Goal: Task Accomplishment & Management: Complete application form

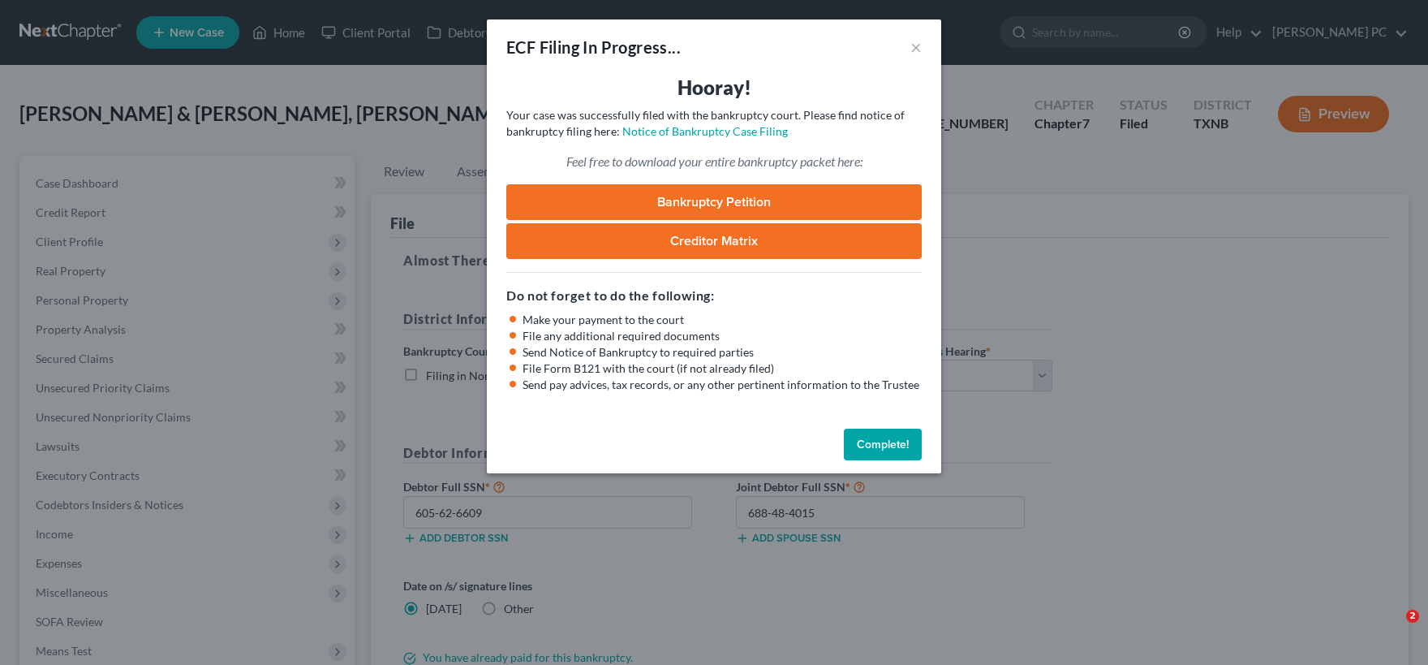
select select "2"
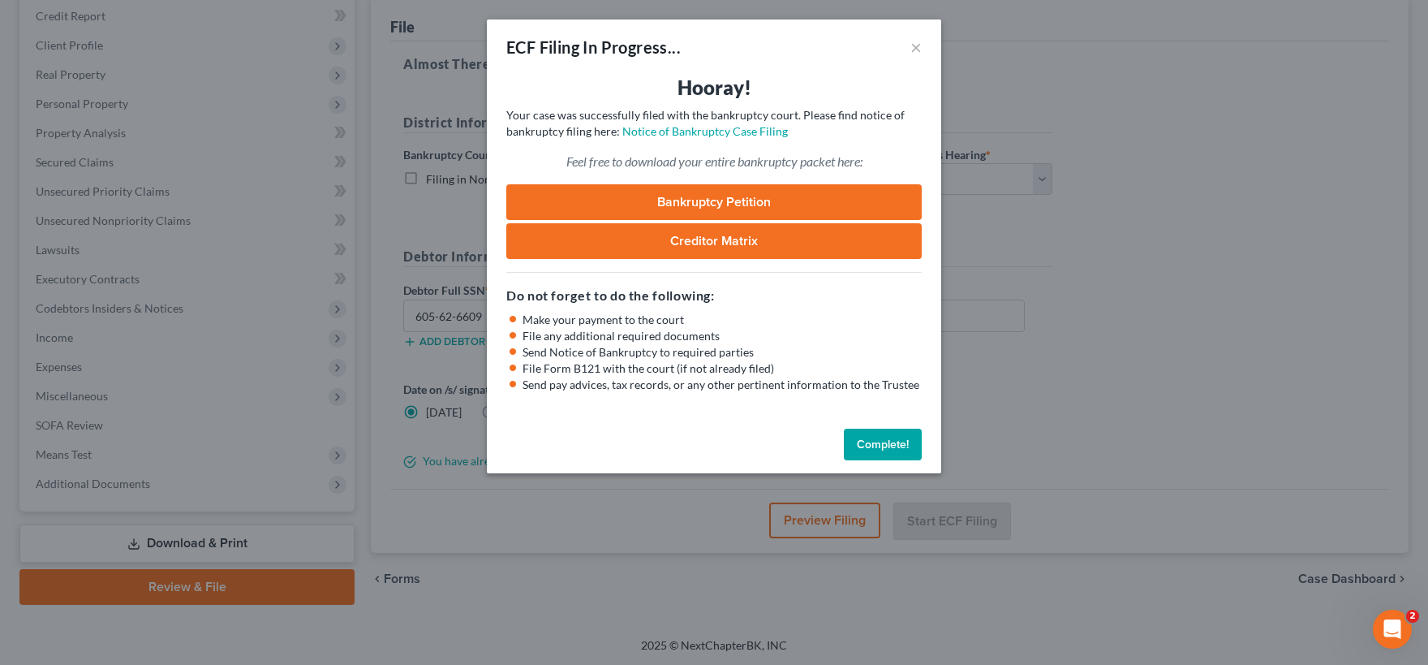
scroll to position [196, 0]
drag, startPoint x: 883, startPoint y: 447, endPoint x: 765, endPoint y: 436, distance: 118.2
click at [883, 446] on button "Complete!" at bounding box center [883, 444] width 78 height 32
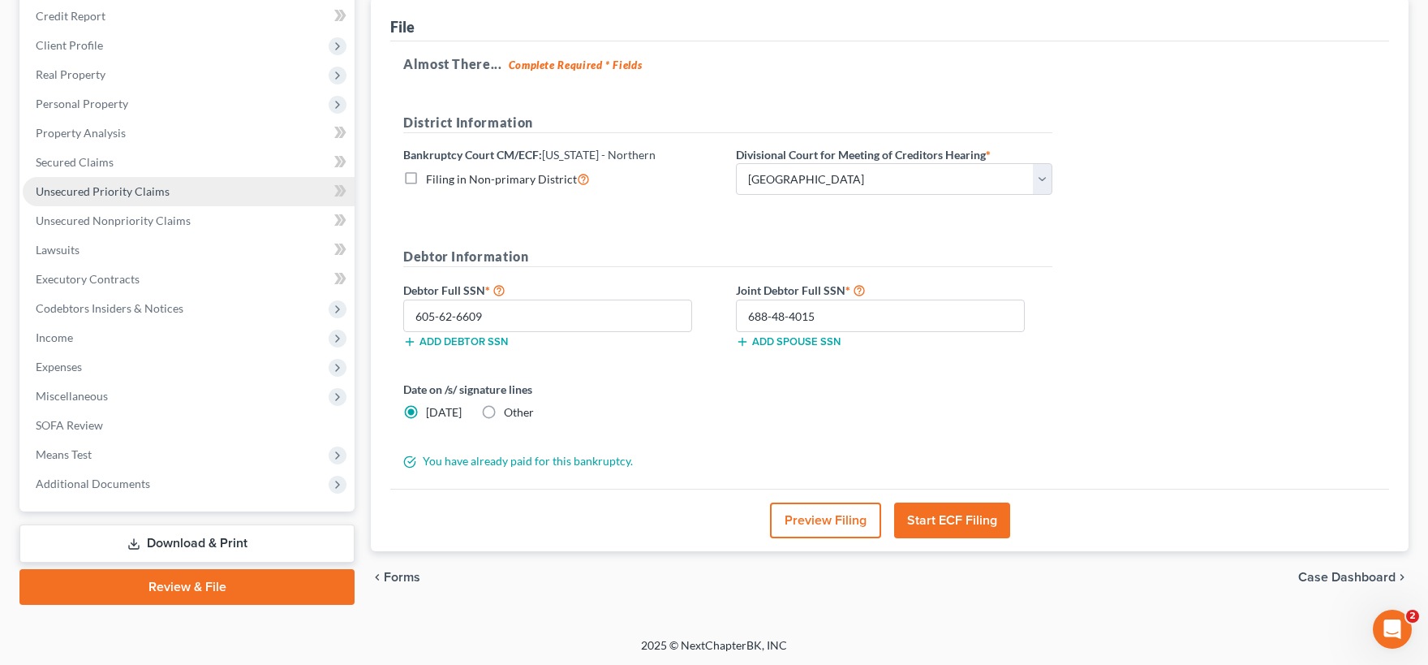
scroll to position [0, 0]
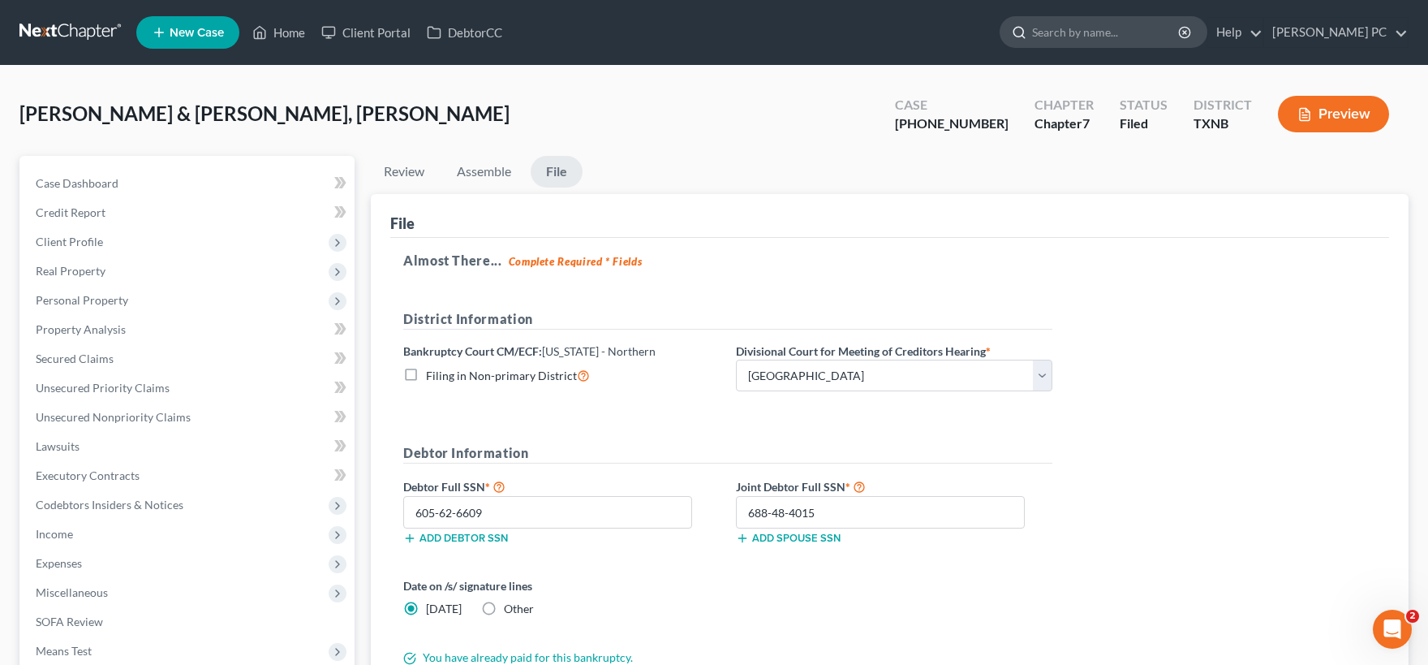
click at [1076, 35] on input "search" at bounding box center [1106, 32] width 149 height 30
type input "eans"
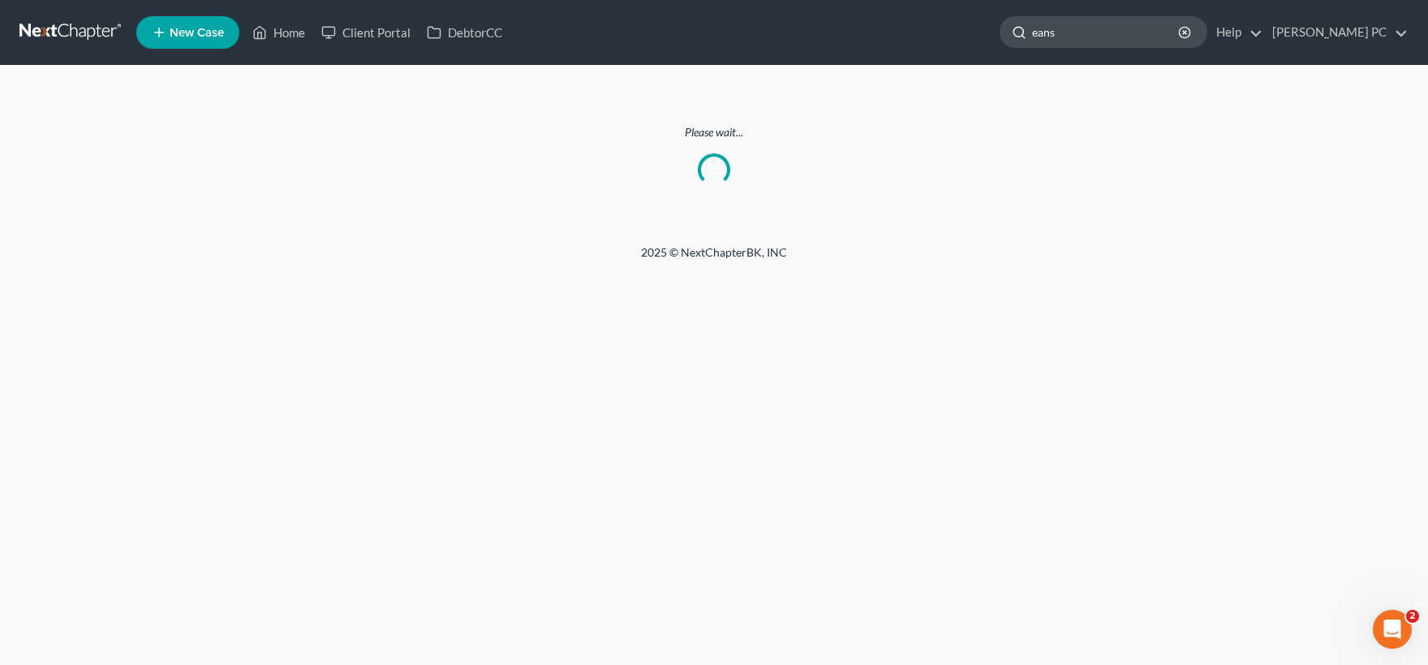
drag, startPoint x: 1116, startPoint y: 31, endPoint x: 997, endPoint y: 38, distance: 119.5
click at [1032, 38] on input "eans" at bounding box center [1106, 32] width 149 height 30
type input "[PERSON_NAME]"
click at [287, 25] on link "Home" at bounding box center [278, 32] width 69 height 29
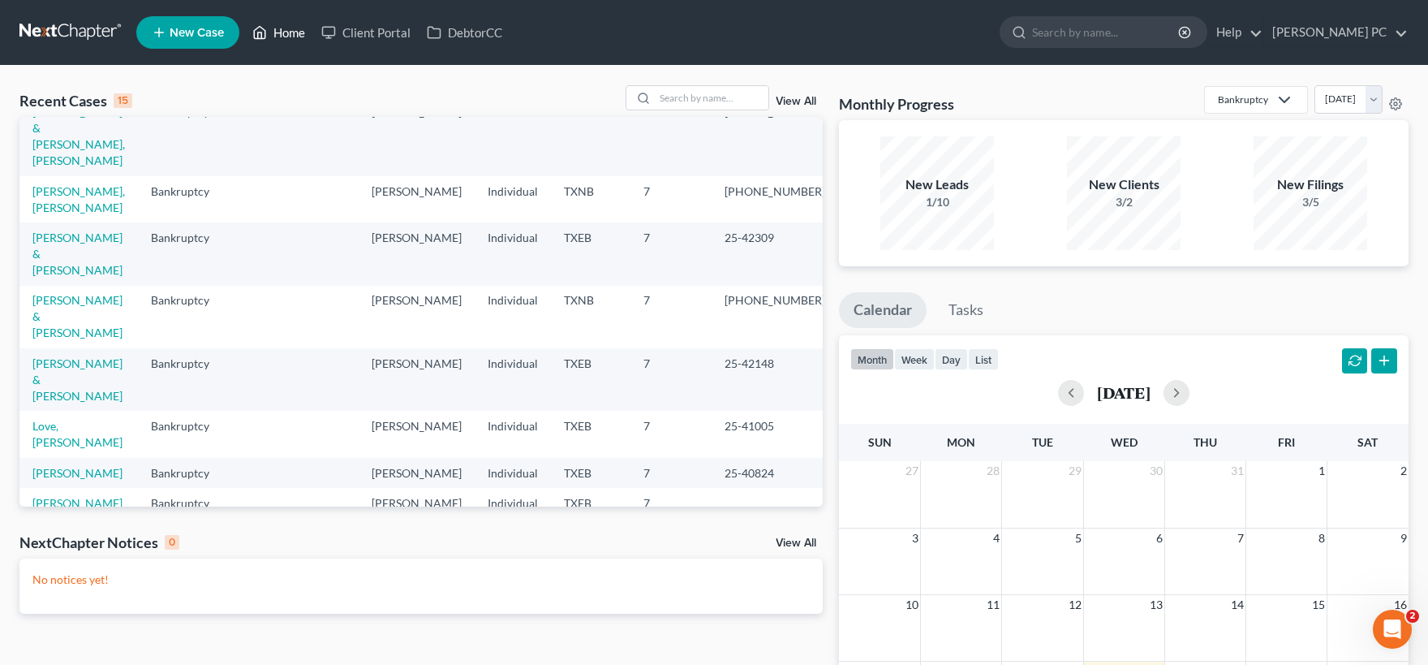
scroll to position [80, 0]
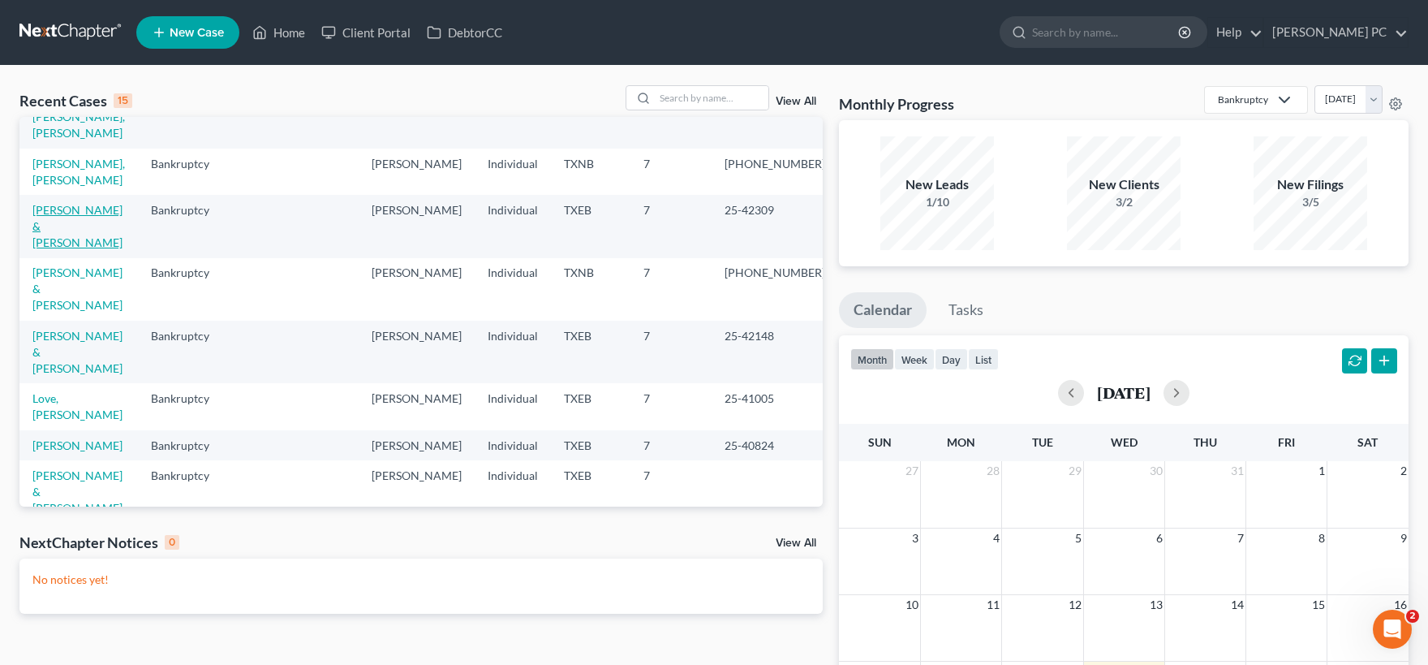
click at [121, 203] on link "[PERSON_NAME] & [PERSON_NAME]" at bounding box center [77, 226] width 90 height 46
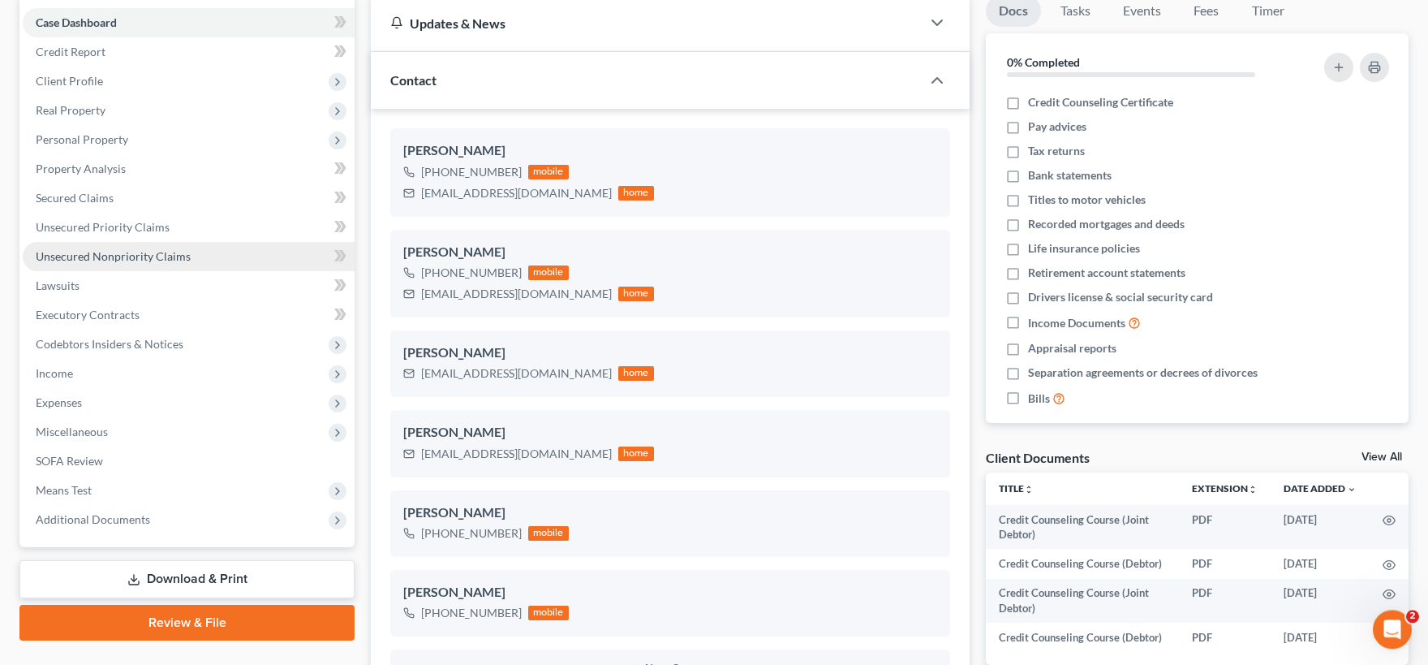
scroll to position [179, 0]
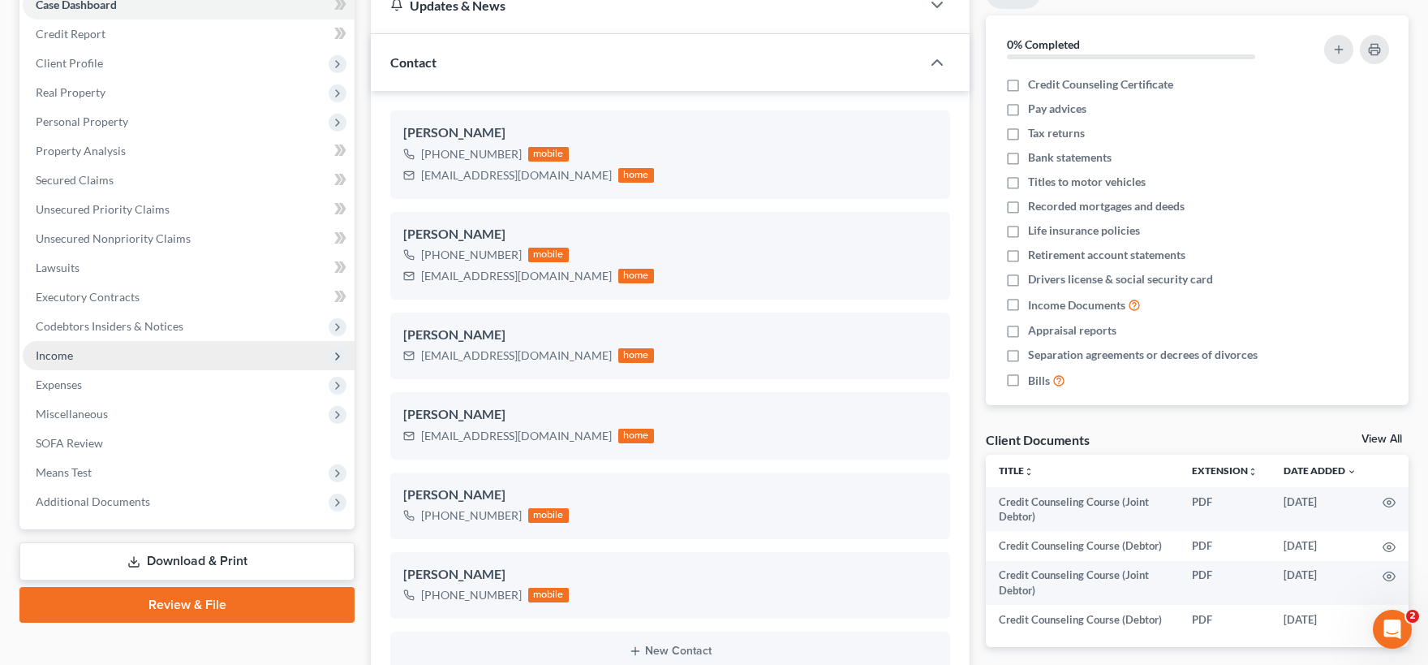
click at [83, 346] on span "Income" at bounding box center [189, 355] width 332 height 29
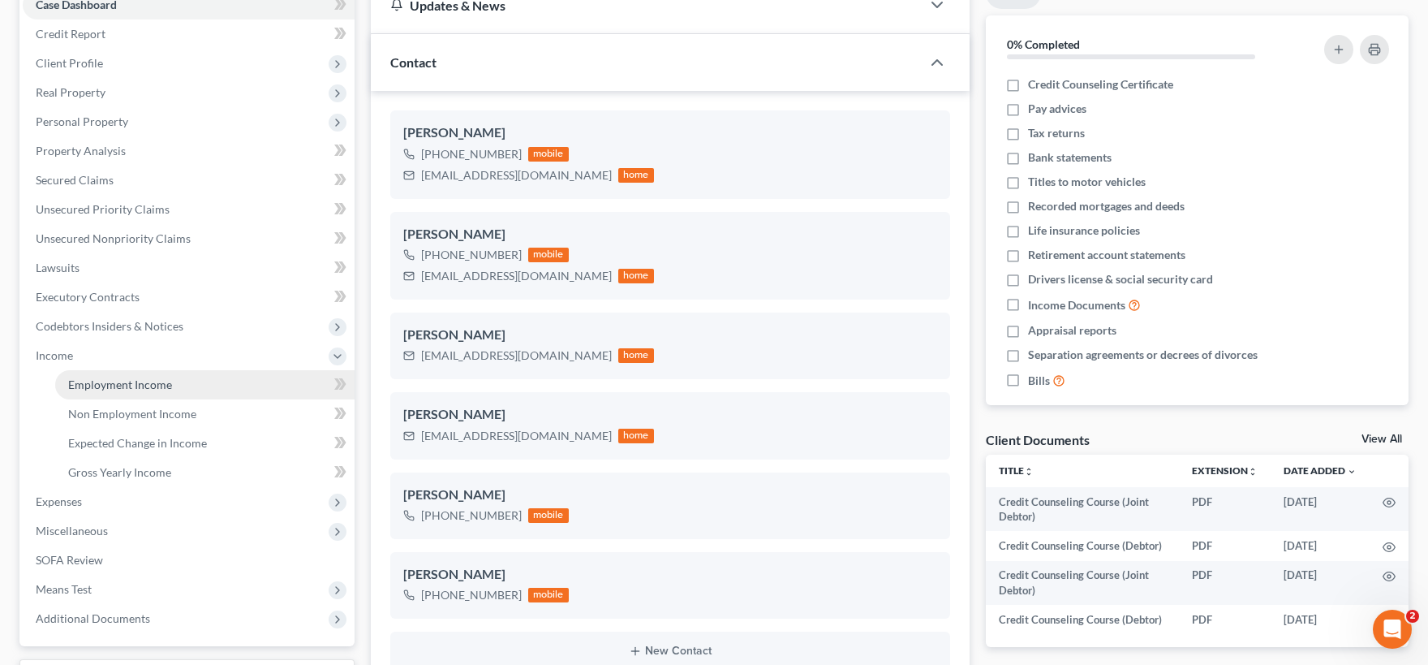
click at [111, 380] on span "Employment Income" at bounding box center [120, 384] width 104 height 14
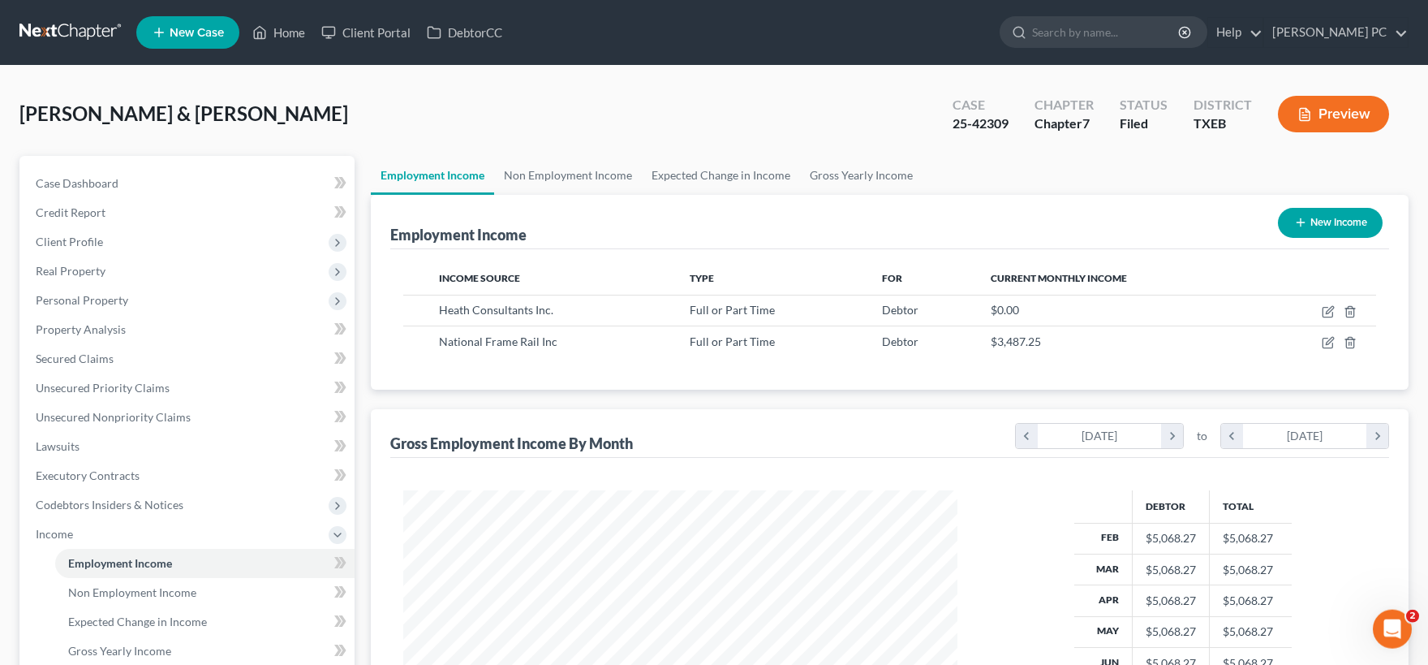
scroll to position [290, 586]
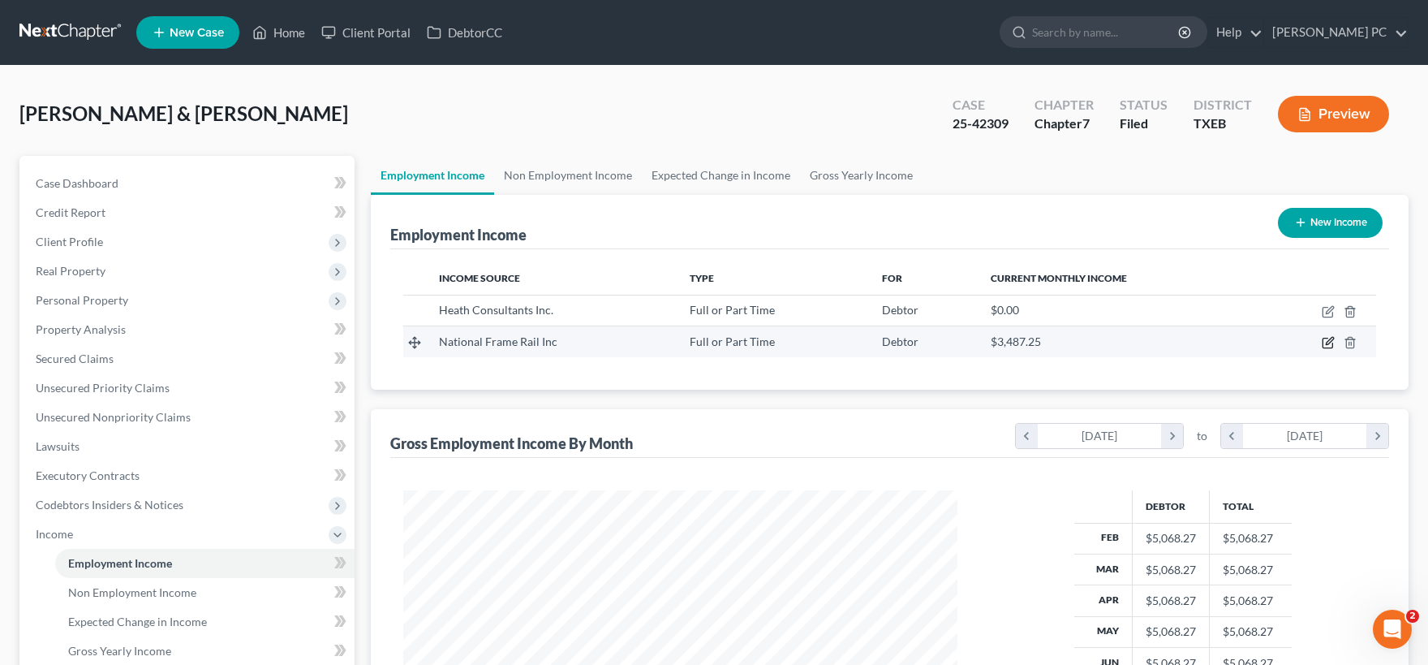
click at [1329, 343] on icon "button" at bounding box center [1329, 341] width 7 height 7
select select "0"
select select "45"
select select "3"
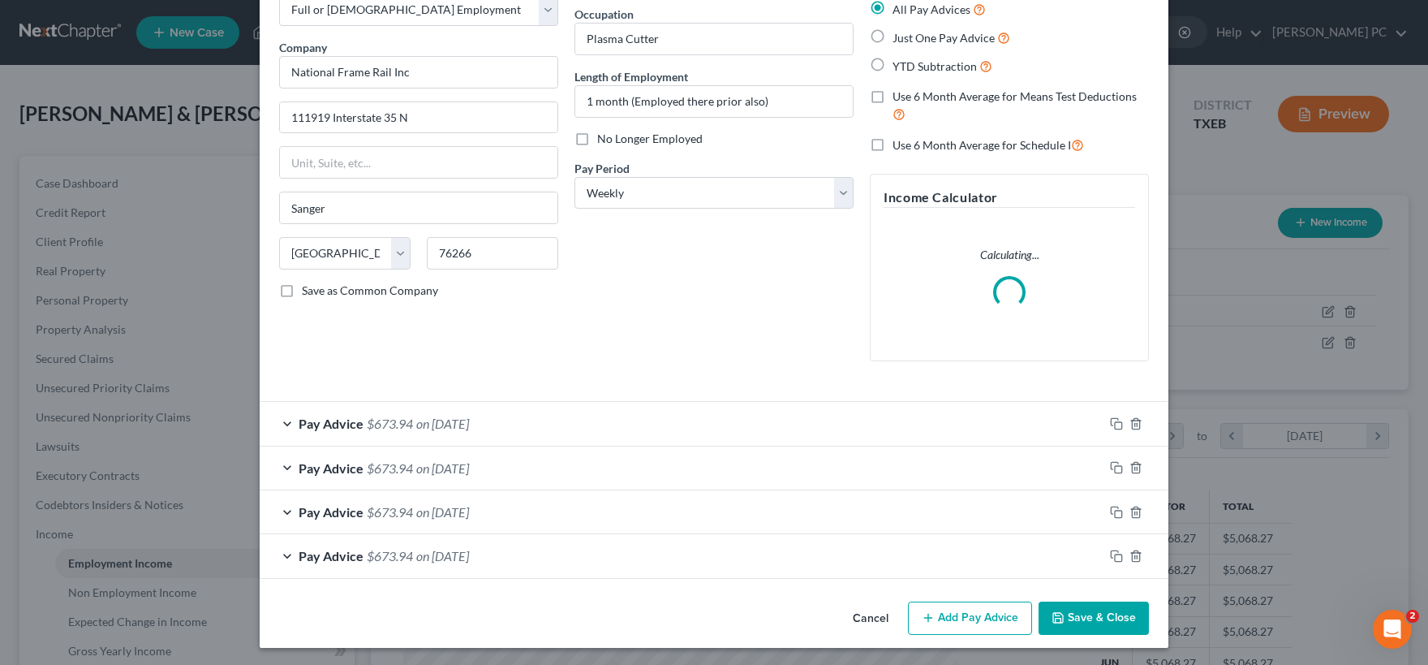
scroll to position [100, 0]
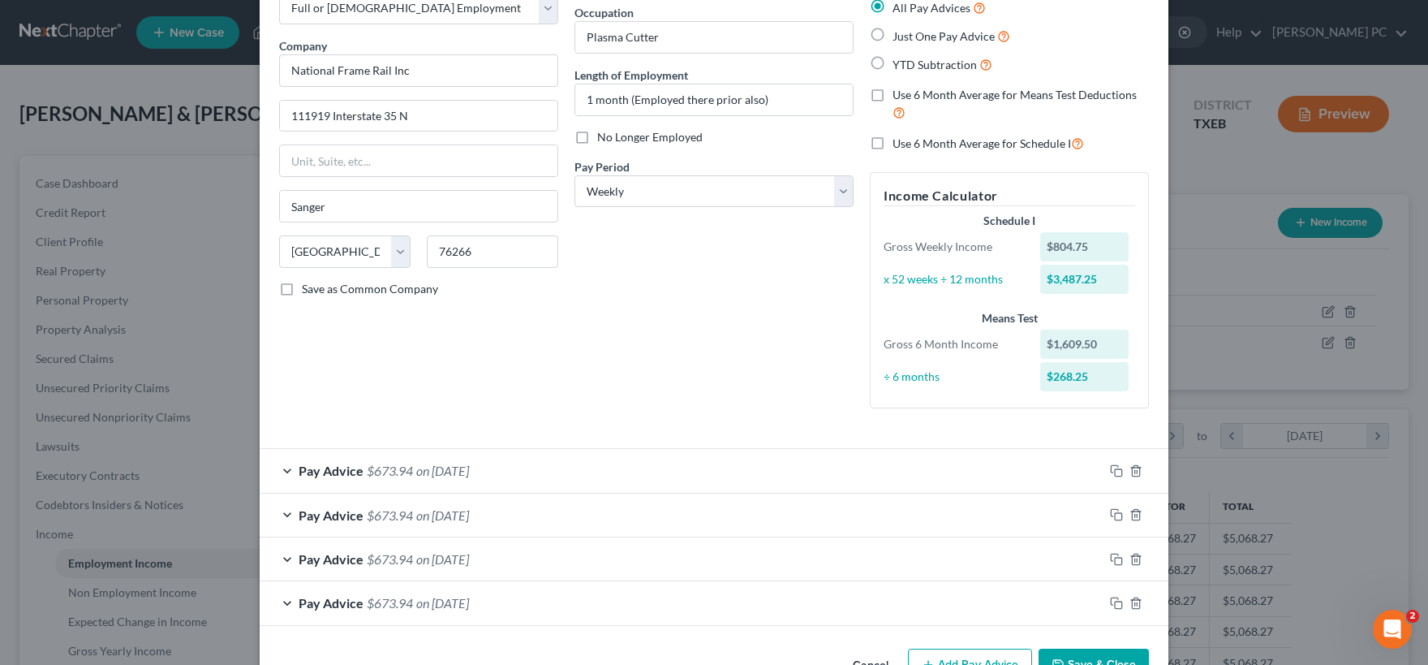
click at [573, 477] on div "Pay Advice $673.94 on [DATE]" at bounding box center [682, 470] width 844 height 43
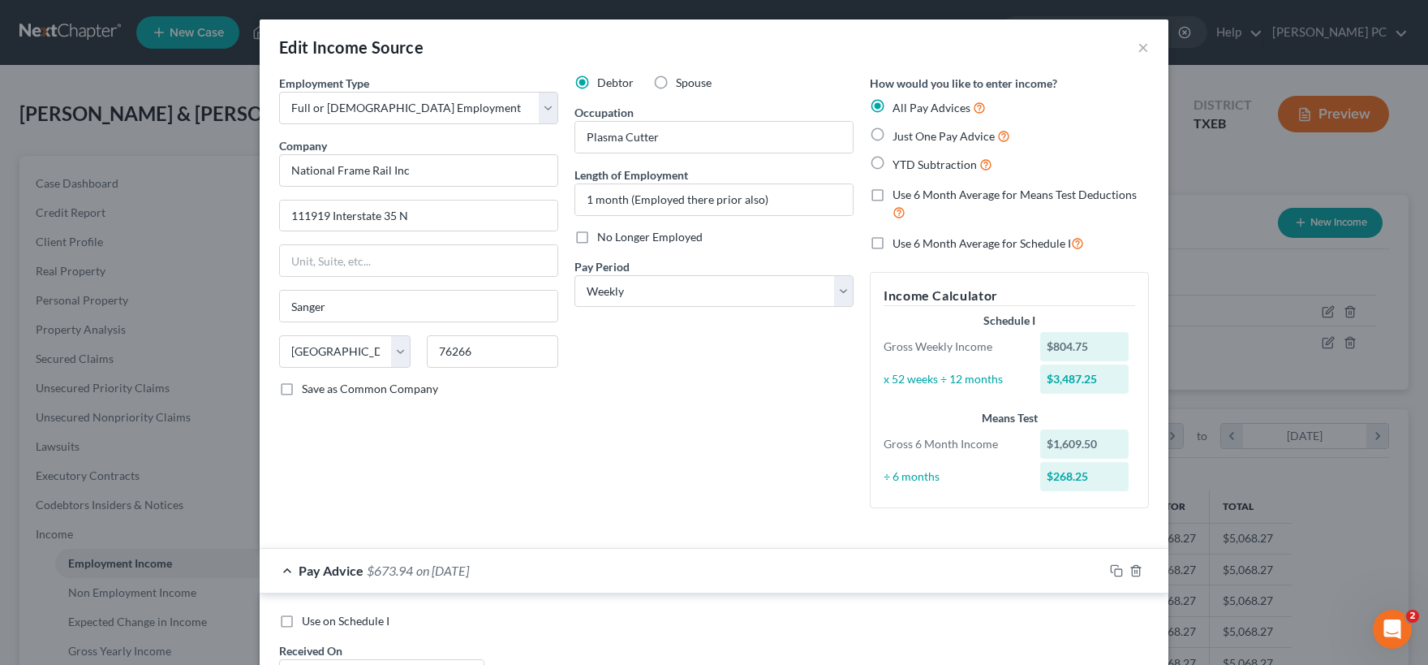
scroll to position [0, 0]
click at [1144, 50] on button "×" at bounding box center [1143, 46] width 11 height 19
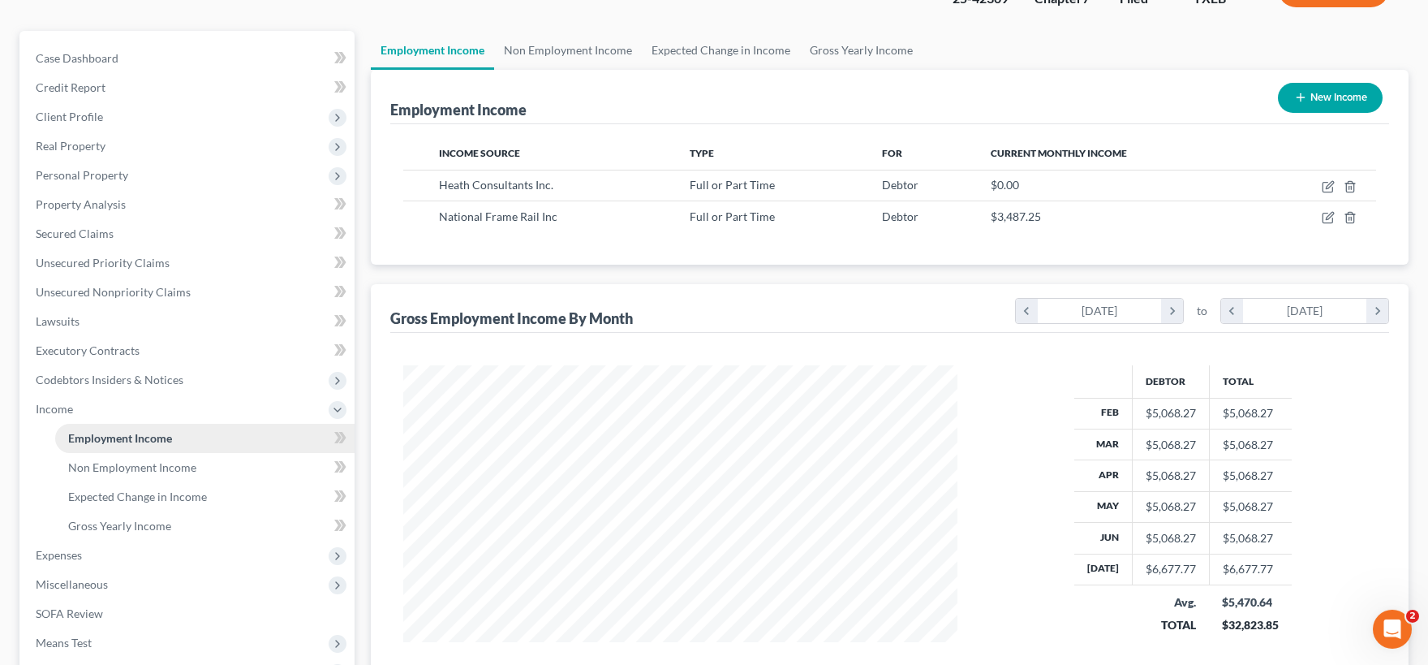
scroll to position [312, 0]
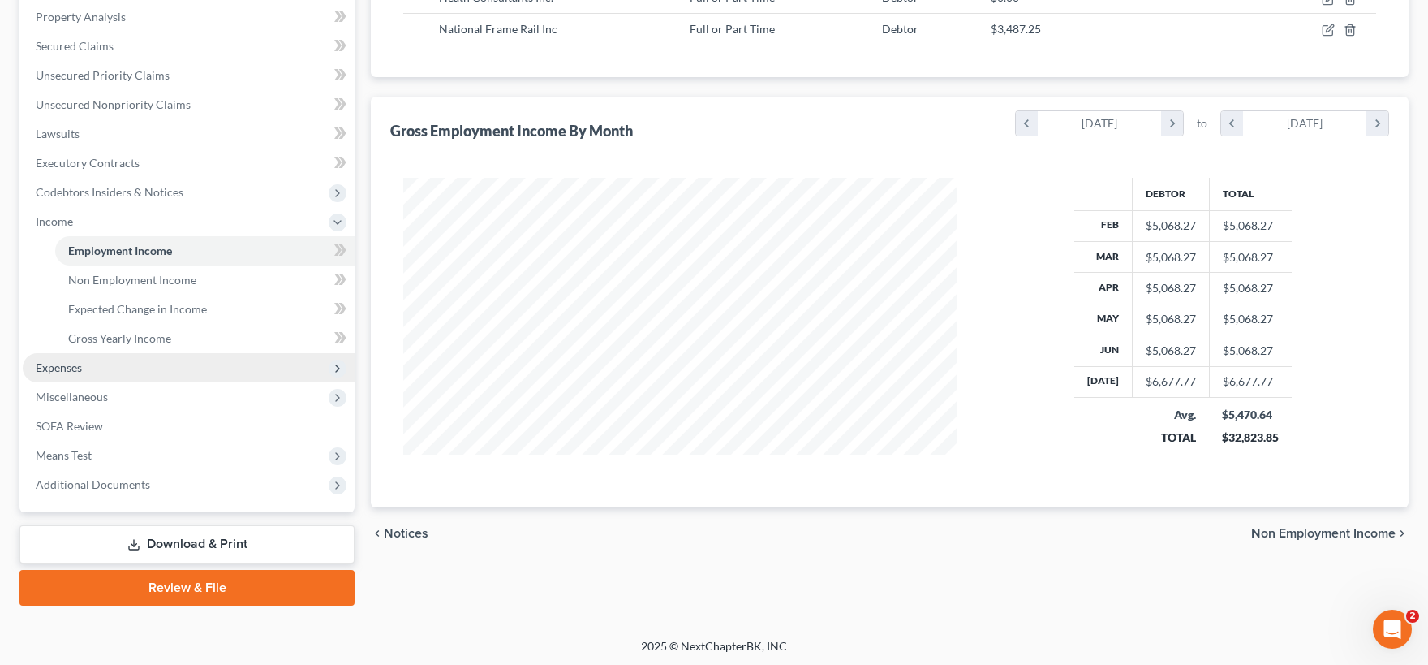
click at [104, 366] on span "Expenses" at bounding box center [189, 367] width 332 height 29
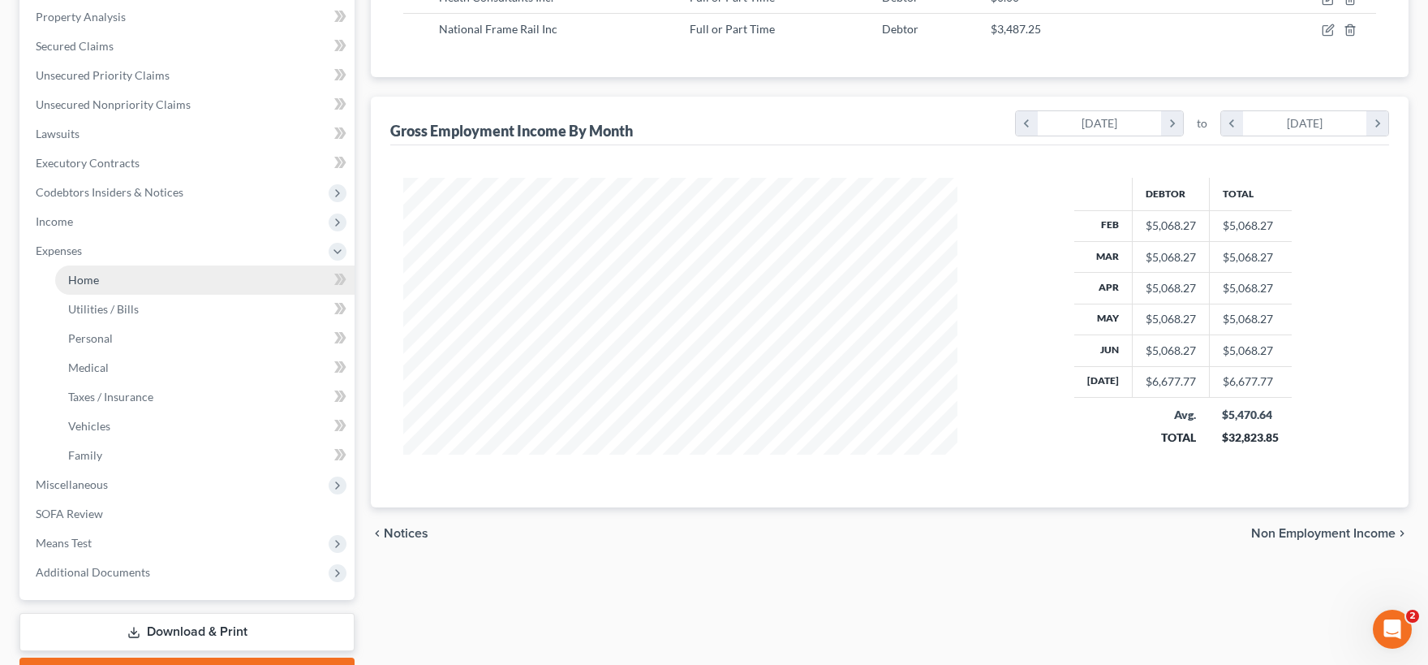
click at [125, 286] on link "Home" at bounding box center [204, 279] width 299 height 29
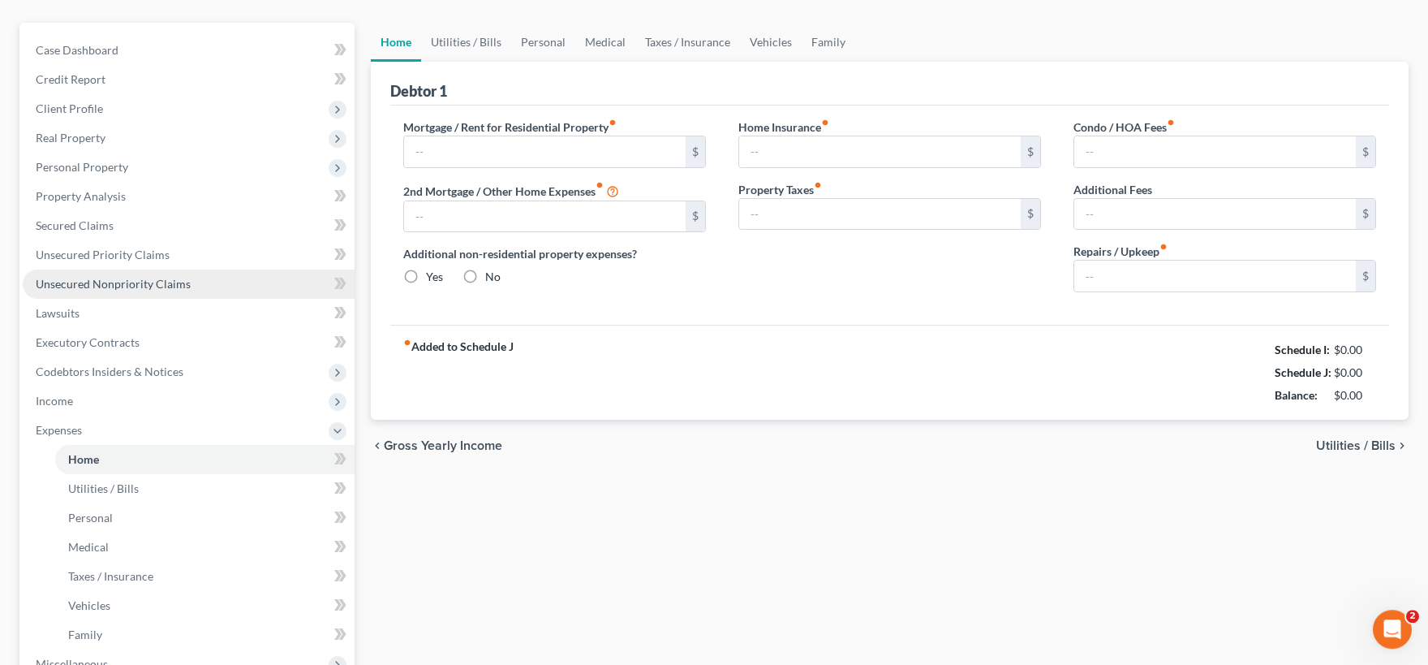
type input "1,065.00"
type input "0.00"
radio input "true"
type input "0.00"
type input "335.00"
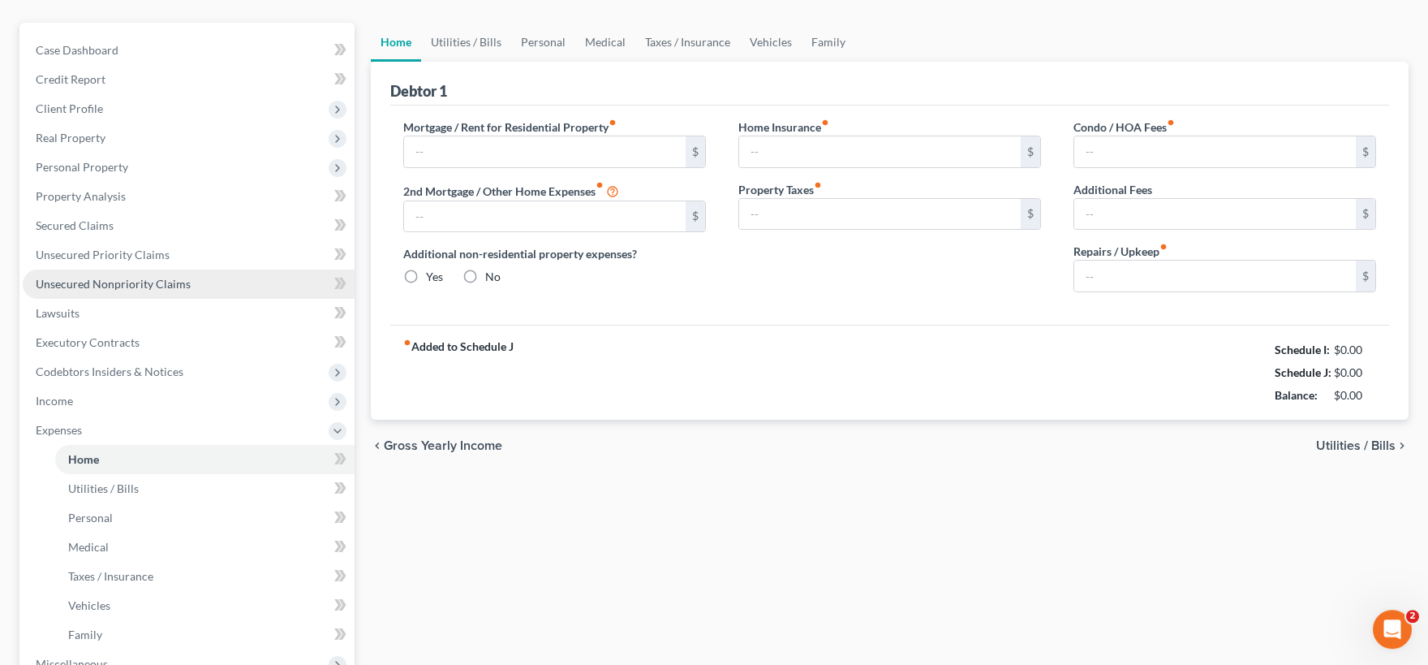
type input "0.00"
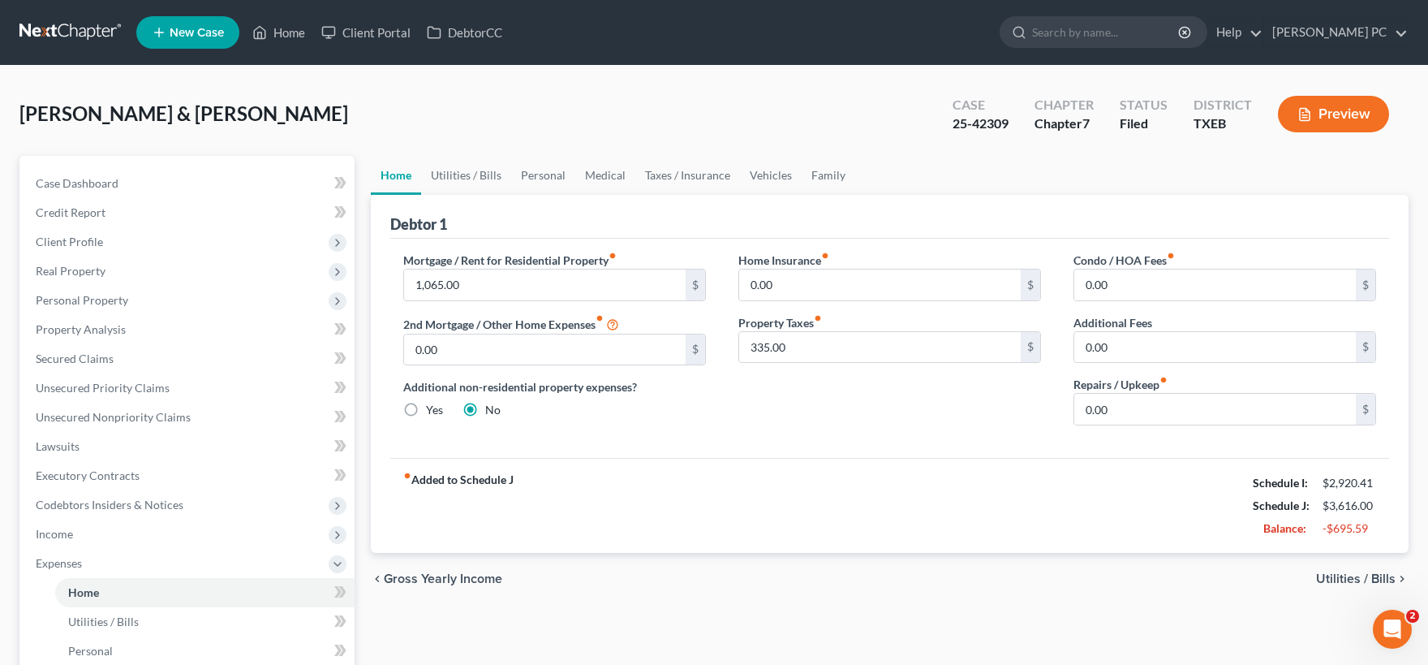
click at [1371, 577] on span "Utilities / Bills" at bounding box center [1356, 578] width 80 height 13
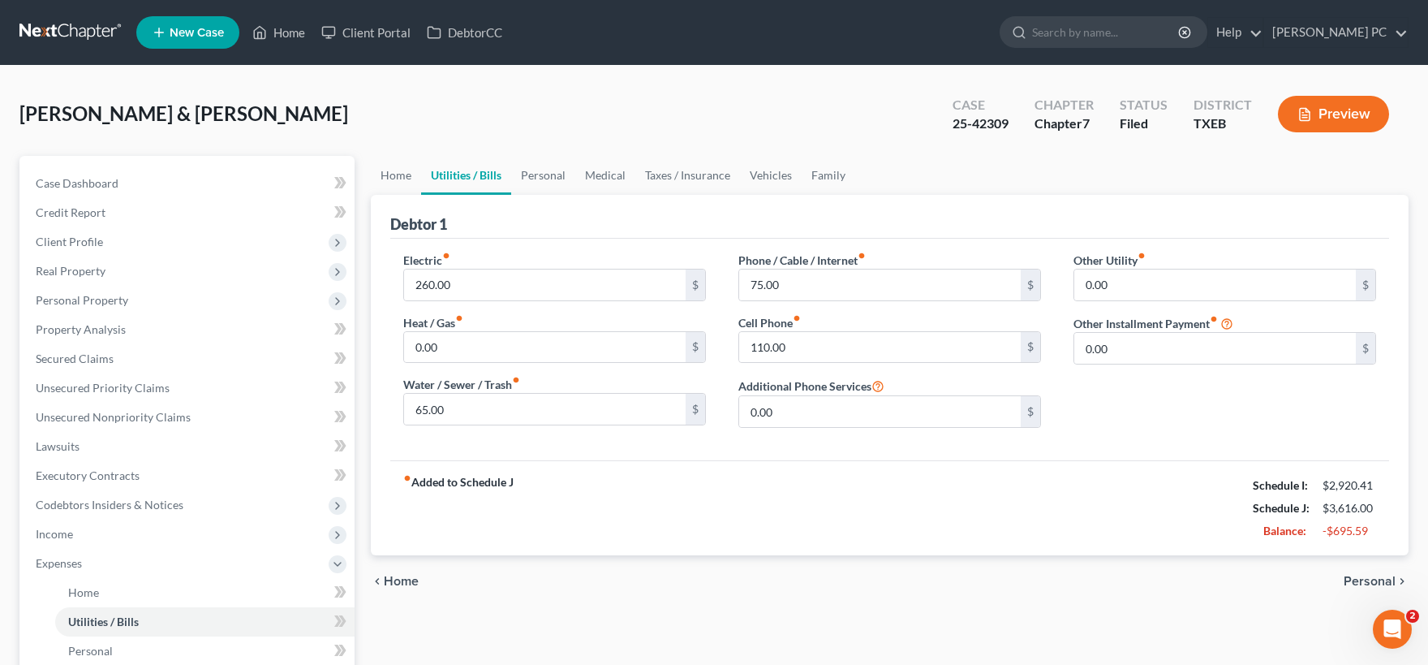
click at [1363, 576] on span "Personal" at bounding box center [1370, 581] width 52 height 13
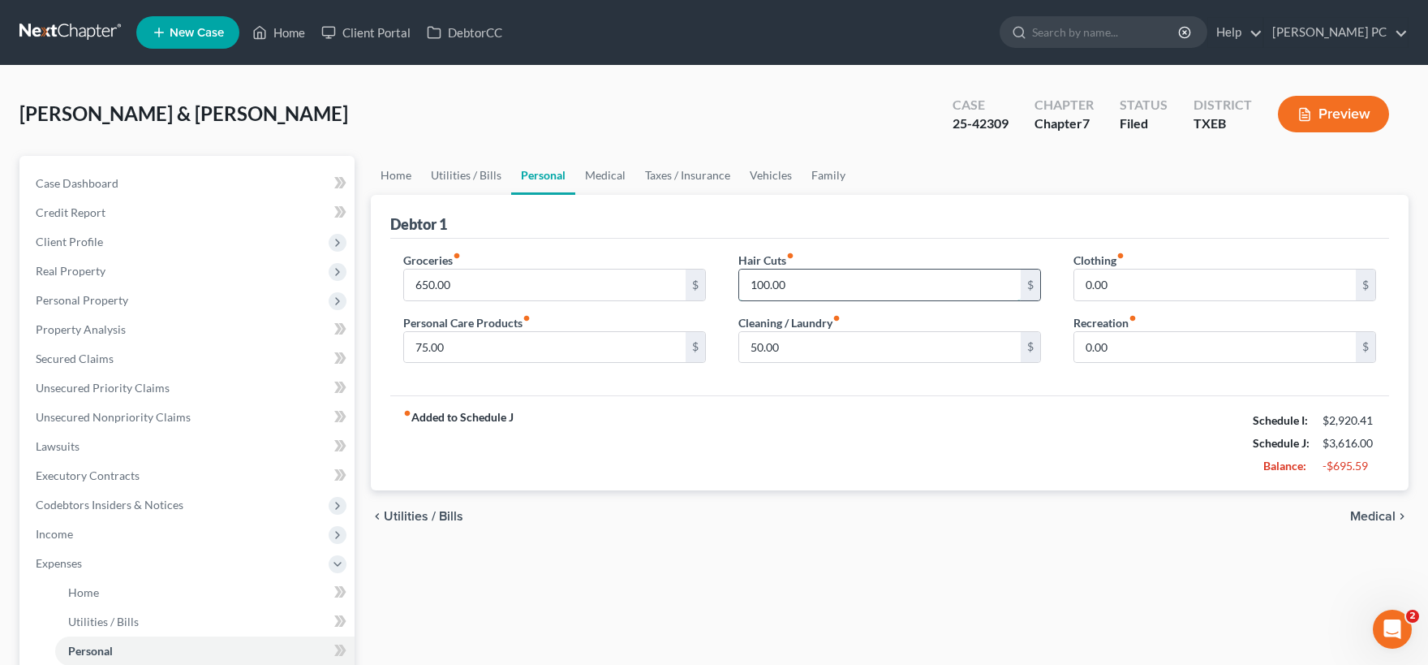
drag, startPoint x: 821, startPoint y: 281, endPoint x: 898, endPoint y: 283, distance: 77.1
click at [898, 283] on input "100.00" at bounding box center [880, 284] width 282 height 31
type input "20"
drag, startPoint x: 816, startPoint y: 335, endPoint x: 791, endPoint y: 342, distance: 26.2
click at [791, 342] on input "50.00" at bounding box center [880, 347] width 282 height 31
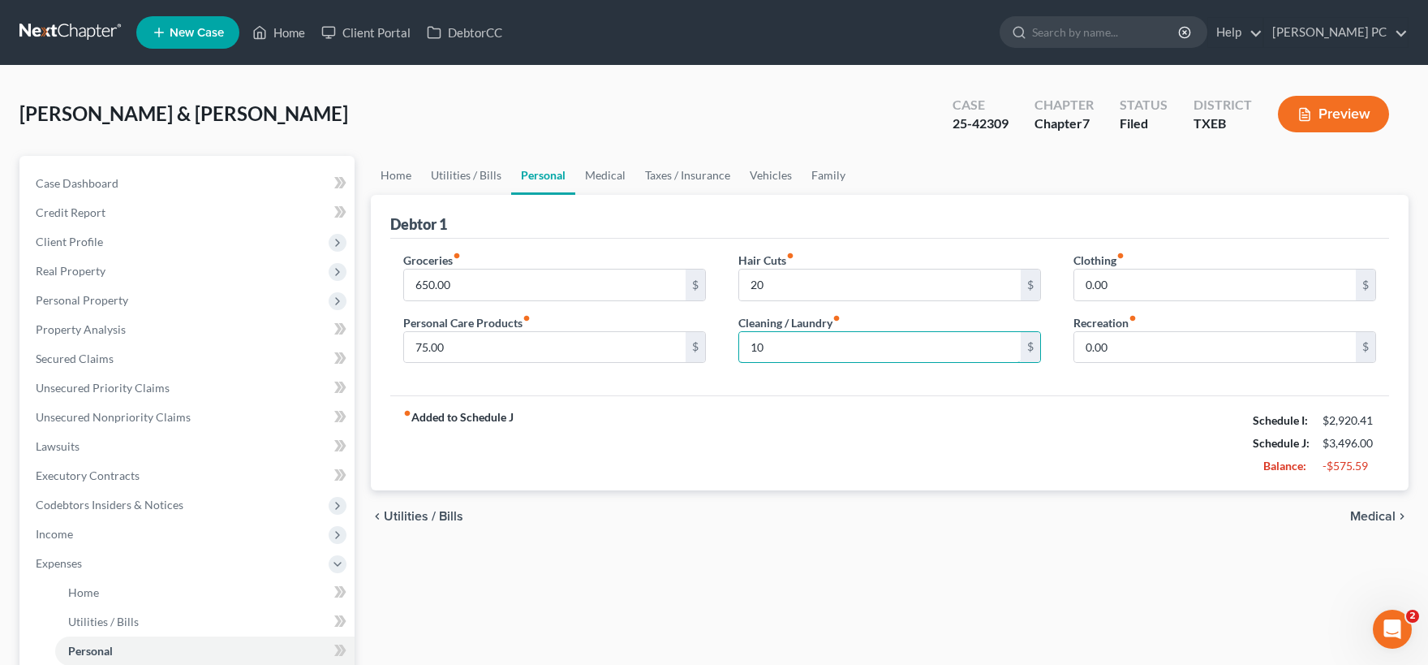
type input "10"
click at [451, 286] on input "650.00" at bounding box center [545, 284] width 282 height 31
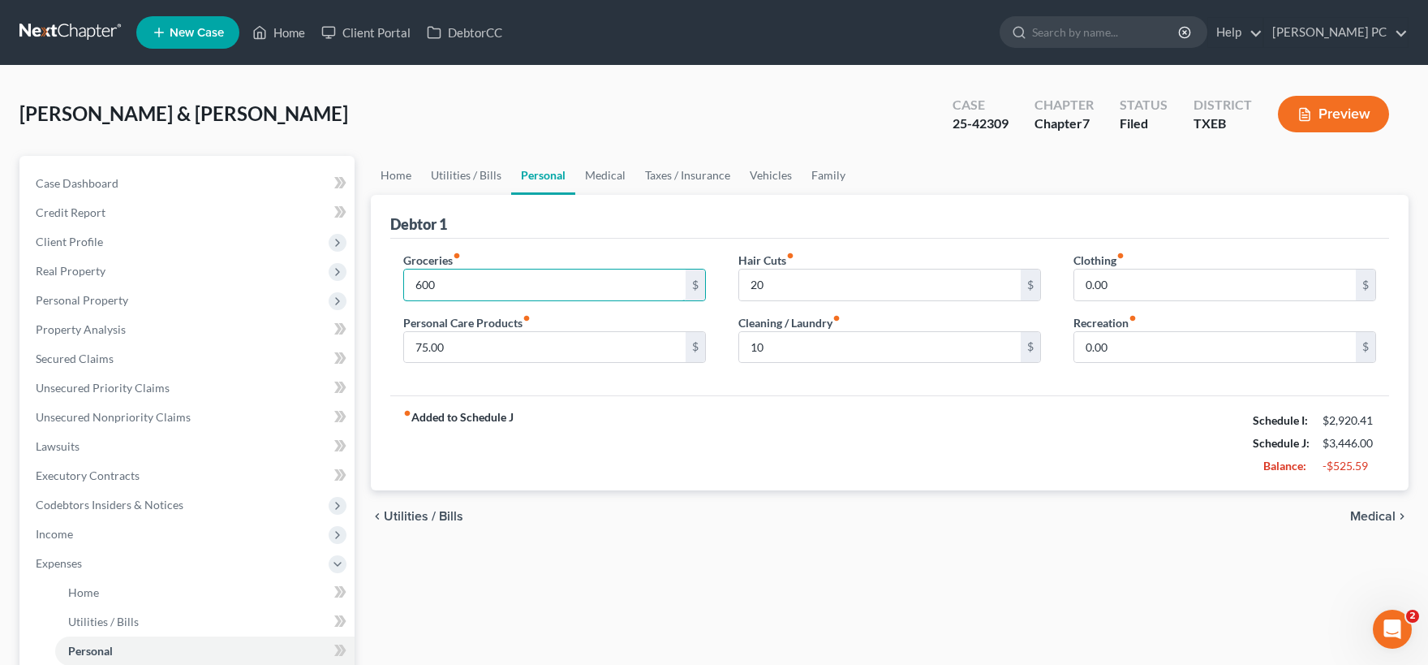
type input "600"
click at [1370, 514] on span "Medical" at bounding box center [1372, 516] width 45 height 13
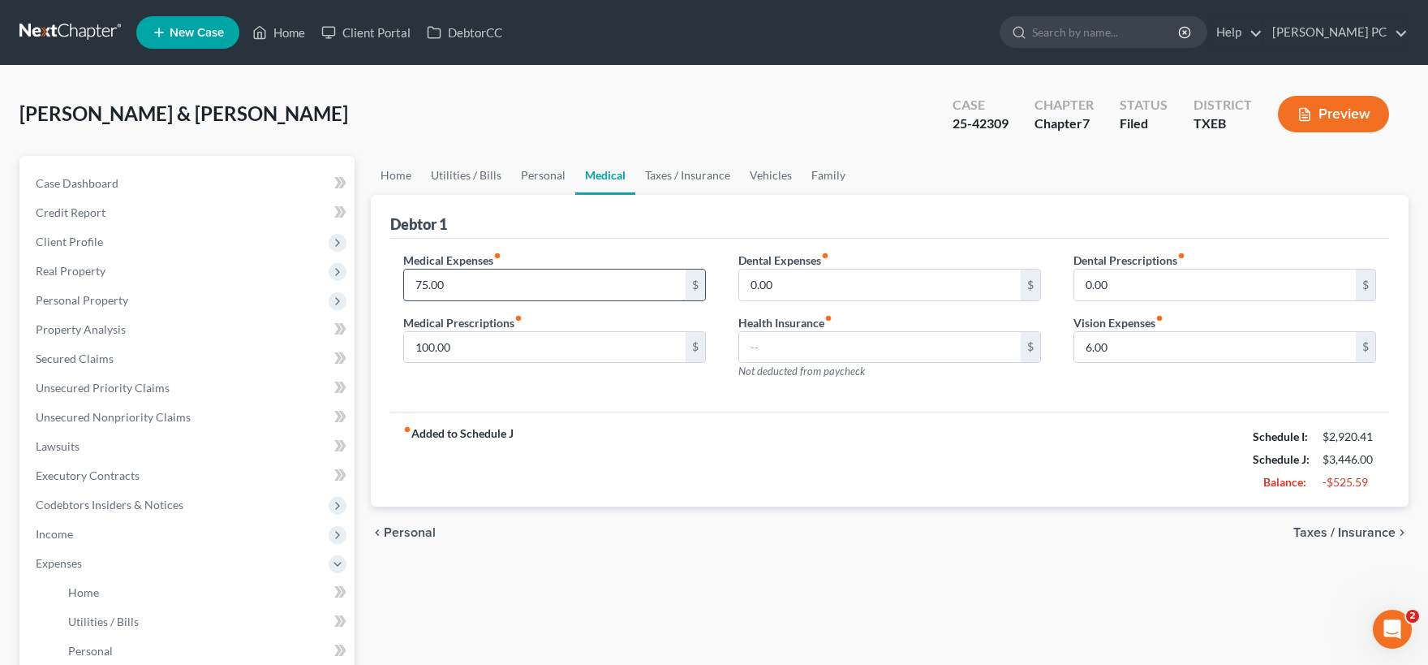
drag, startPoint x: 458, startPoint y: 281, endPoint x: 521, endPoint y: 291, distance: 63.2
click at [526, 295] on input "75.00" at bounding box center [545, 284] width 282 height 31
type input "25"
click at [521, 357] on input "100.00" at bounding box center [545, 347] width 282 height 31
type input "50"
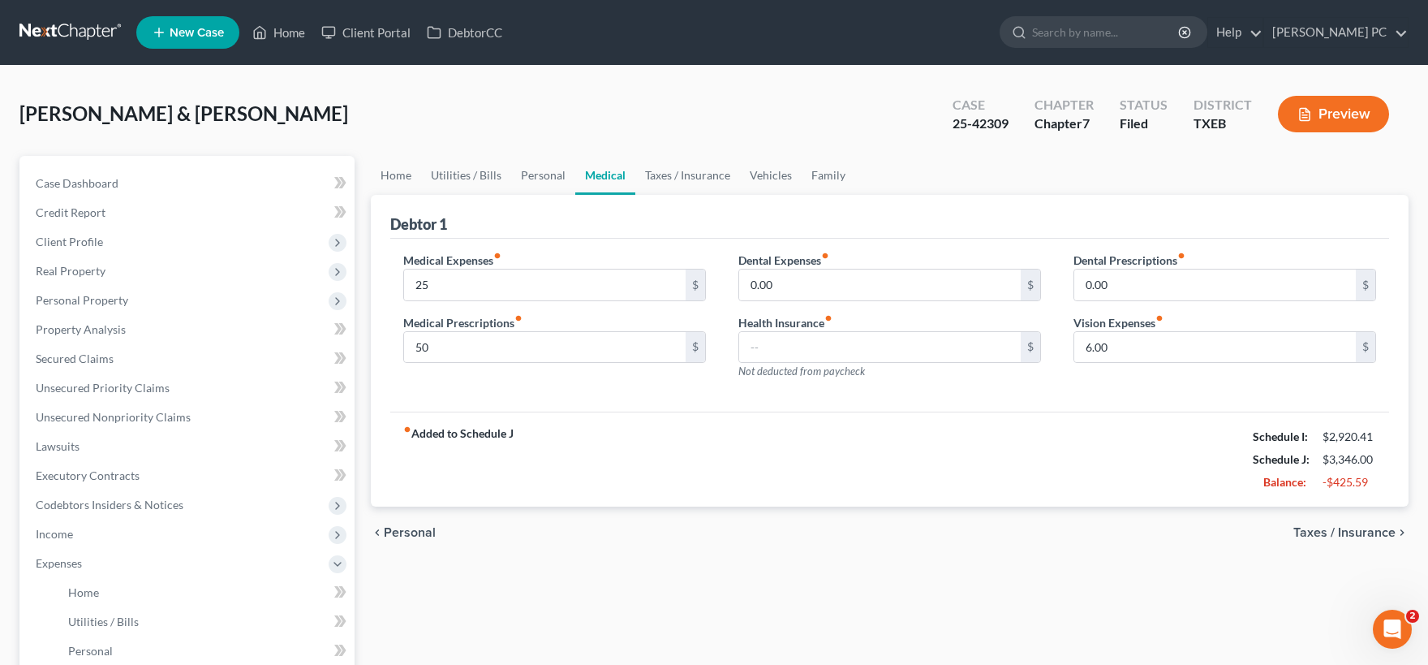
click at [1350, 532] on span "Taxes / Insurance" at bounding box center [1345, 532] width 102 height 13
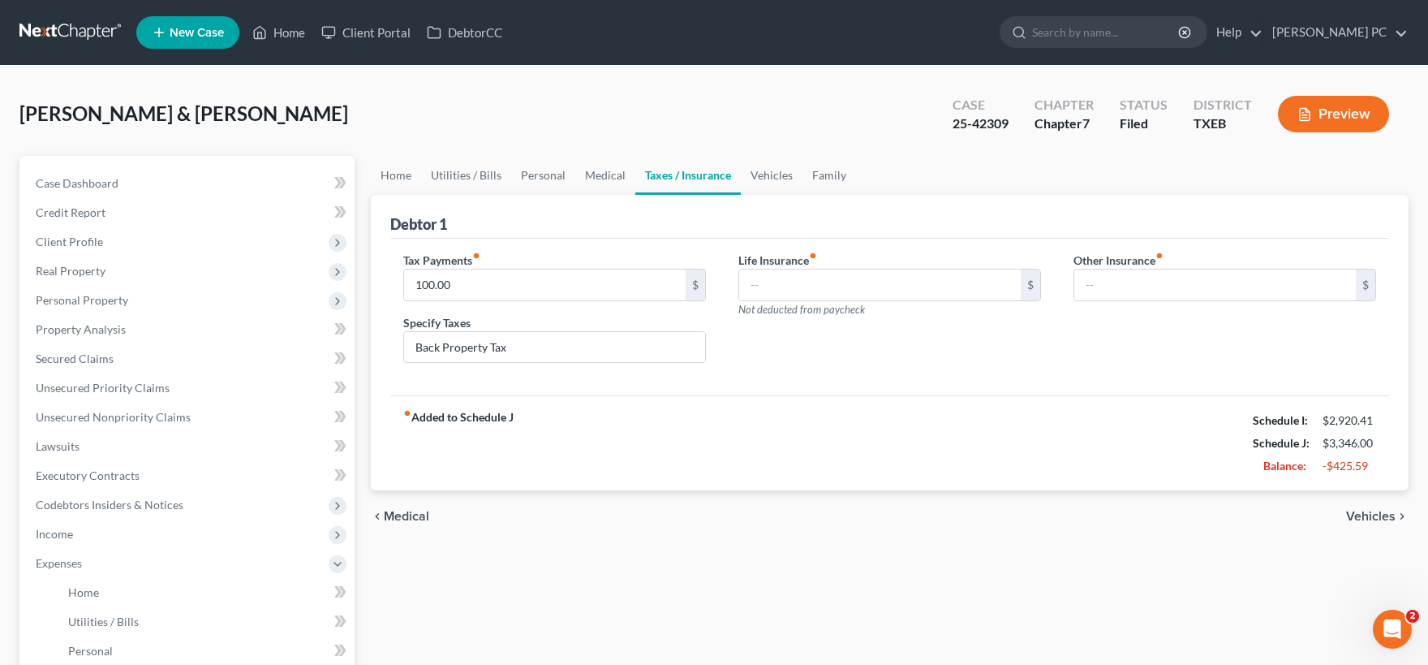
click at [1358, 514] on span "Vehicles" at bounding box center [1371, 516] width 50 height 13
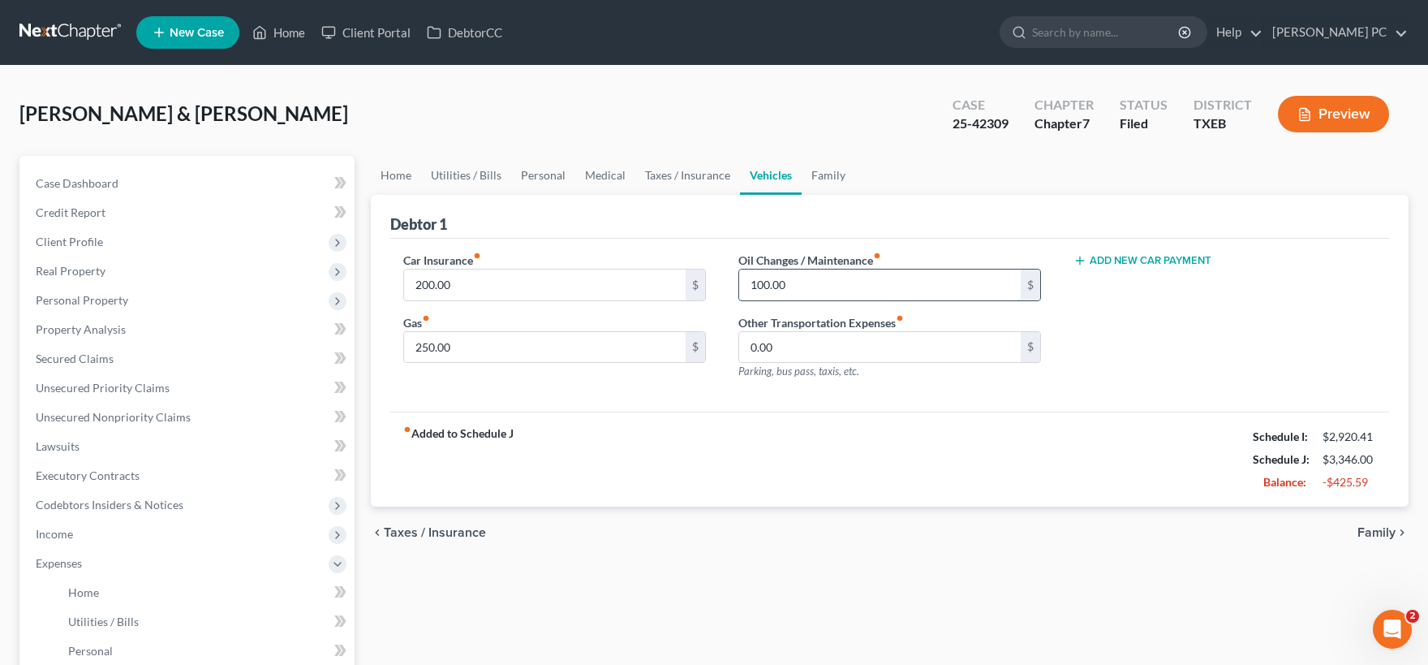
click at [848, 288] on input "100.00" at bounding box center [880, 284] width 282 height 31
type input "25"
click at [479, 347] on input "250.00" at bounding box center [545, 347] width 282 height 31
type input "175"
click at [1371, 526] on span "Family" at bounding box center [1377, 532] width 38 height 13
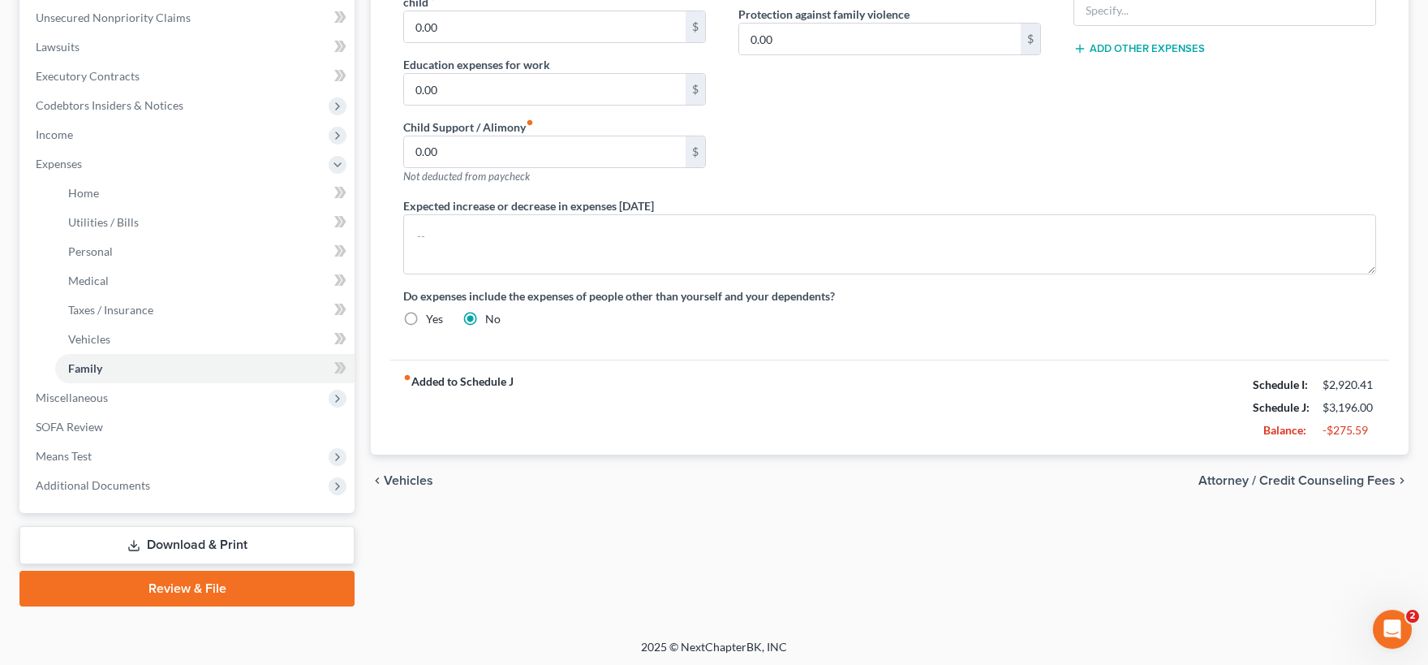
scroll to position [401, 0]
click at [394, 479] on span "Vehicles" at bounding box center [409, 478] width 50 height 13
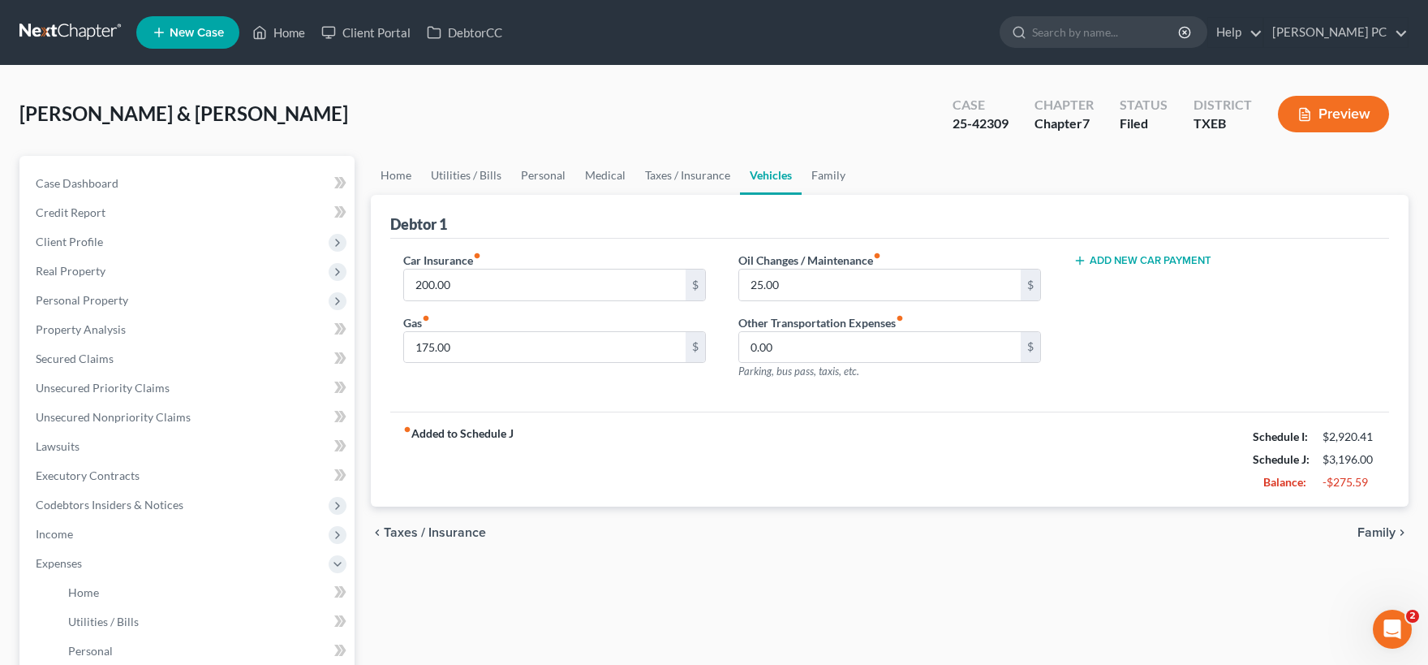
click at [422, 527] on span "Taxes / Insurance" at bounding box center [435, 532] width 102 height 13
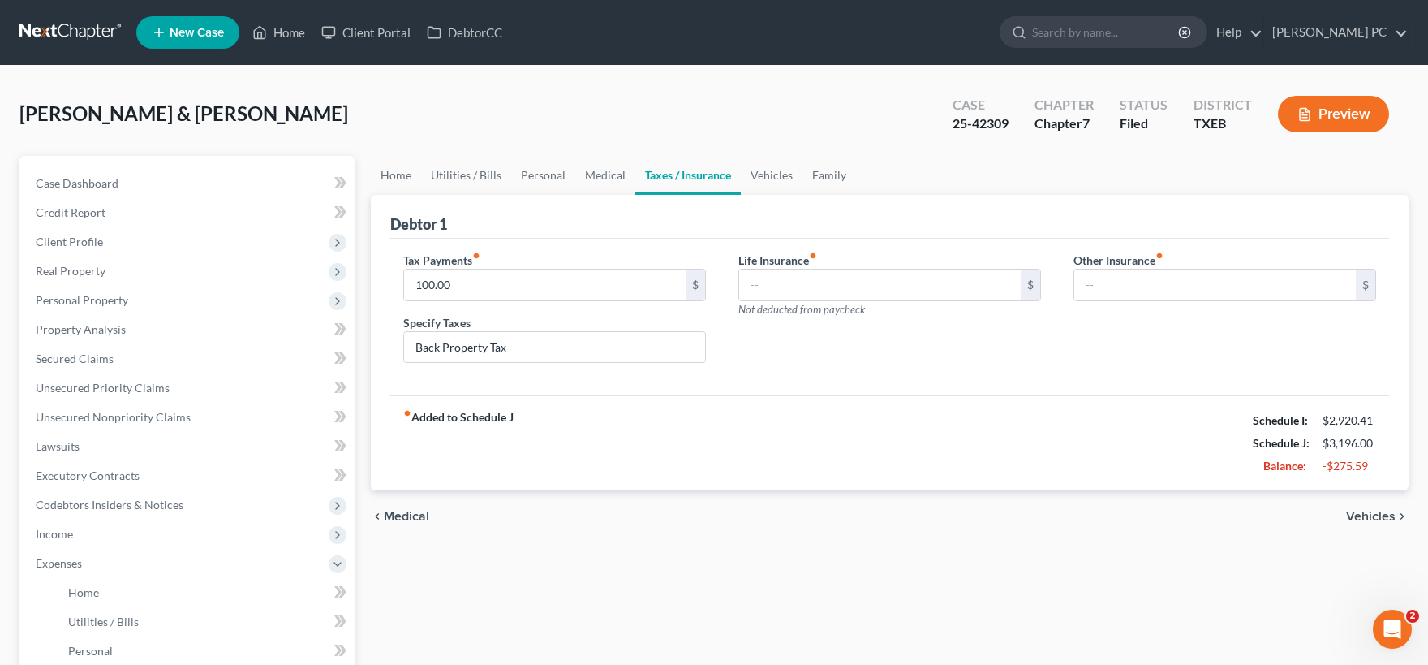
click at [411, 514] on span "Medical" at bounding box center [406, 516] width 45 height 13
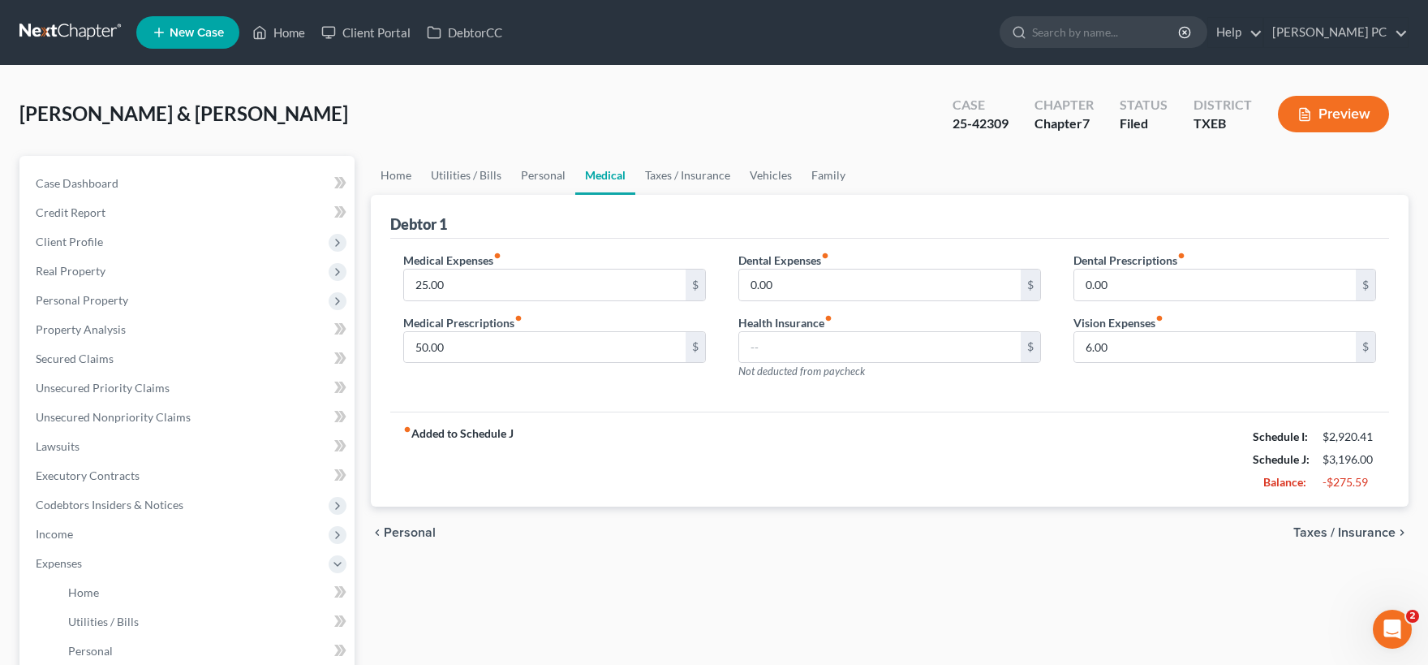
click at [411, 514] on div "chevron_left Personal Taxes / Insurance chevron_right" at bounding box center [890, 532] width 1038 height 52
click at [409, 528] on span "Personal" at bounding box center [410, 532] width 52 height 13
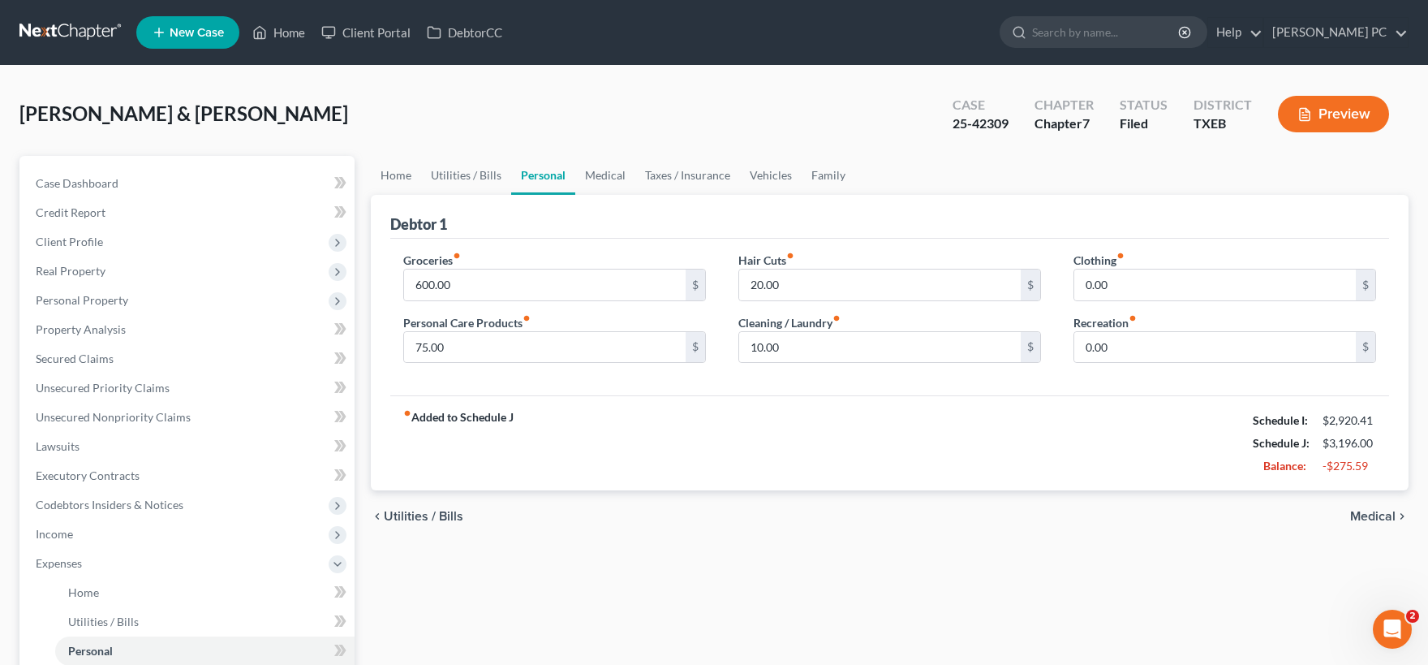
click at [411, 518] on span "Utilities / Bills" at bounding box center [424, 516] width 80 height 13
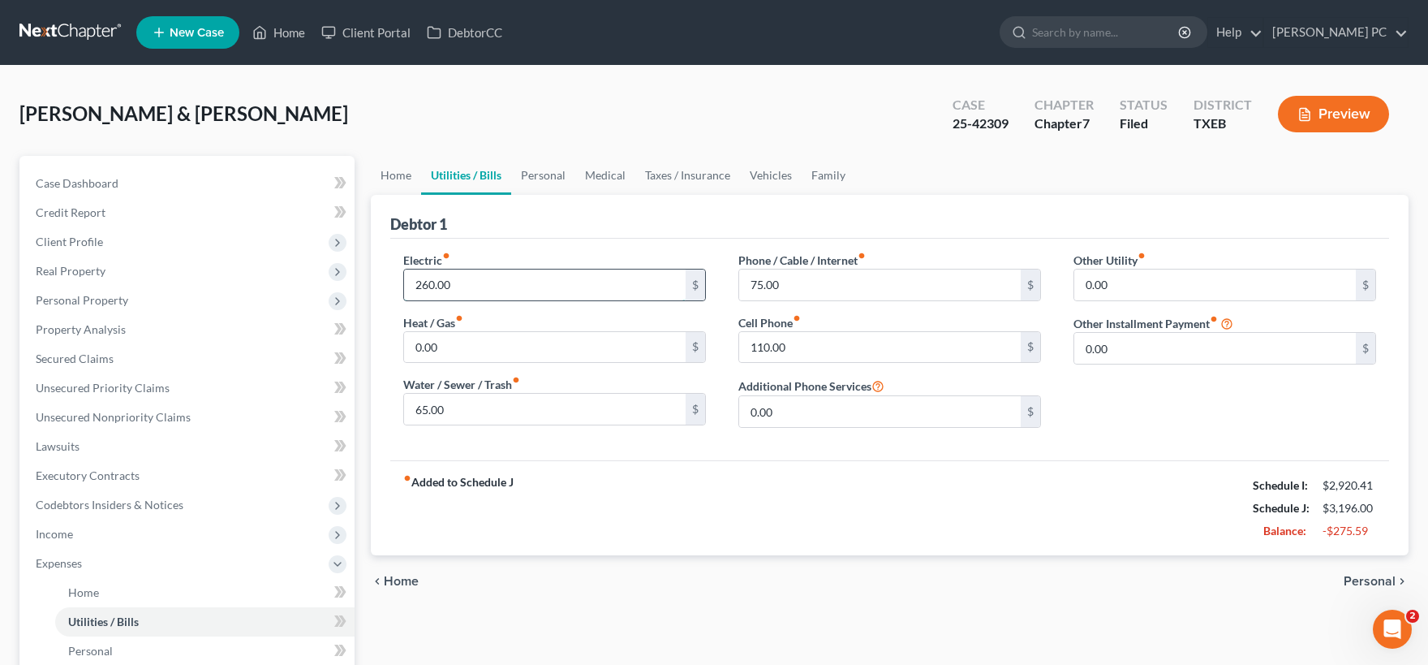
click at [462, 282] on input "260.00" at bounding box center [545, 284] width 282 height 31
type input "200"
click at [780, 279] on input "75.00" at bounding box center [880, 284] width 282 height 31
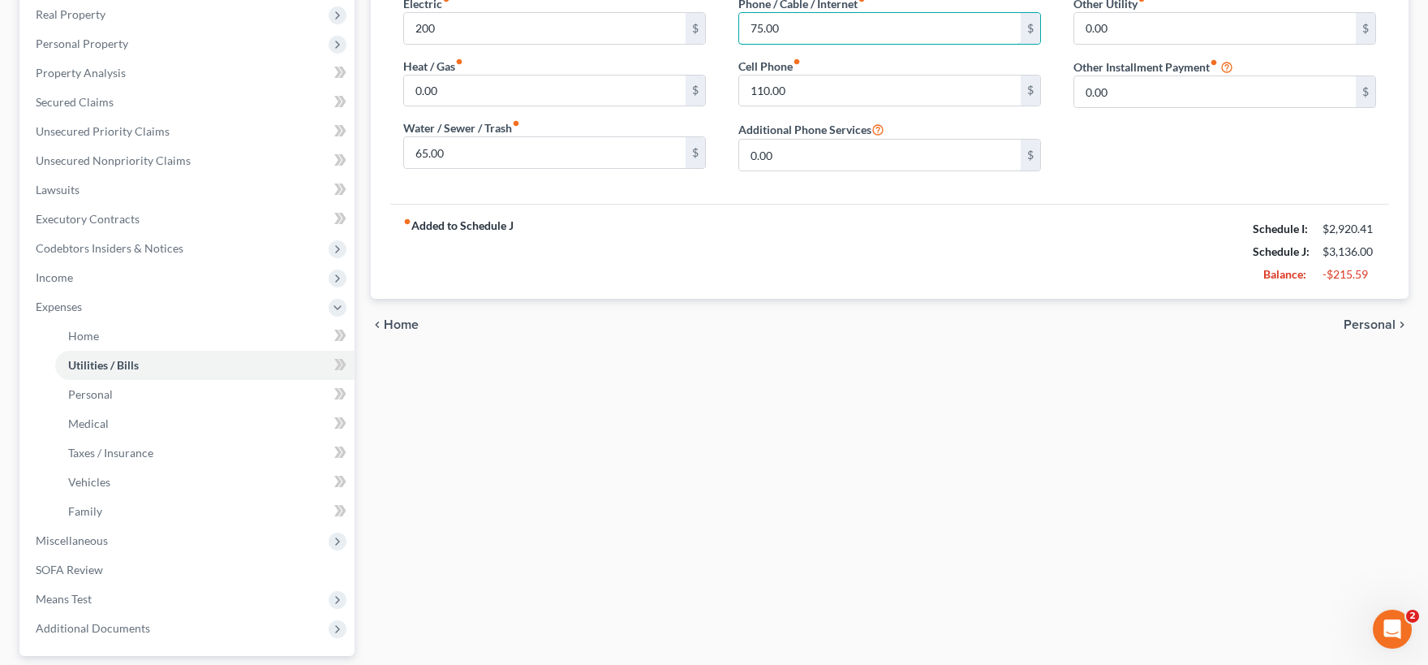
scroll to position [268, 0]
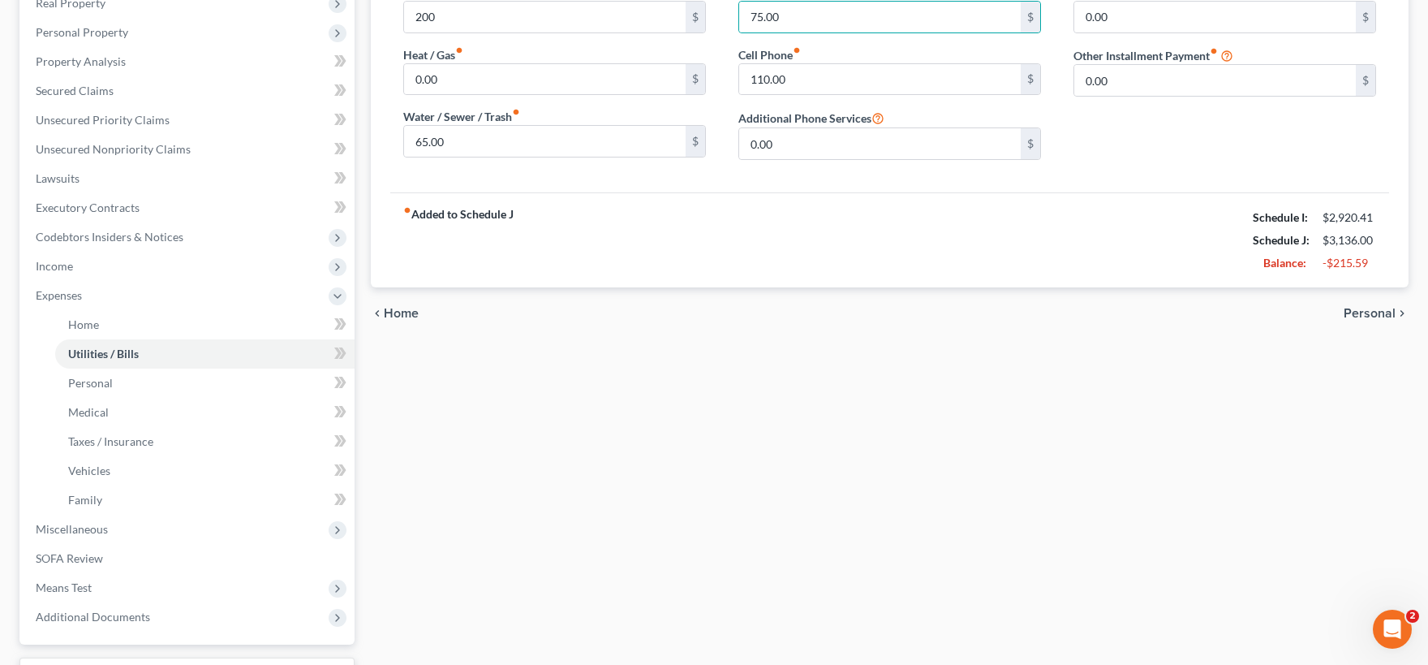
click at [1373, 310] on span "Personal" at bounding box center [1370, 313] width 52 height 13
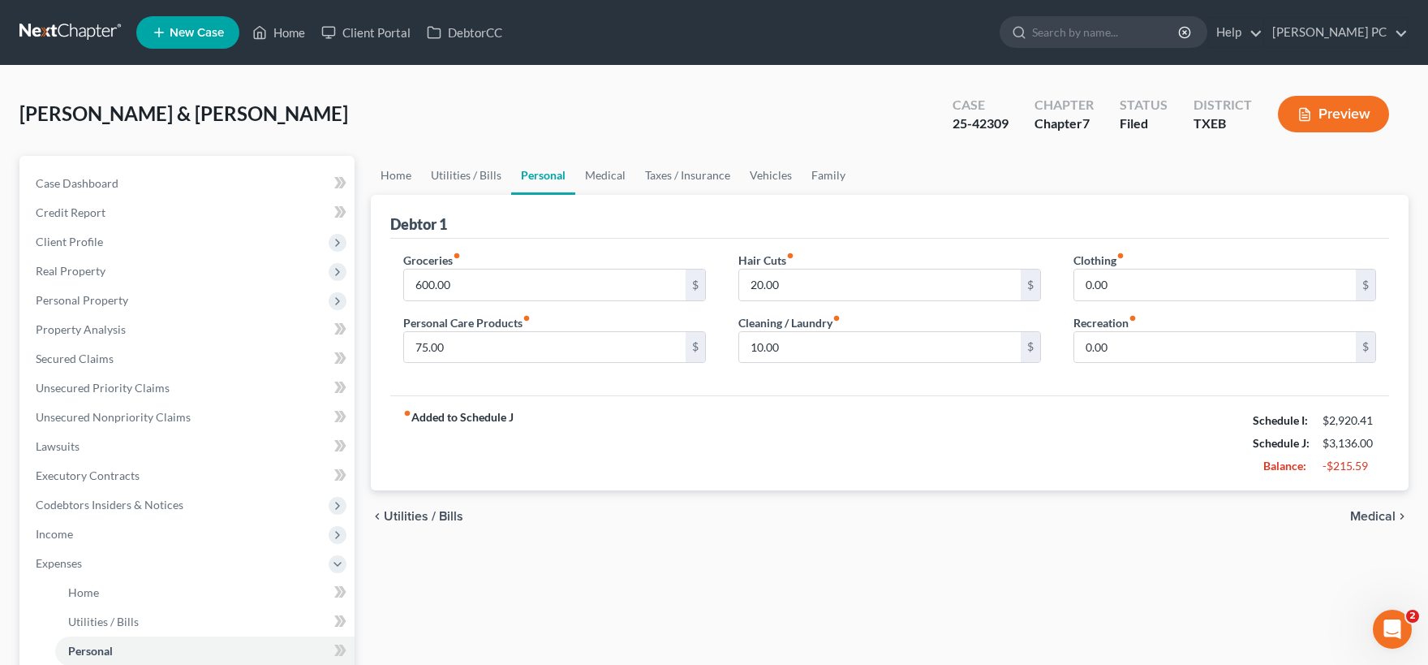
click at [1380, 515] on span "Medical" at bounding box center [1372, 516] width 45 height 13
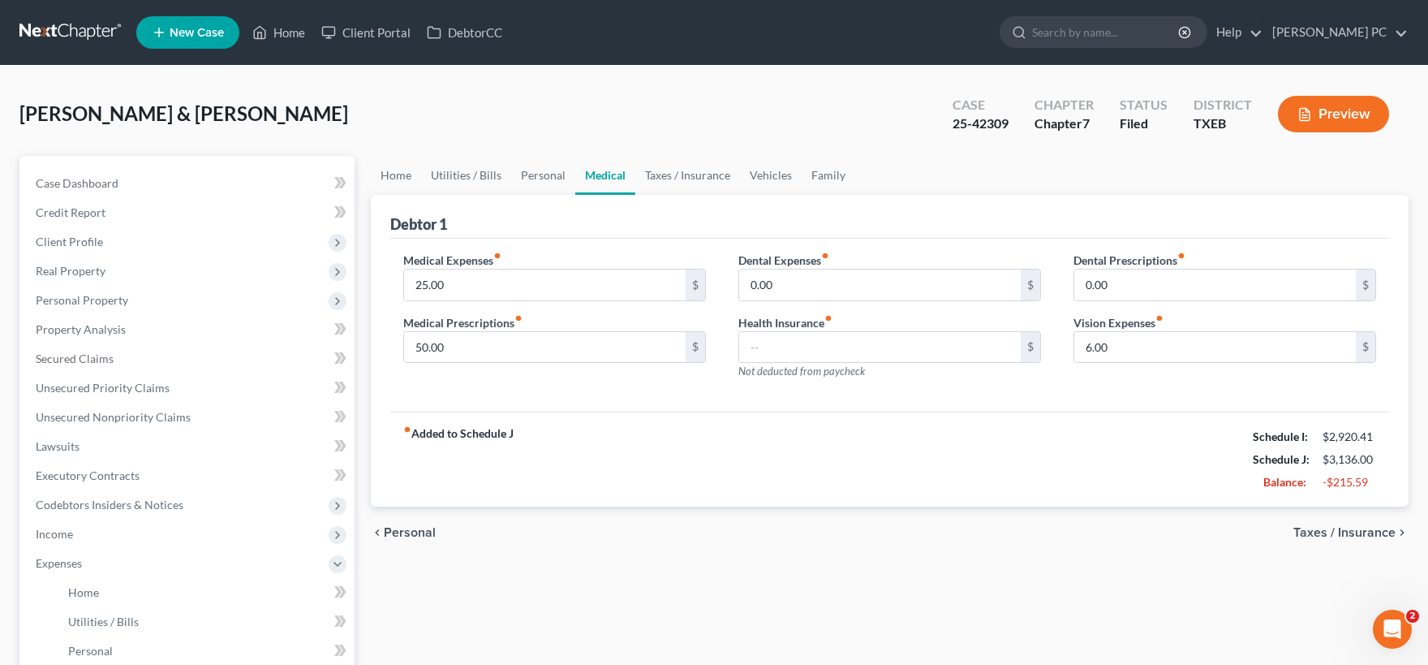
click at [1335, 533] on span "Taxes / Insurance" at bounding box center [1345, 532] width 102 height 13
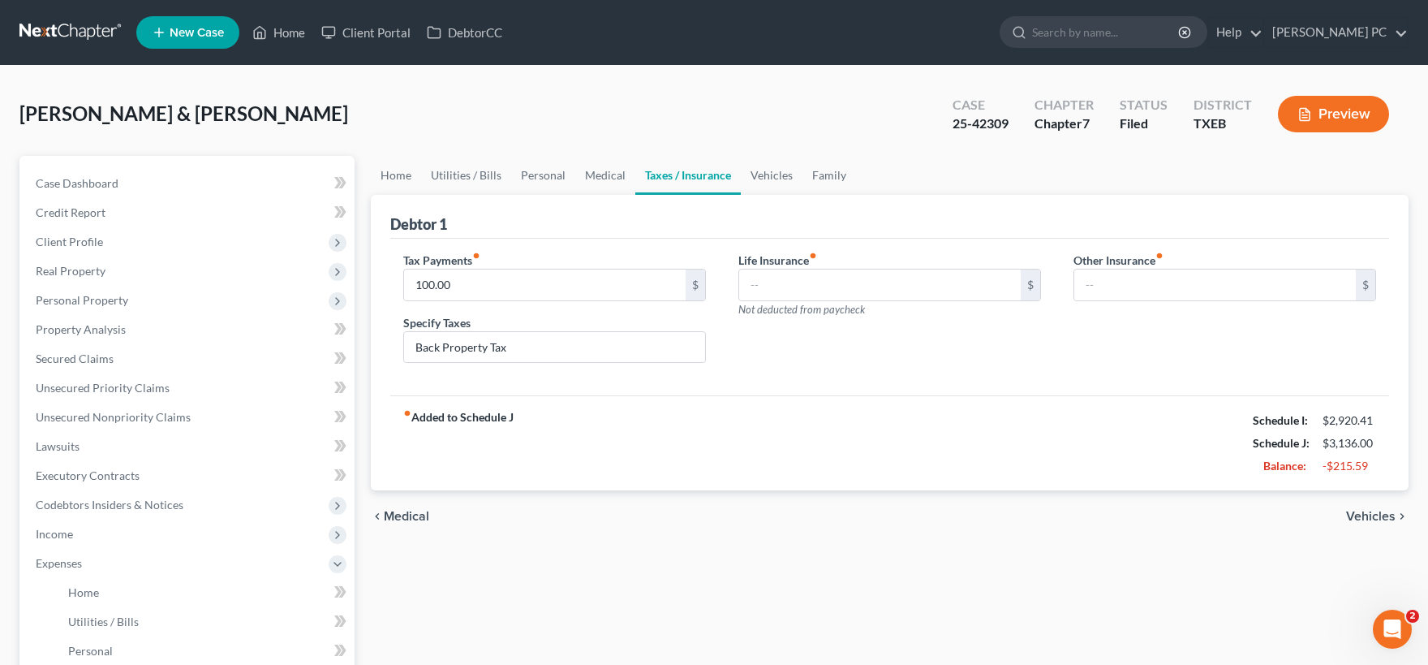
click at [1362, 513] on span "Vehicles" at bounding box center [1371, 516] width 50 height 13
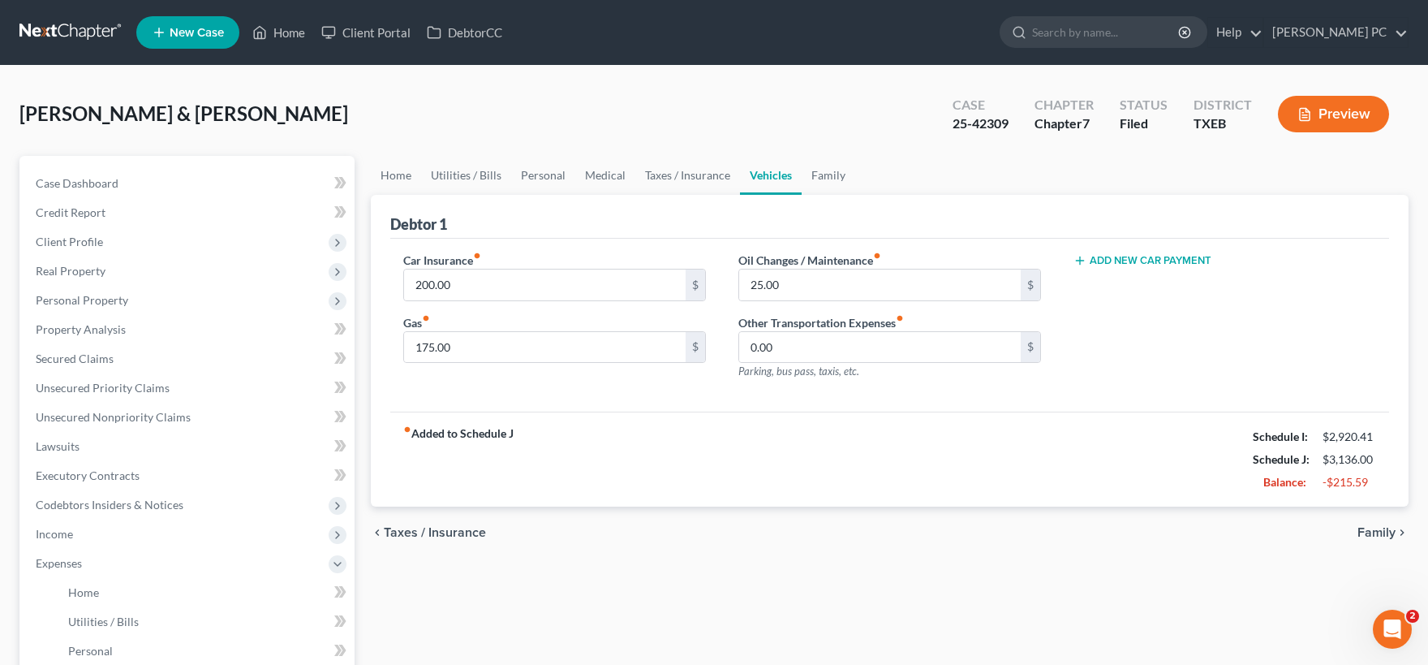
click at [1365, 530] on span "Family" at bounding box center [1377, 532] width 38 height 13
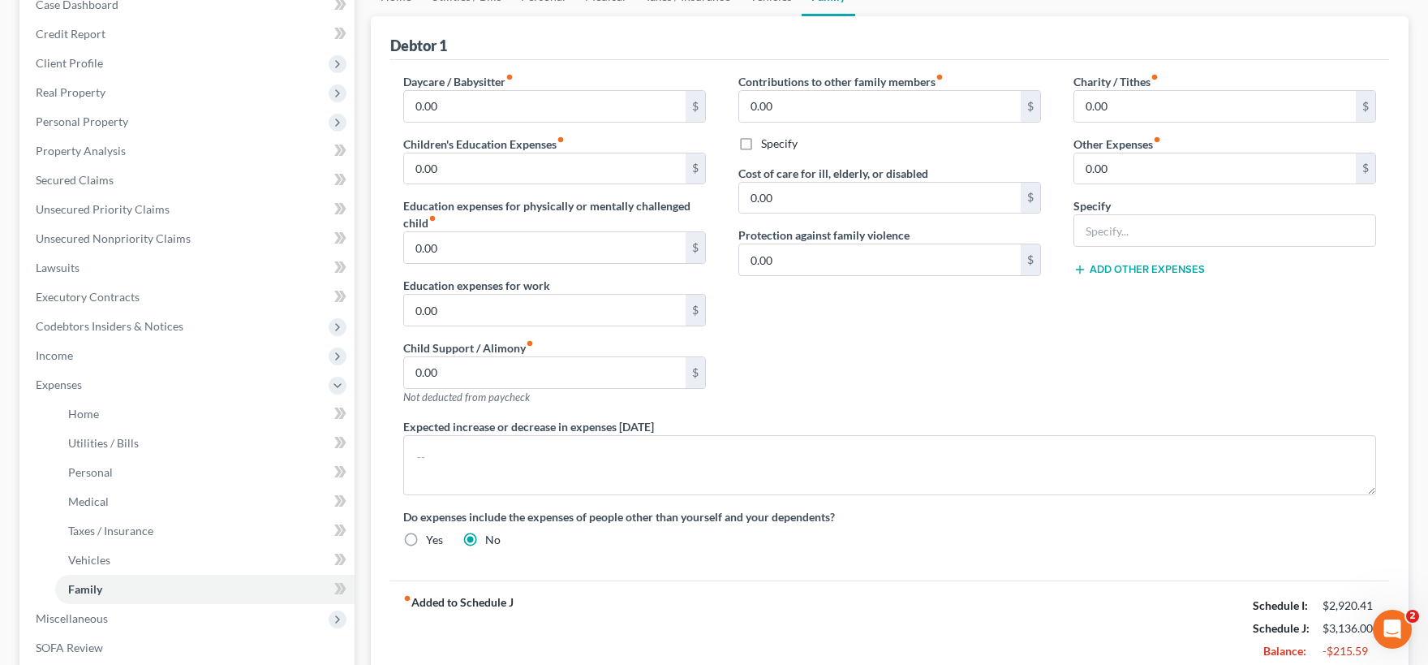
scroll to position [401, 0]
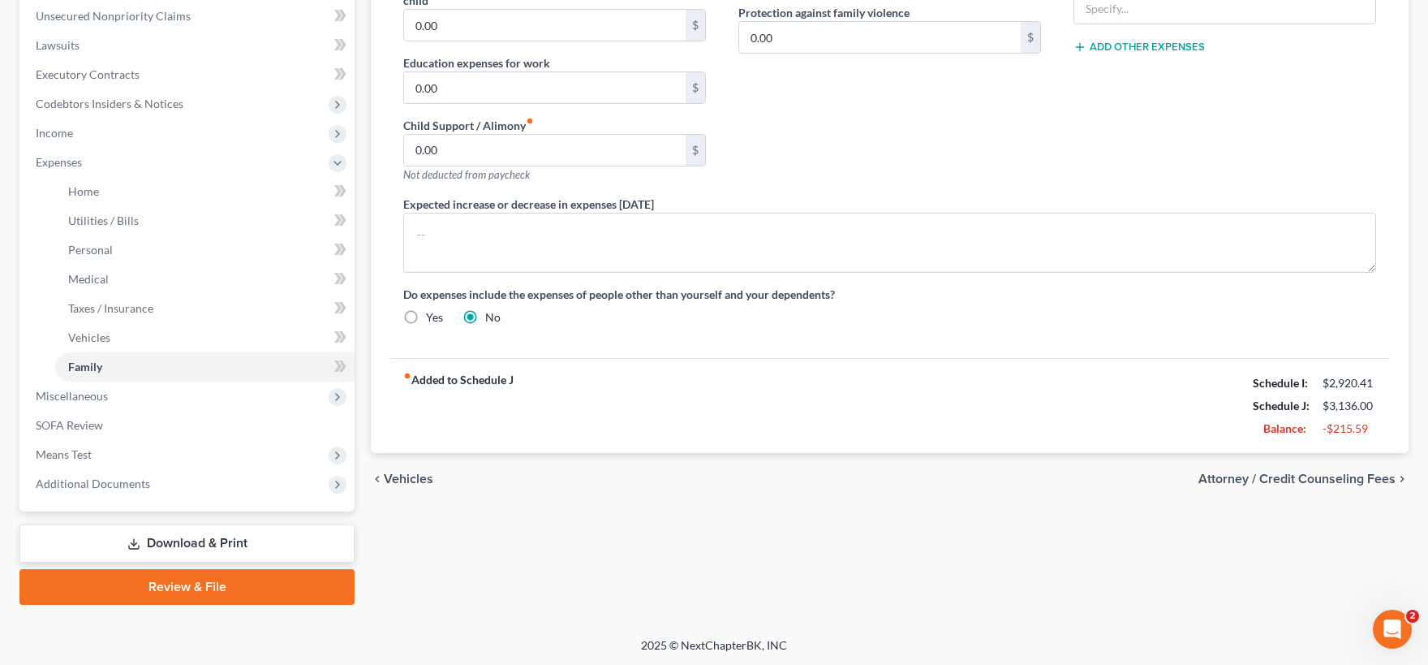
click at [401, 475] on span "Vehicles" at bounding box center [409, 478] width 50 height 13
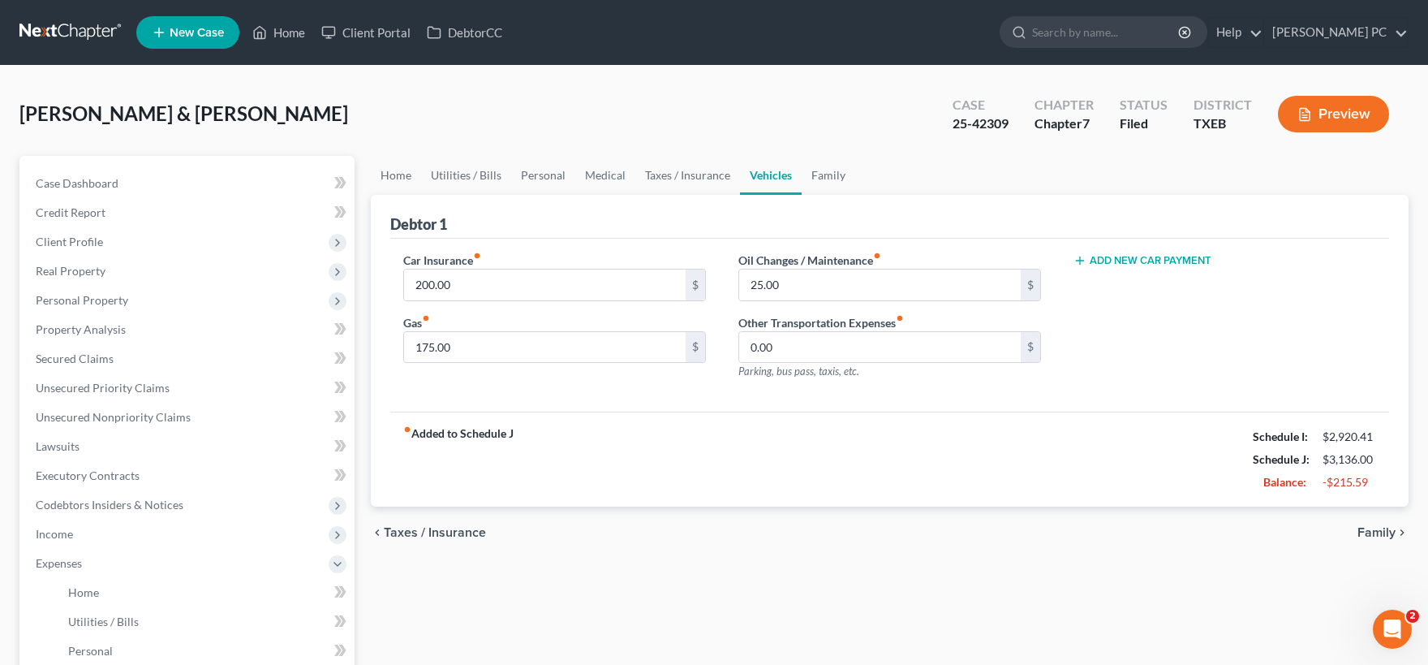
click at [437, 531] on span "Taxes / Insurance" at bounding box center [435, 532] width 102 height 13
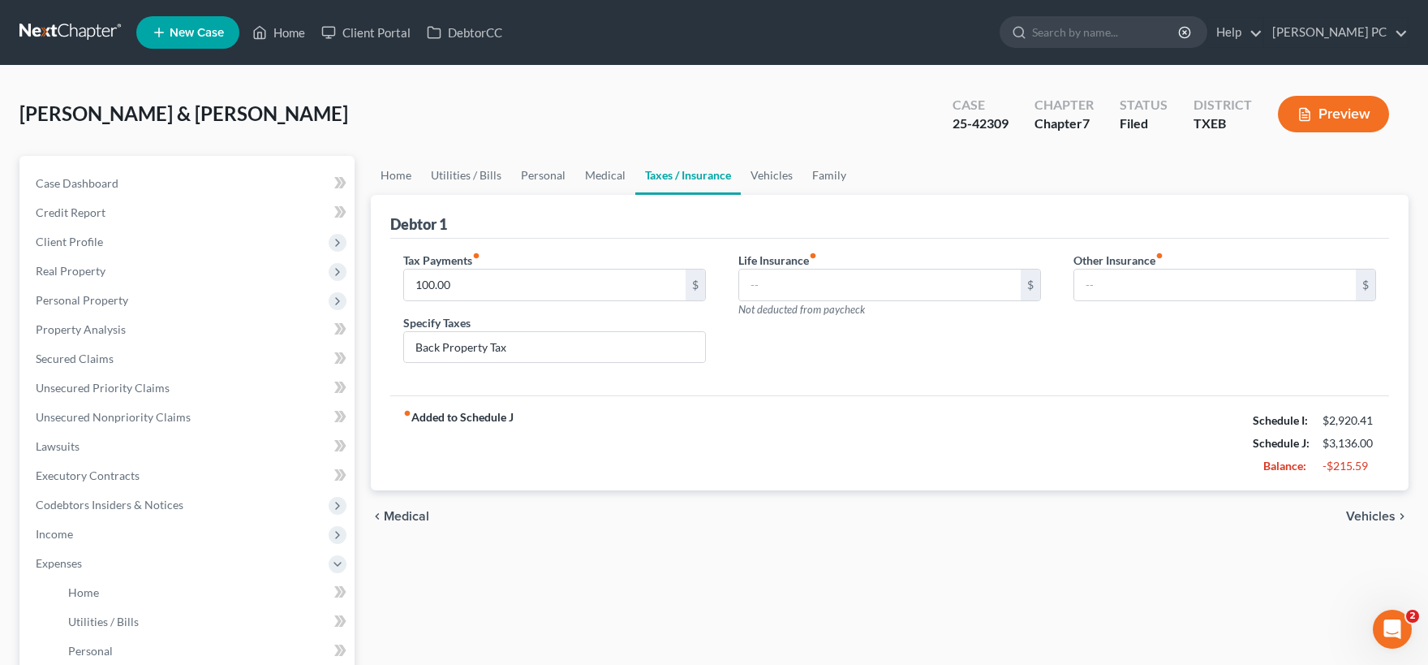
click at [418, 516] on span "Medical" at bounding box center [406, 516] width 45 height 13
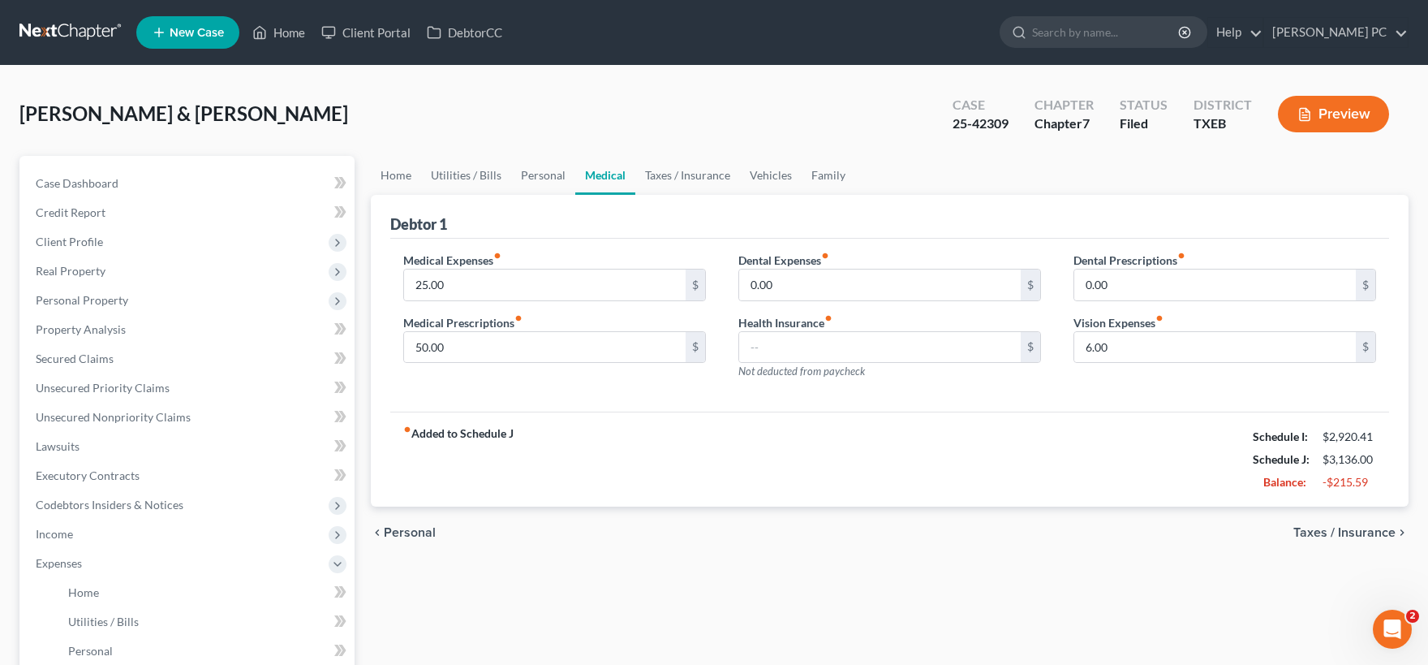
click at [414, 528] on span "Personal" at bounding box center [410, 532] width 52 height 13
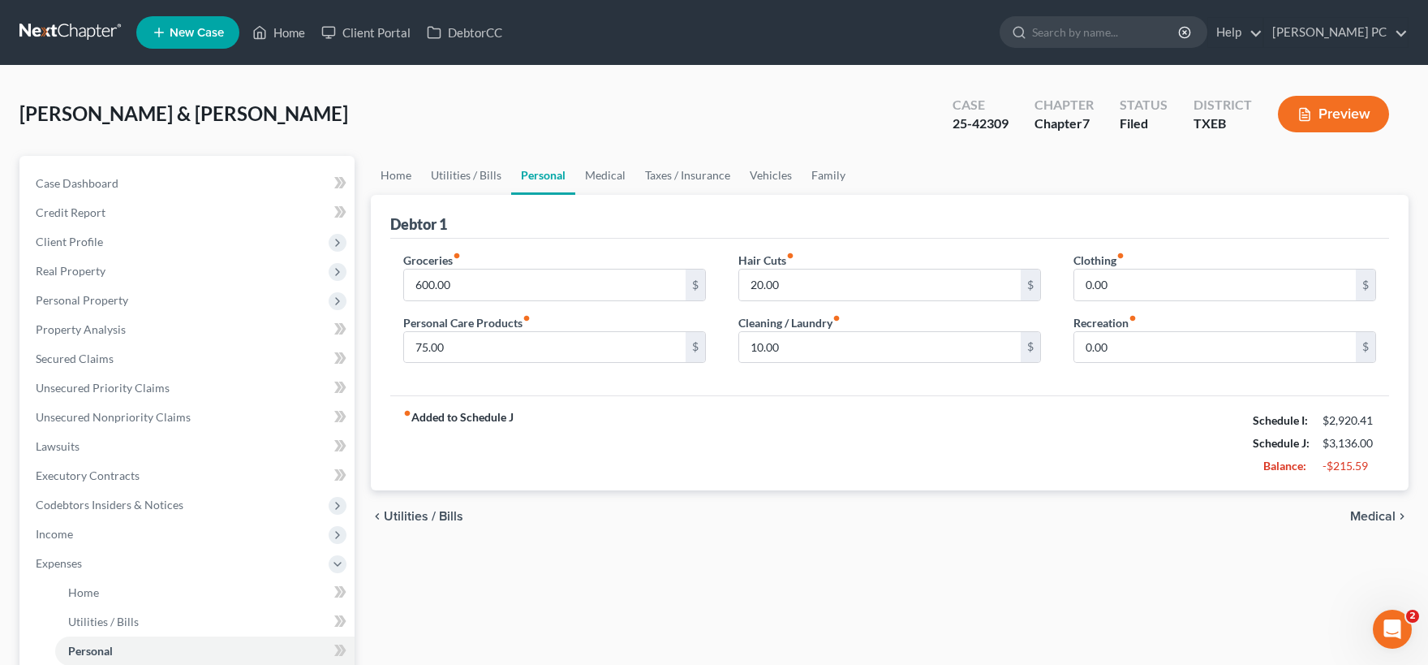
click at [414, 514] on span "Utilities / Bills" at bounding box center [424, 516] width 80 height 13
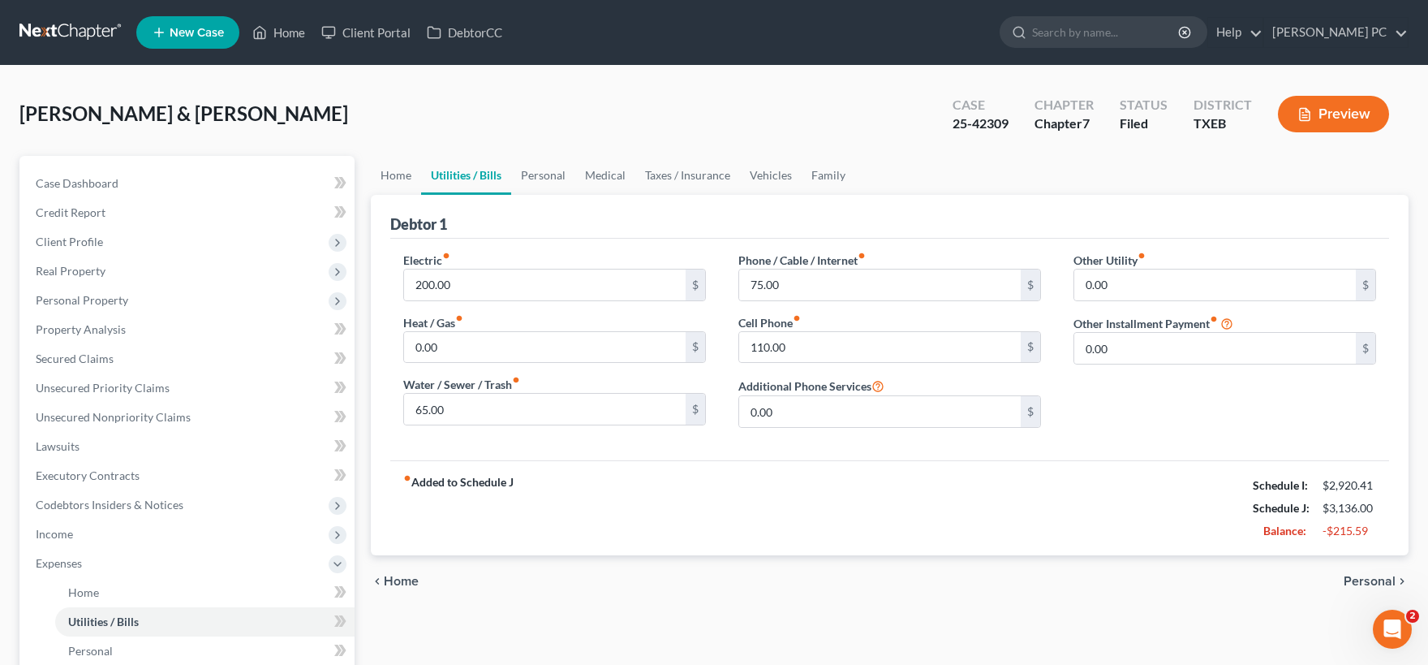
click at [399, 580] on span "Home" at bounding box center [401, 581] width 35 height 13
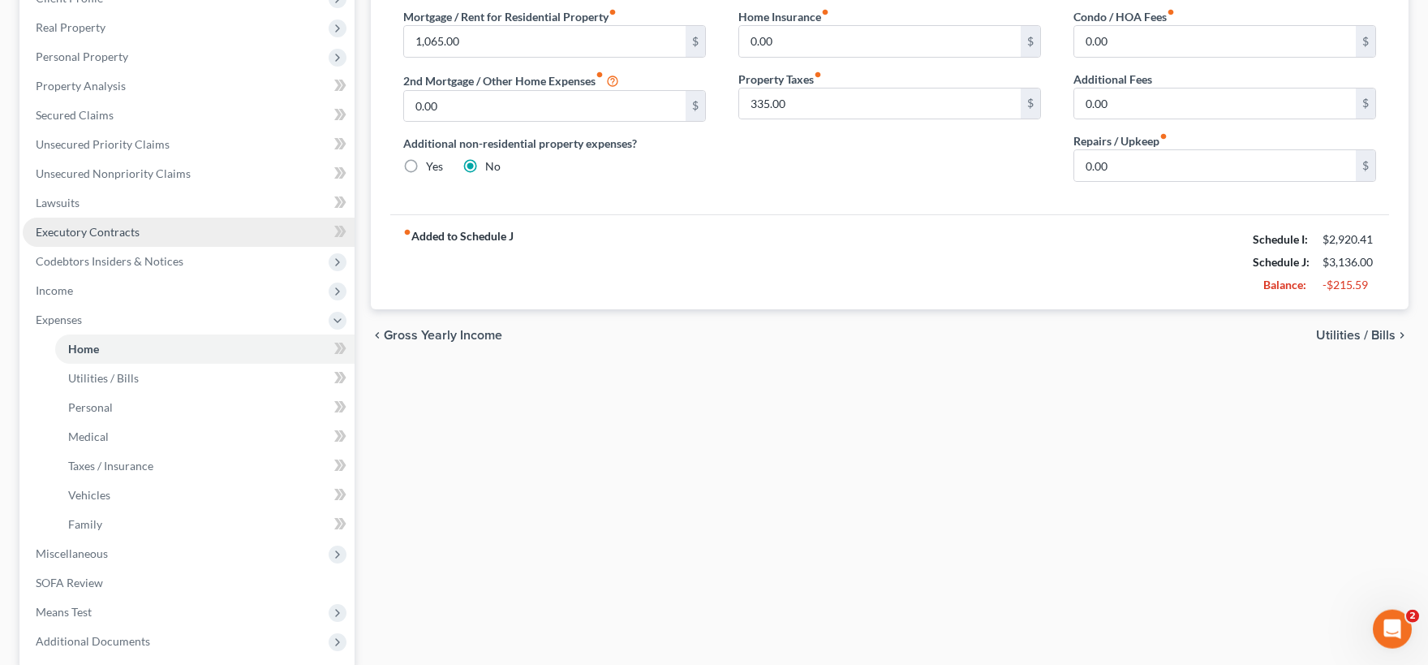
scroll to position [268, 0]
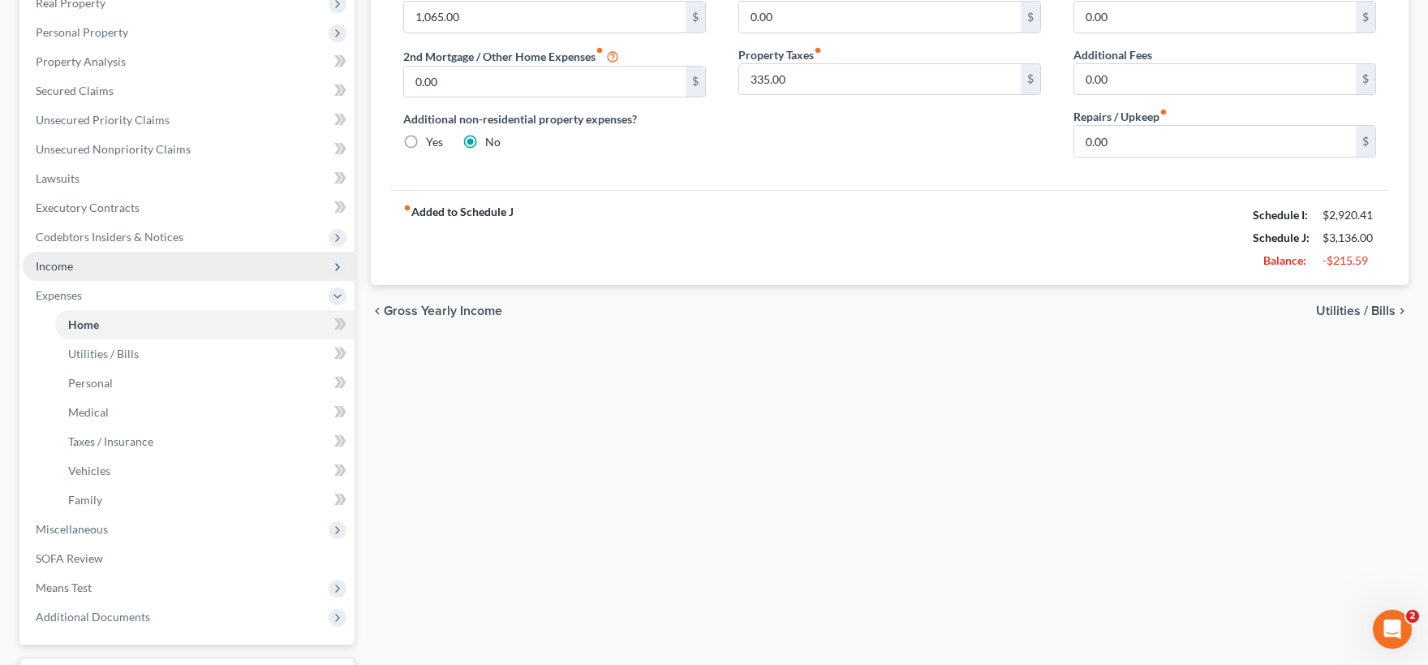
click at [123, 274] on span "Income" at bounding box center [189, 266] width 332 height 29
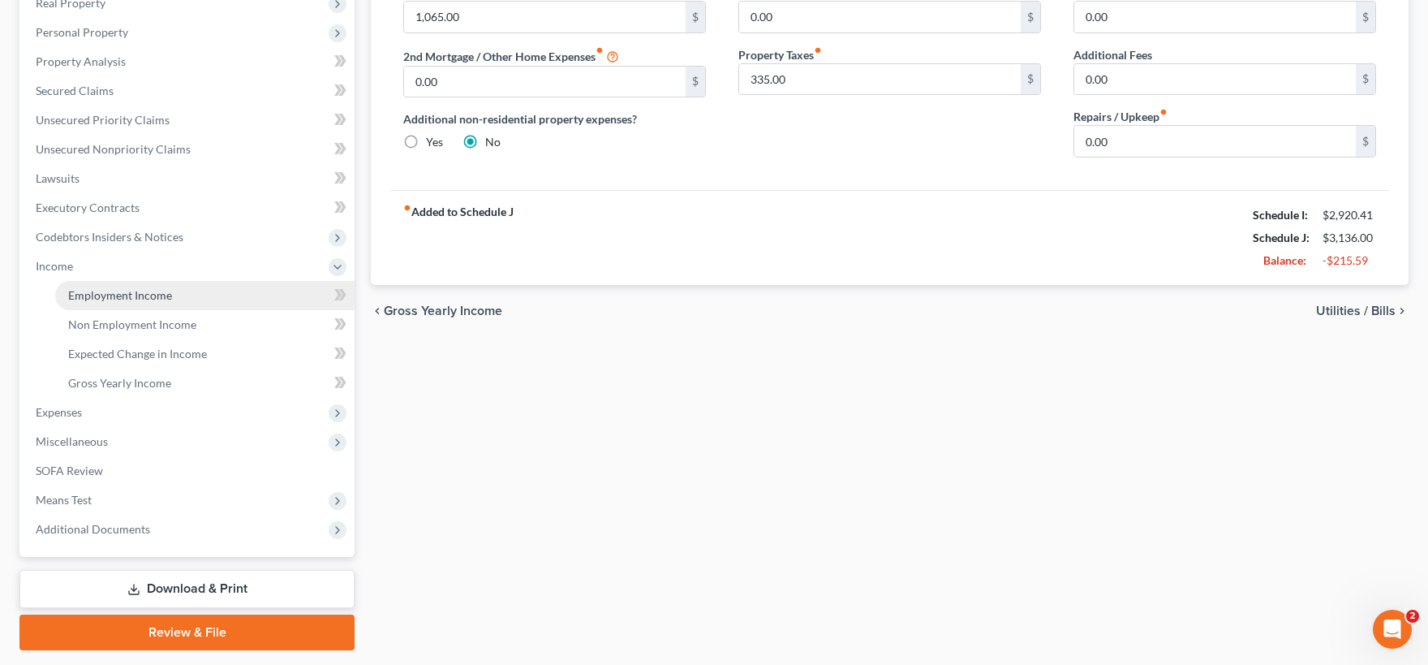
click at [136, 299] on span "Employment Income" at bounding box center [120, 295] width 104 height 14
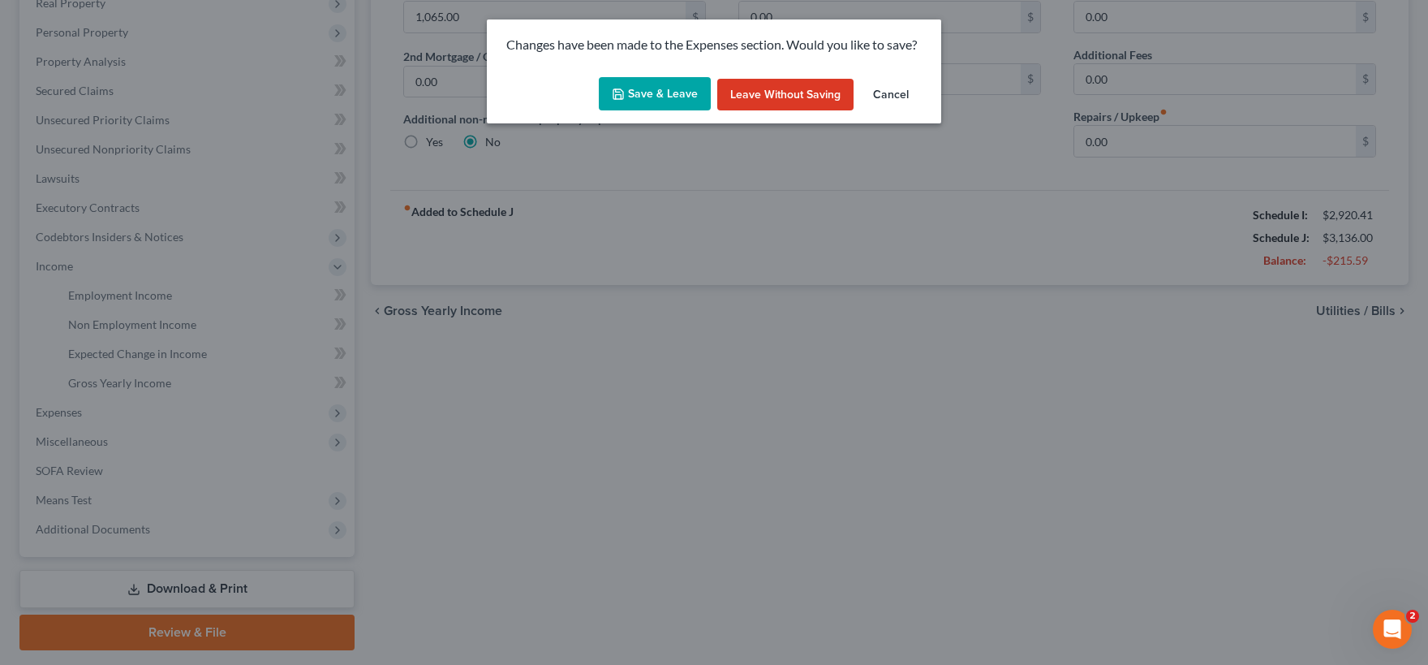
click at [660, 97] on button "Save & Leave" at bounding box center [655, 94] width 112 height 34
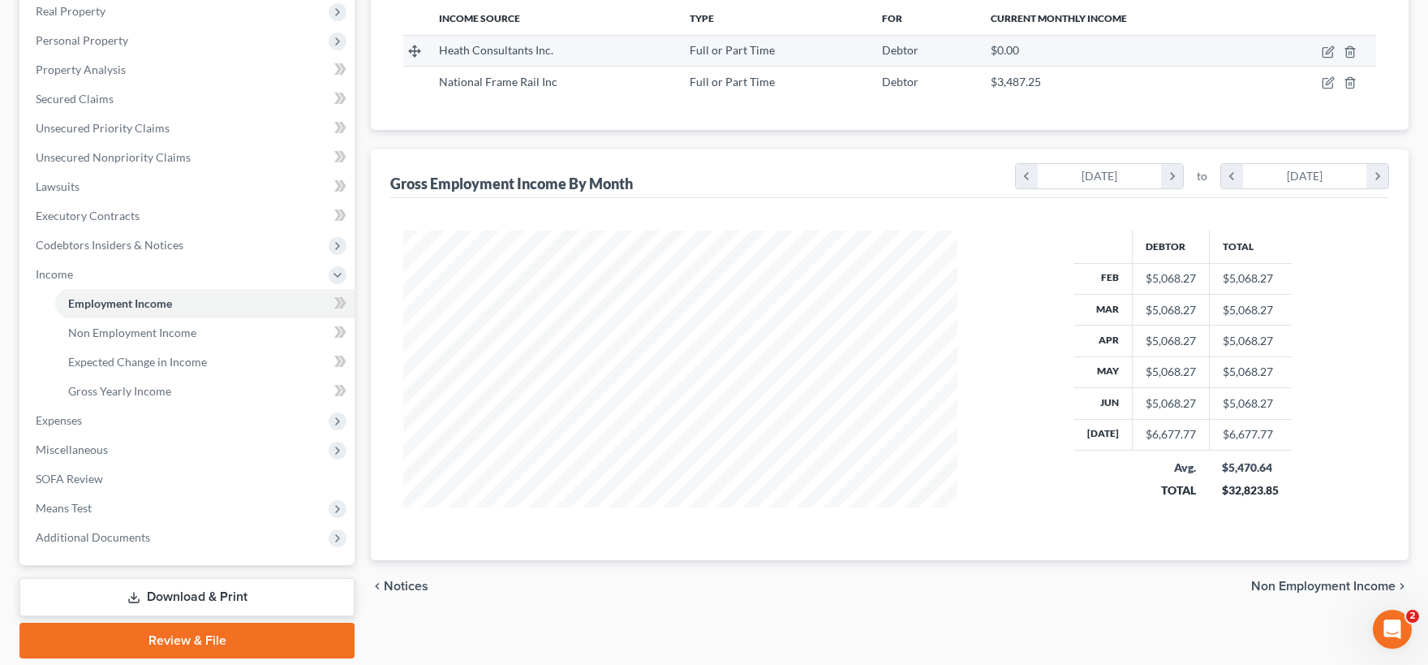
scroll to position [268, 0]
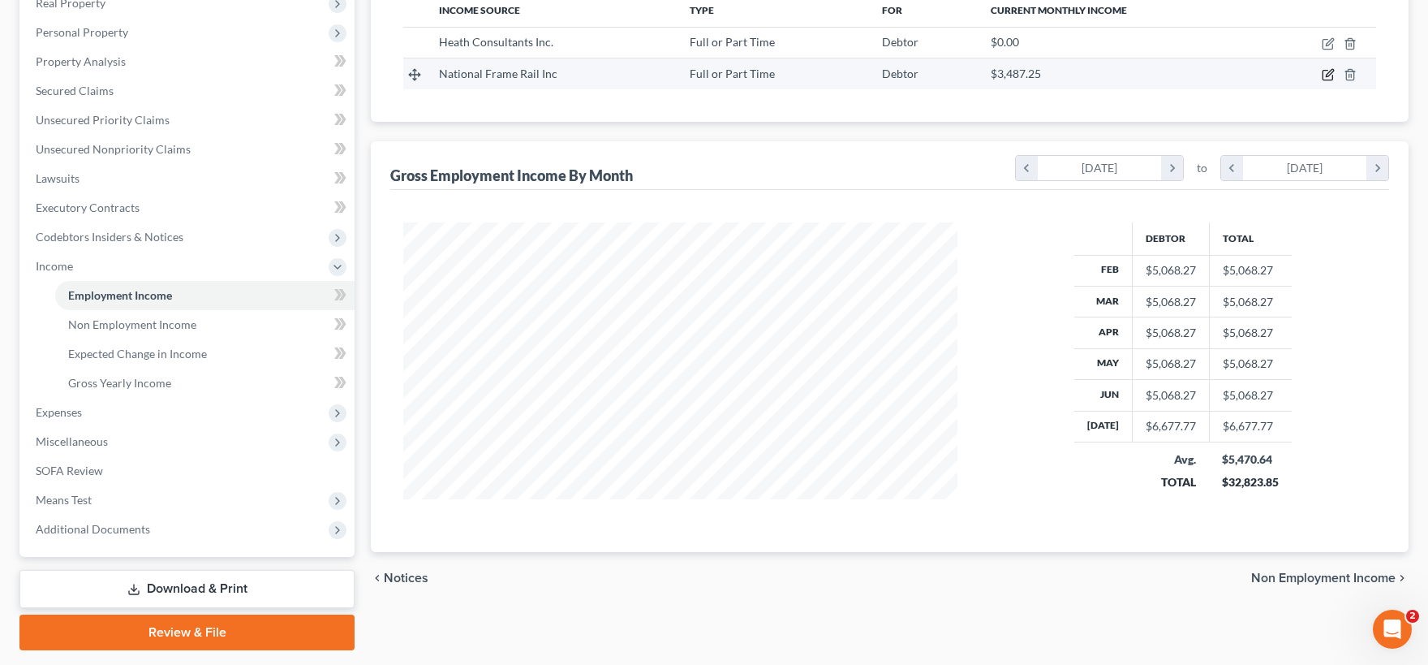
click at [1324, 77] on icon "button" at bounding box center [1328, 74] width 13 height 13
select select "0"
select select "45"
select select "3"
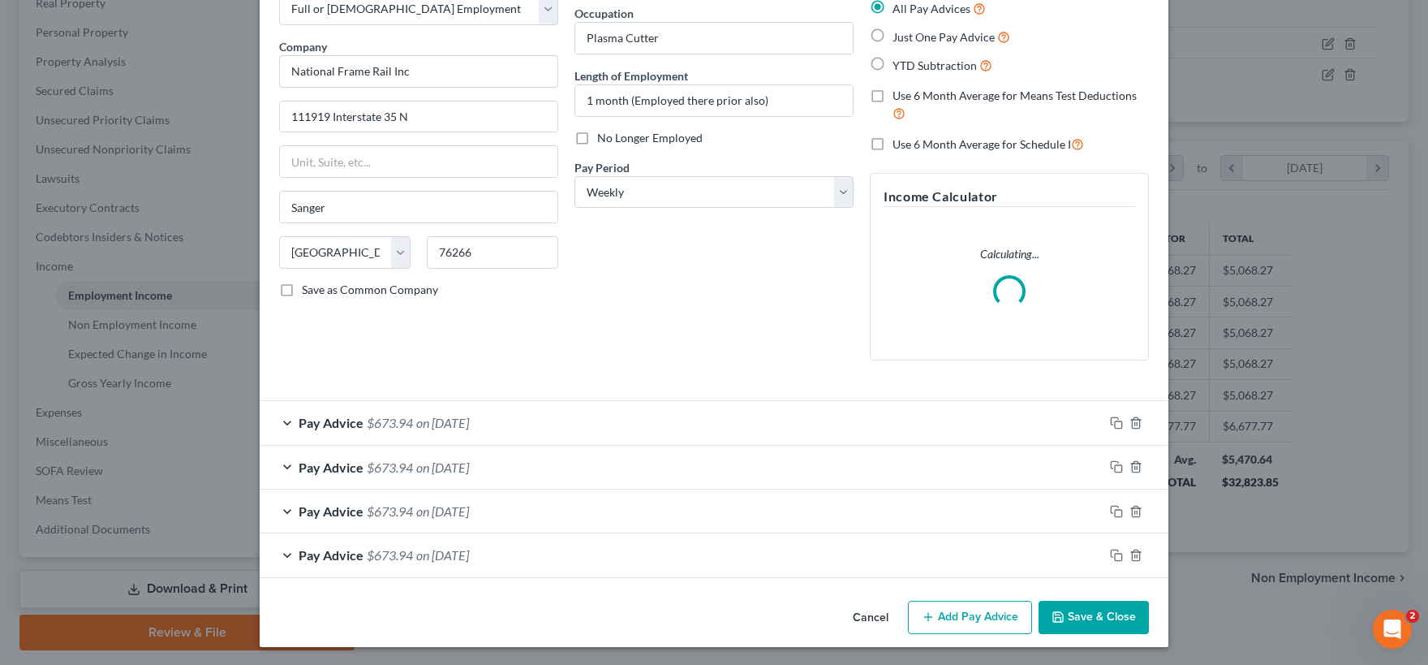
scroll to position [100, 0]
click at [469, 420] on span "on [DATE]" at bounding box center [442, 421] width 53 height 15
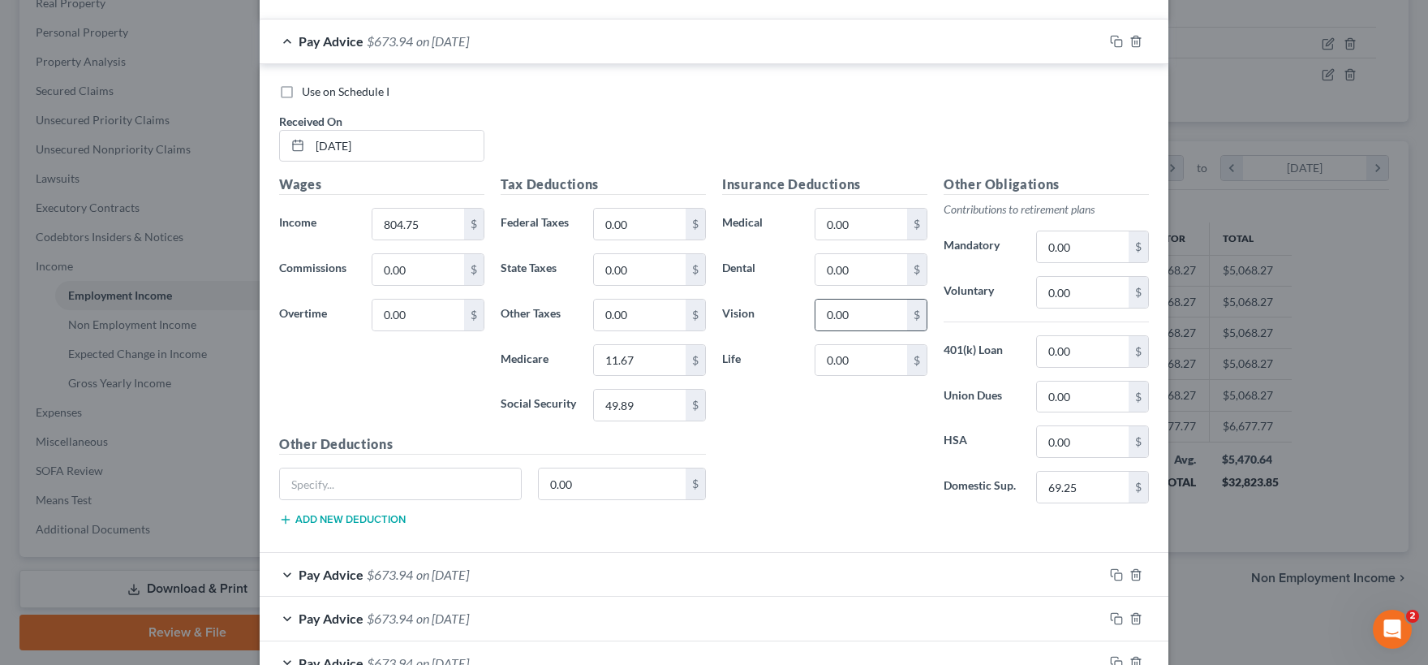
scroll to position [636, 0]
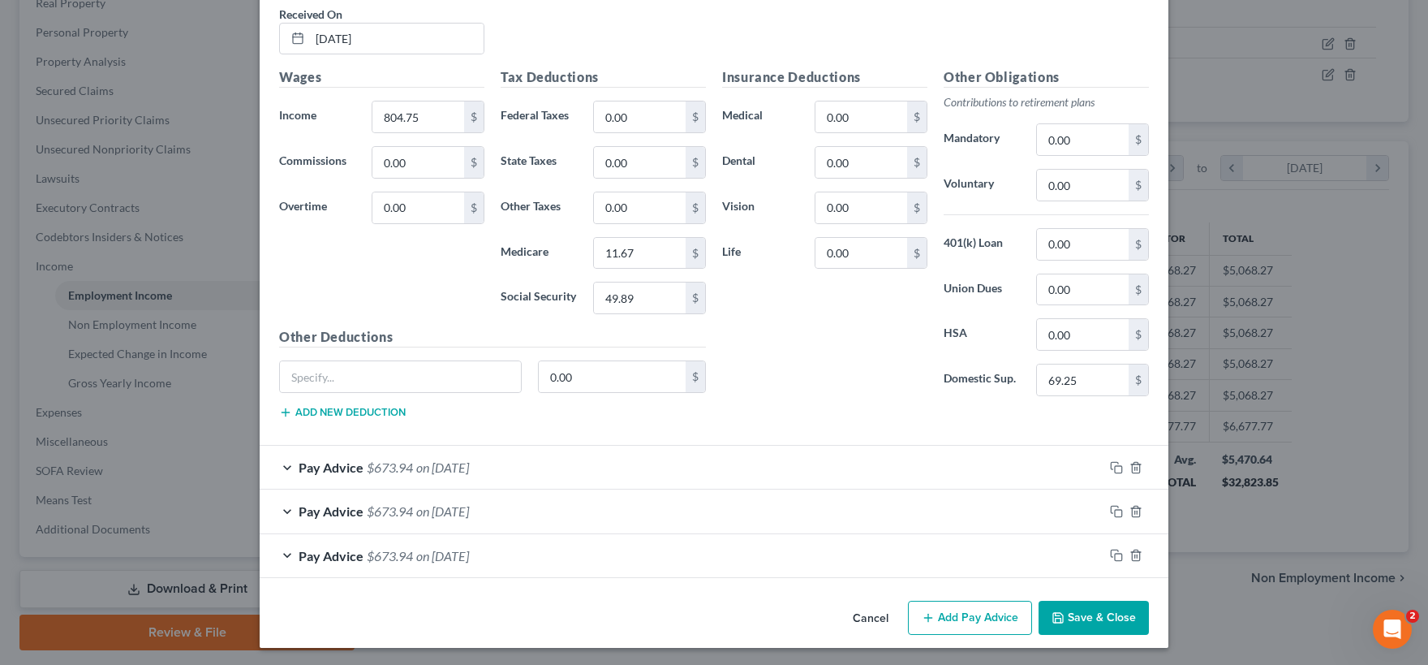
click at [673, 474] on div "Pay Advice $673.94 on [DATE]" at bounding box center [682, 467] width 844 height 43
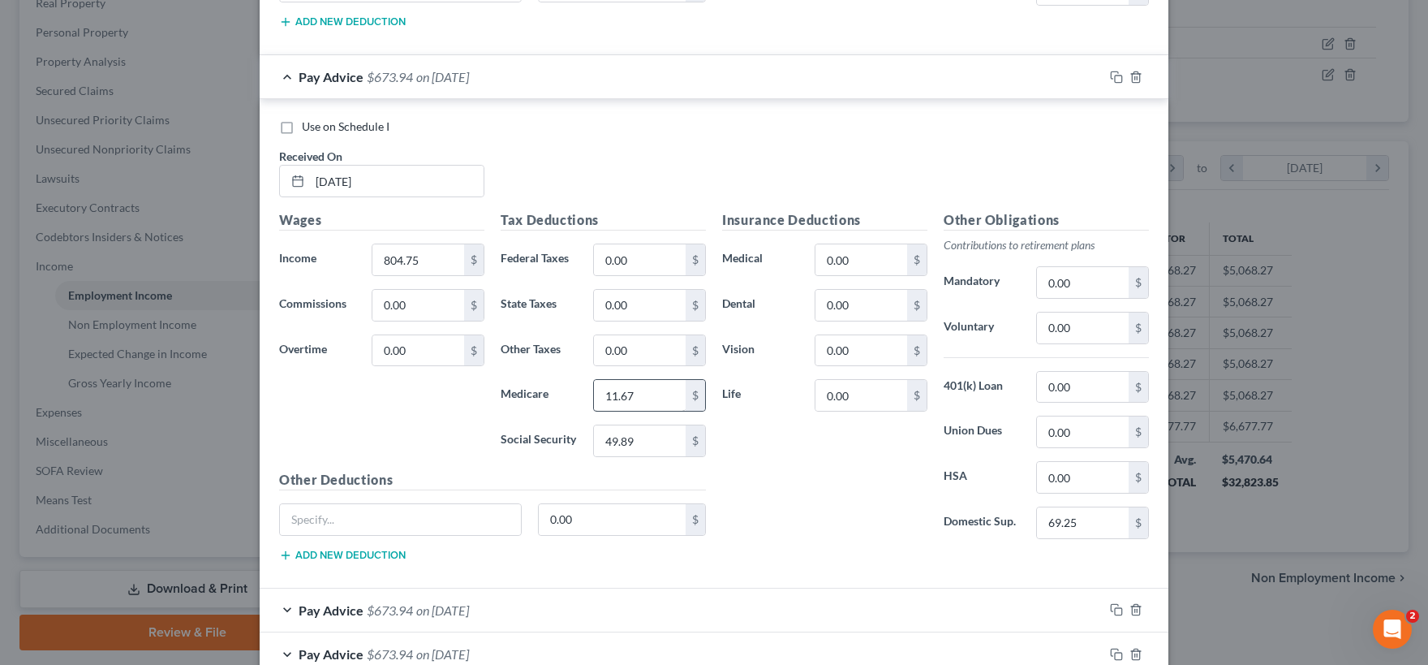
scroll to position [1125, 0]
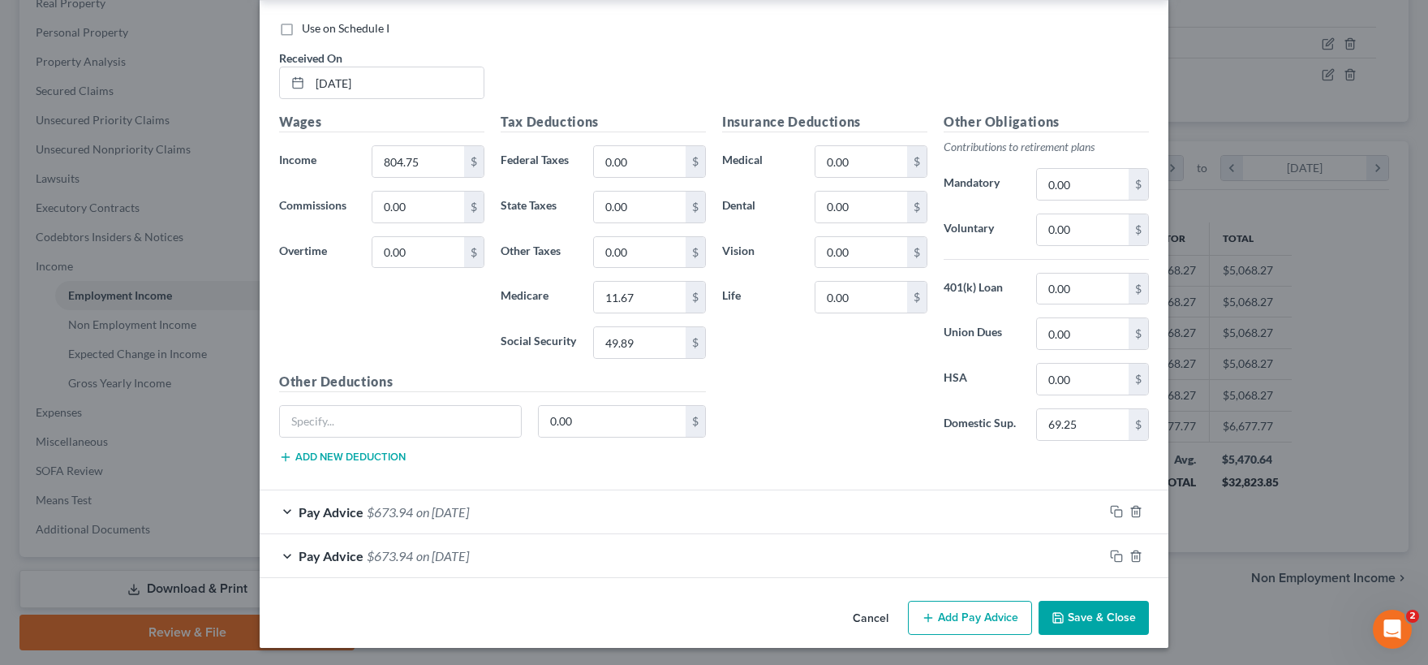
click at [673, 519] on div "Pay Advice $673.94 on [DATE]" at bounding box center [682, 511] width 844 height 43
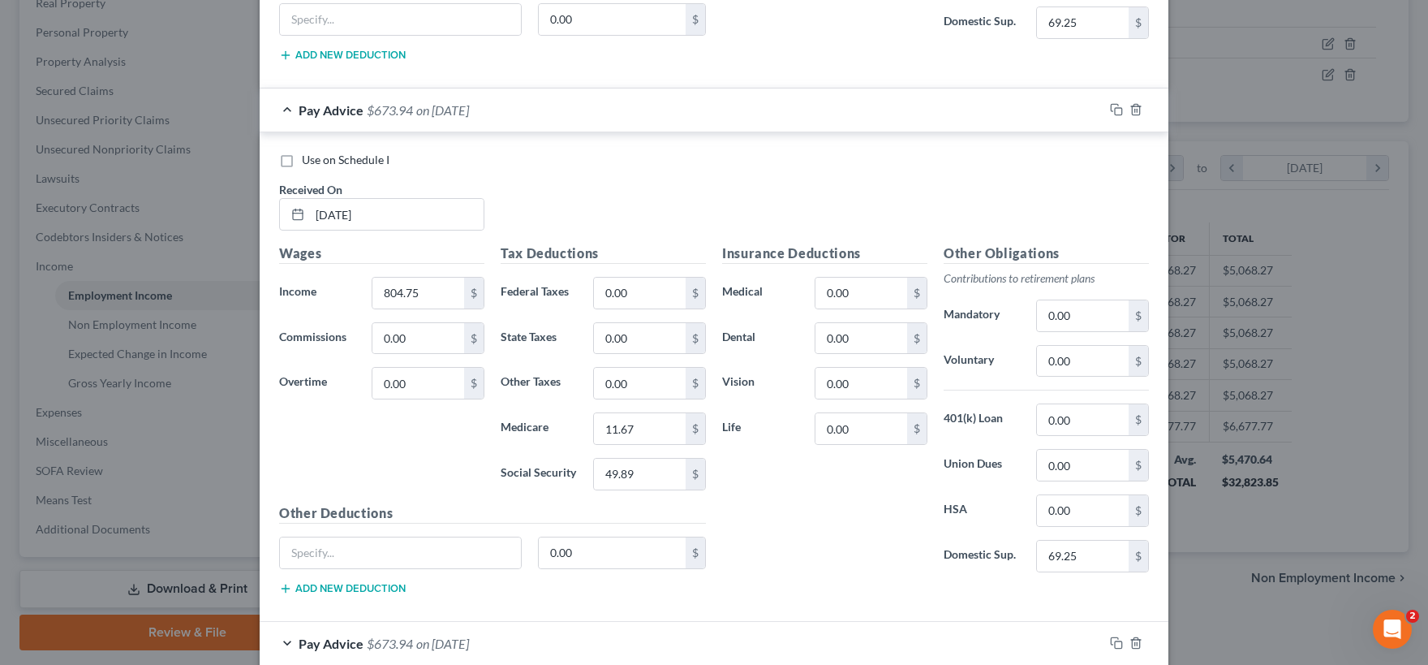
scroll to position [1612, 0]
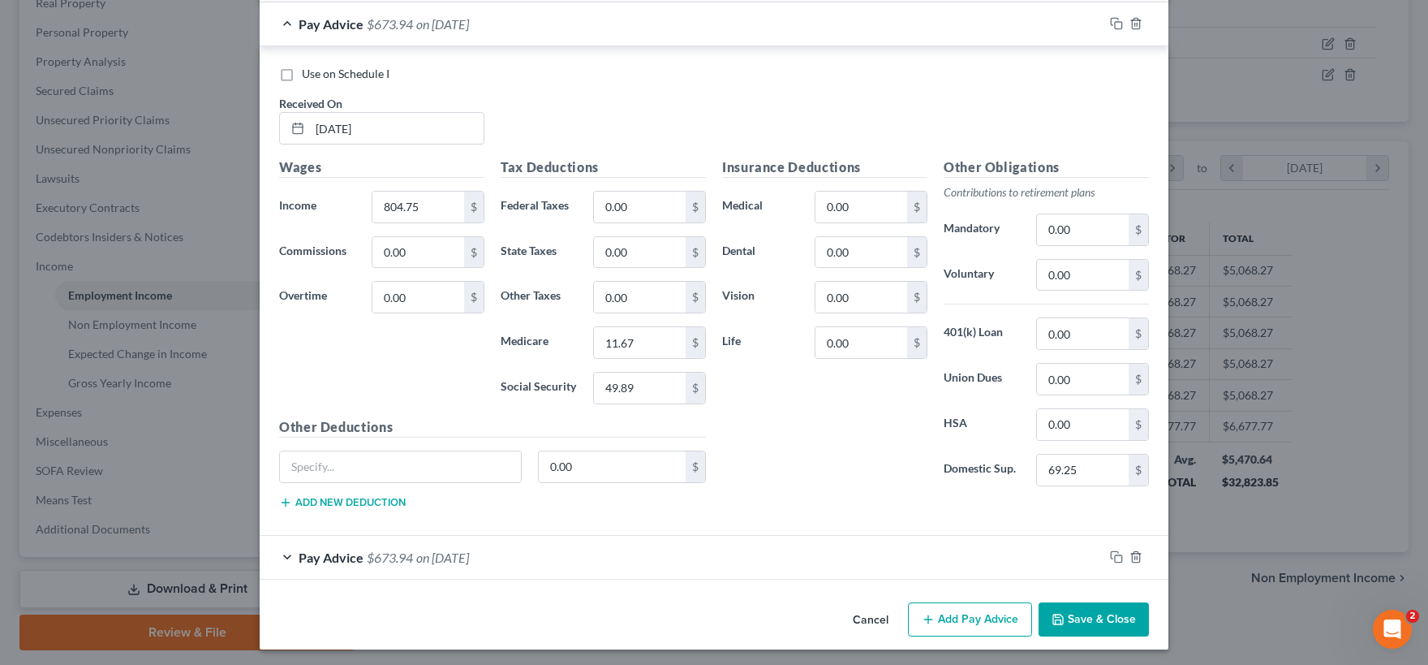
click at [669, 548] on div "Pay Advice $673.94 on [DATE]" at bounding box center [682, 557] width 844 height 43
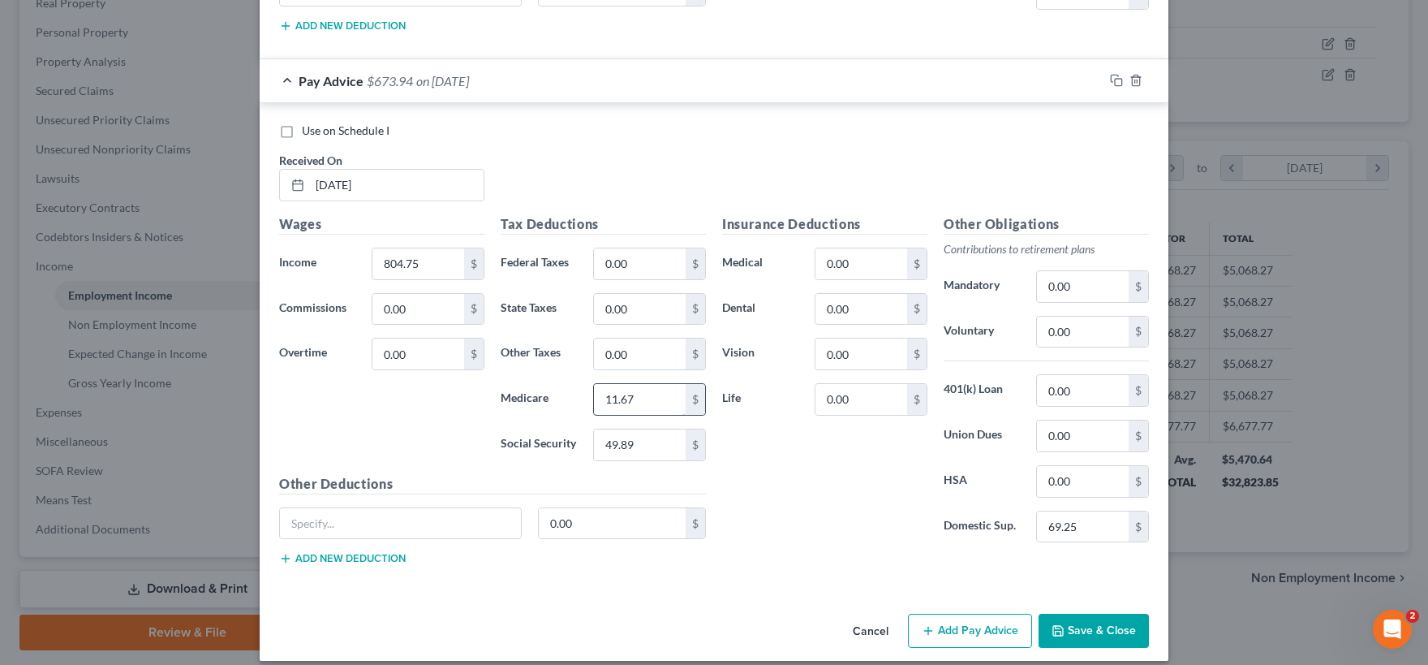
scroll to position [2094, 0]
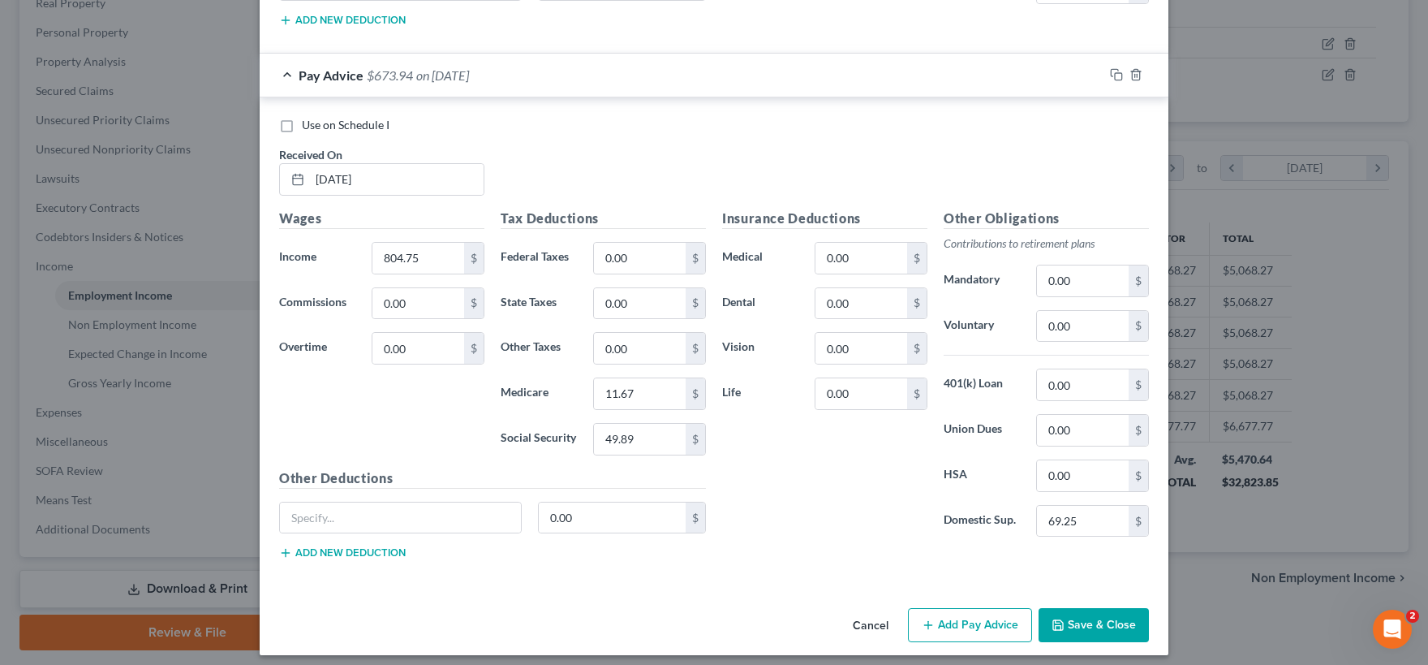
click at [1075, 614] on button "Save & Close" at bounding box center [1094, 625] width 110 height 34
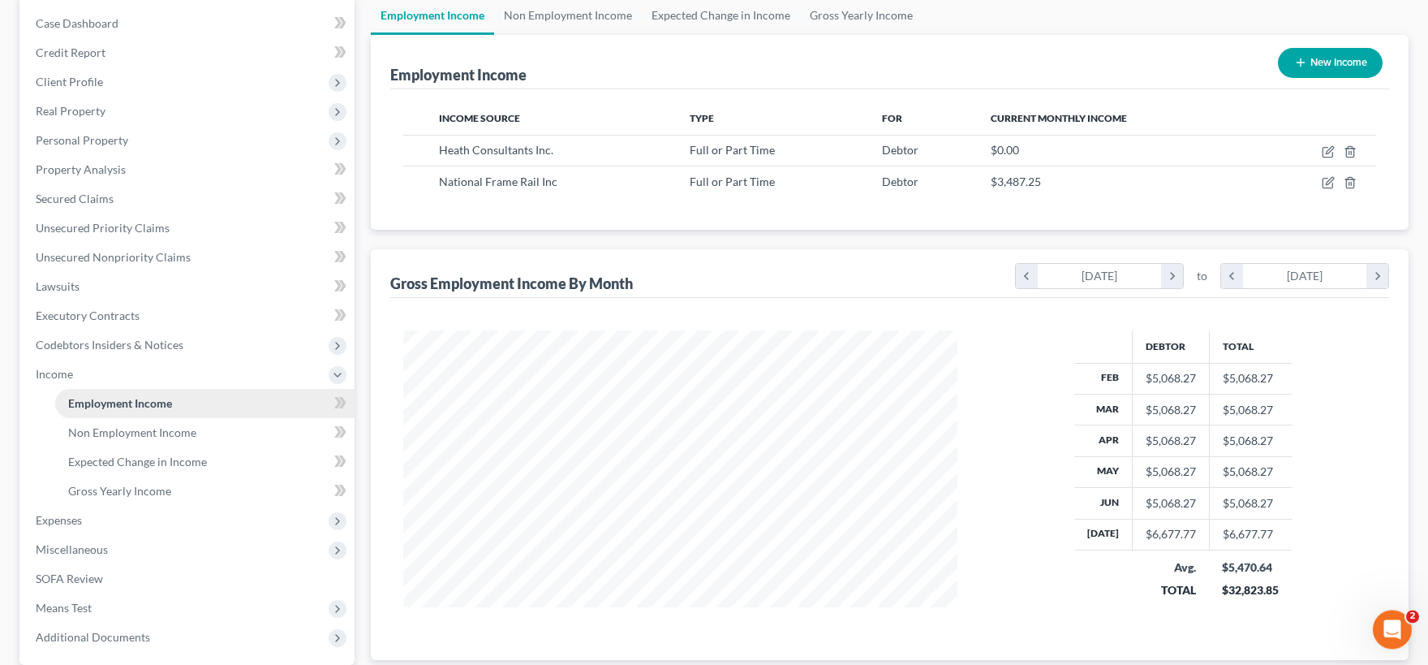
scroll to position [268, 0]
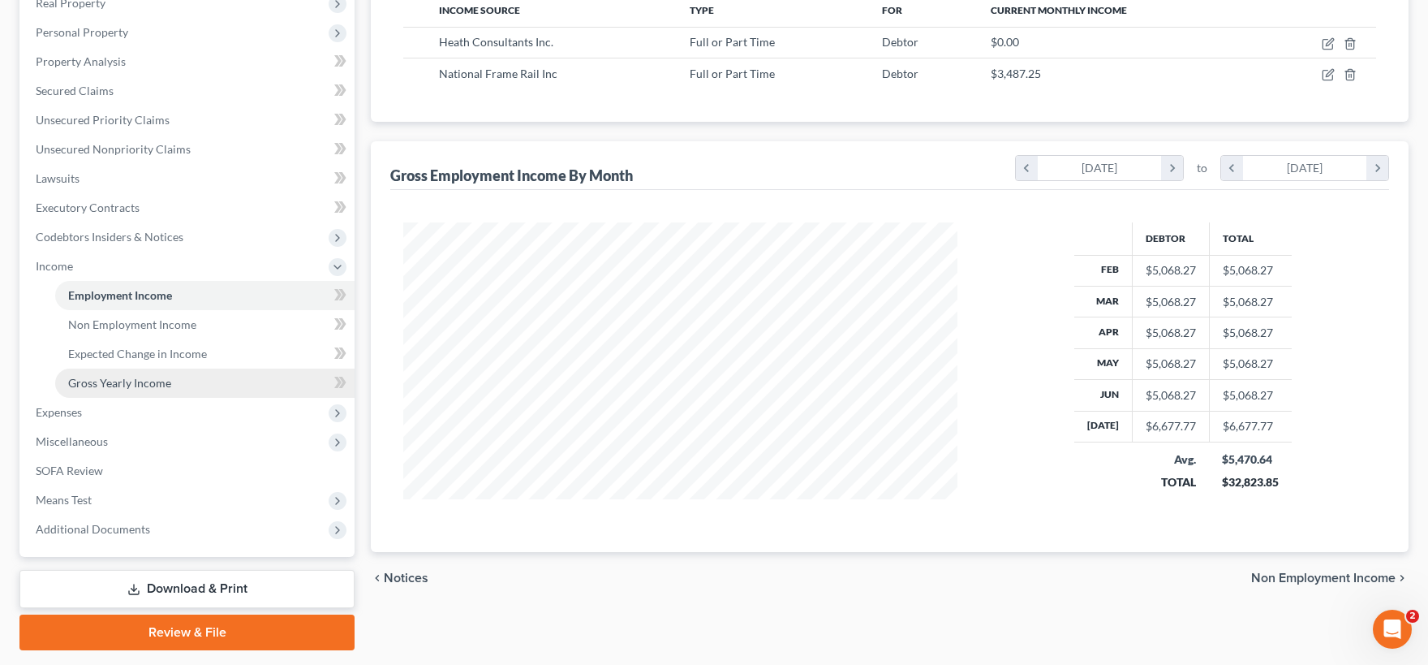
click at [164, 386] on span "Gross Yearly Income" at bounding box center [119, 383] width 103 height 14
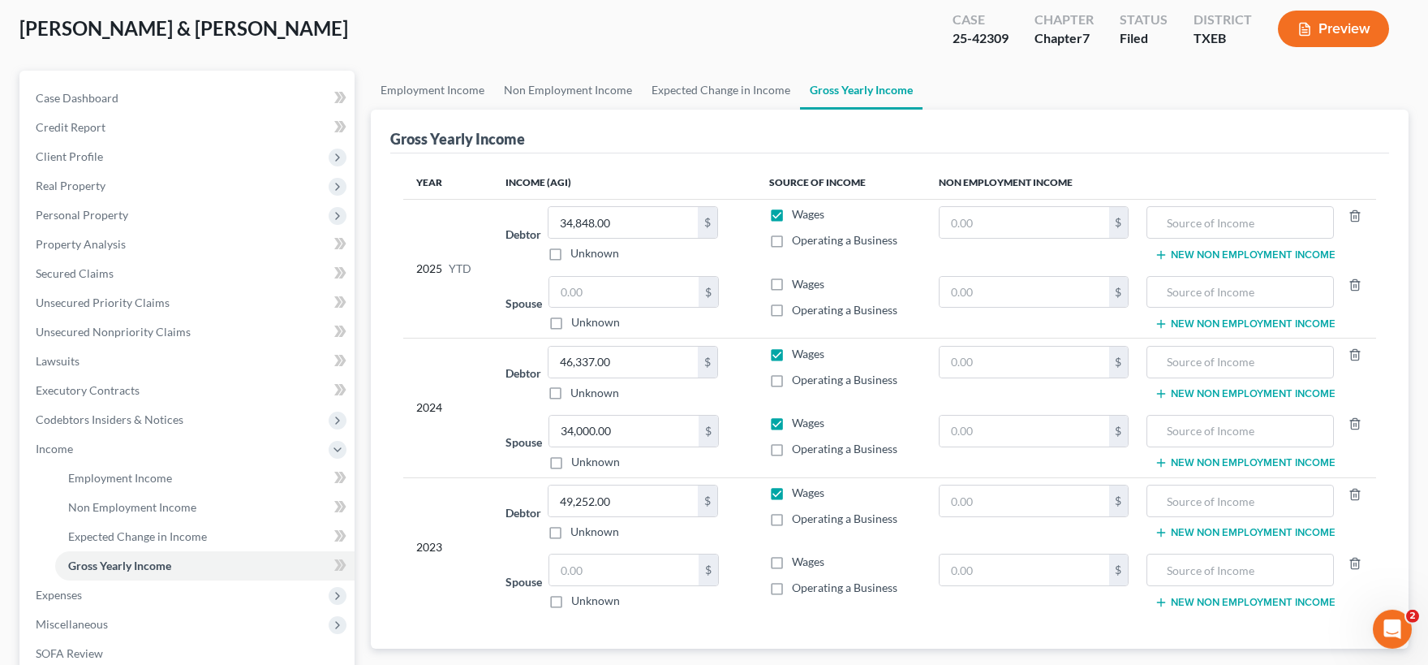
scroll to position [179, 0]
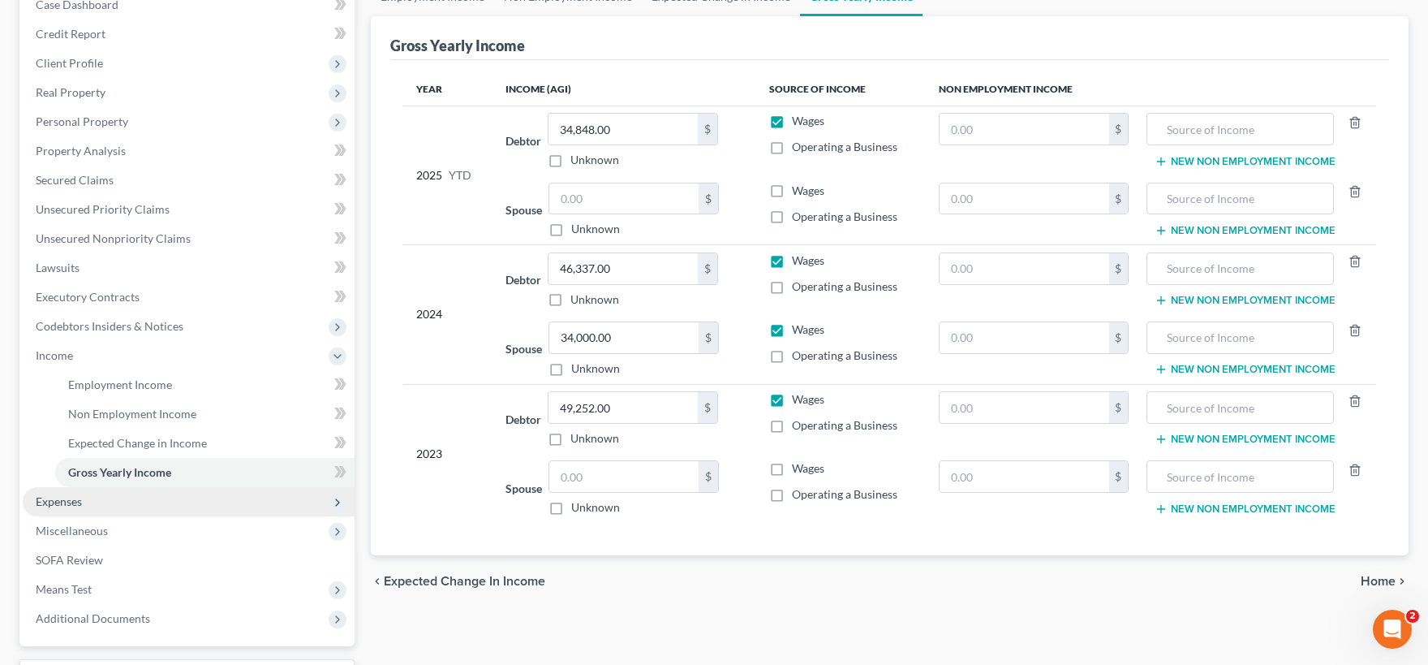
click at [170, 498] on span "Expenses" at bounding box center [189, 501] width 332 height 29
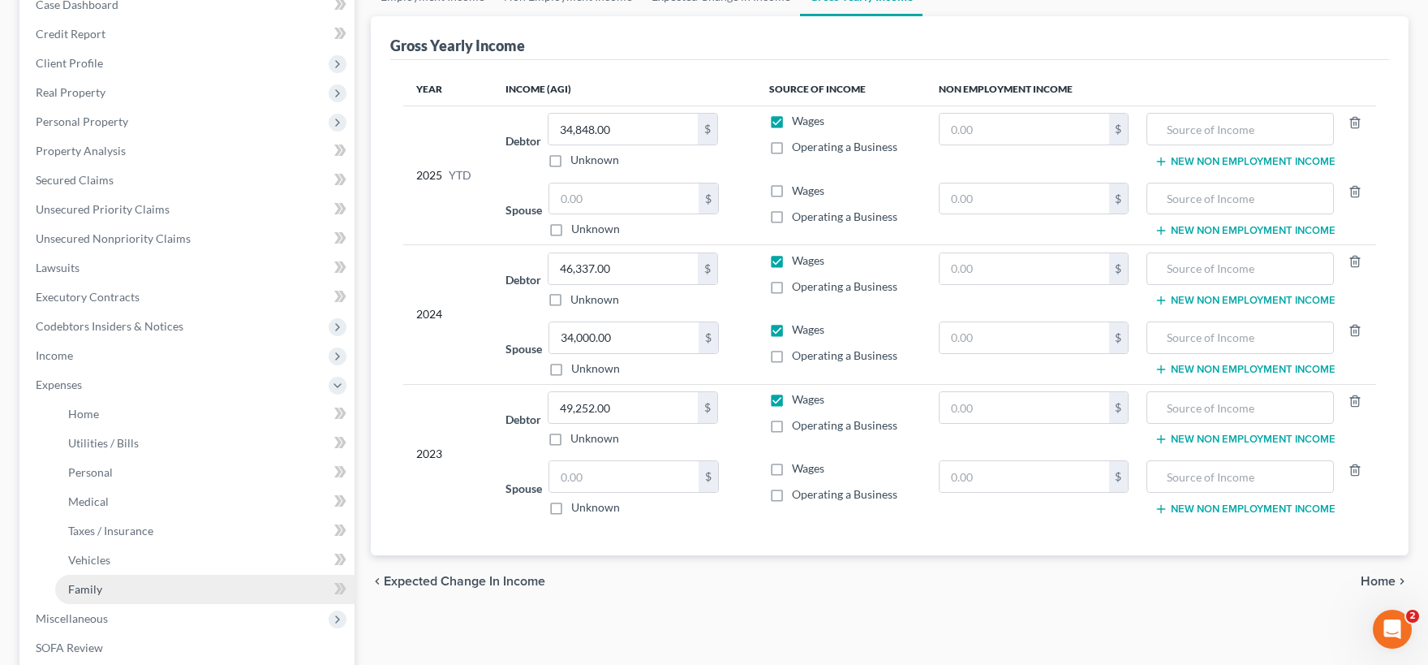
click at [183, 582] on link "Family" at bounding box center [204, 589] width 299 height 29
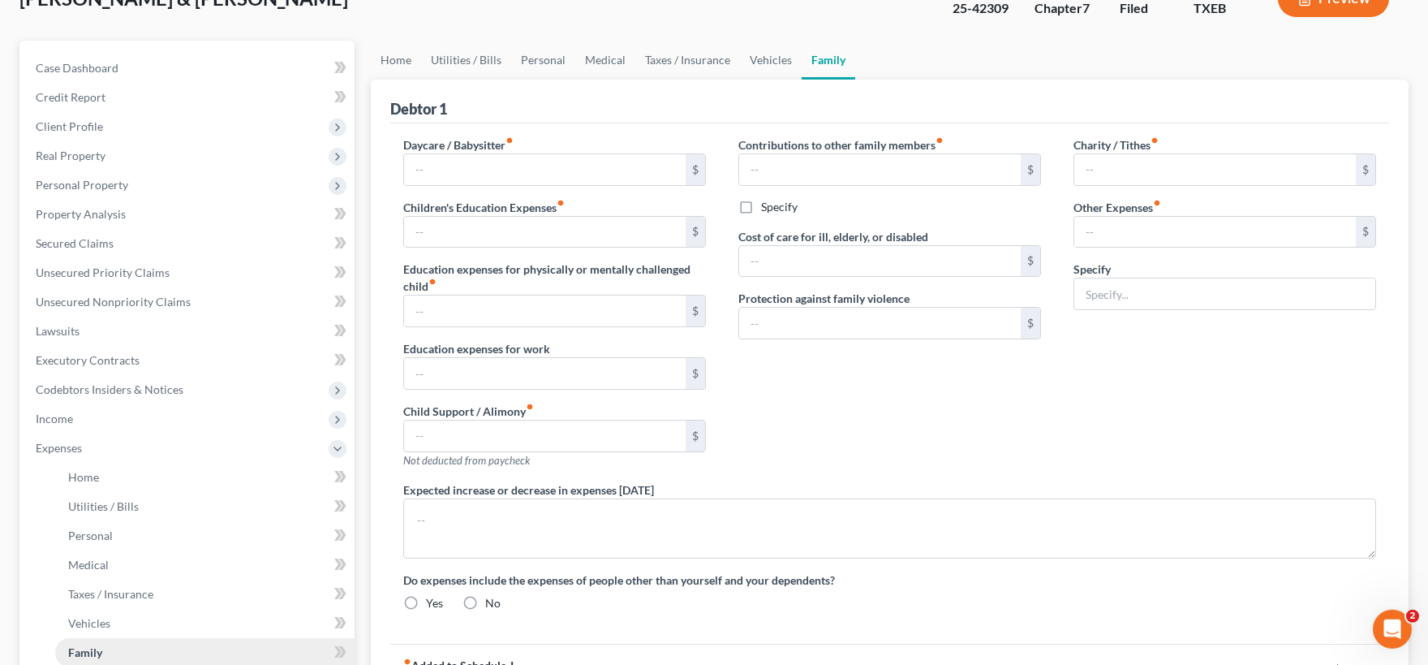
type input "0.00"
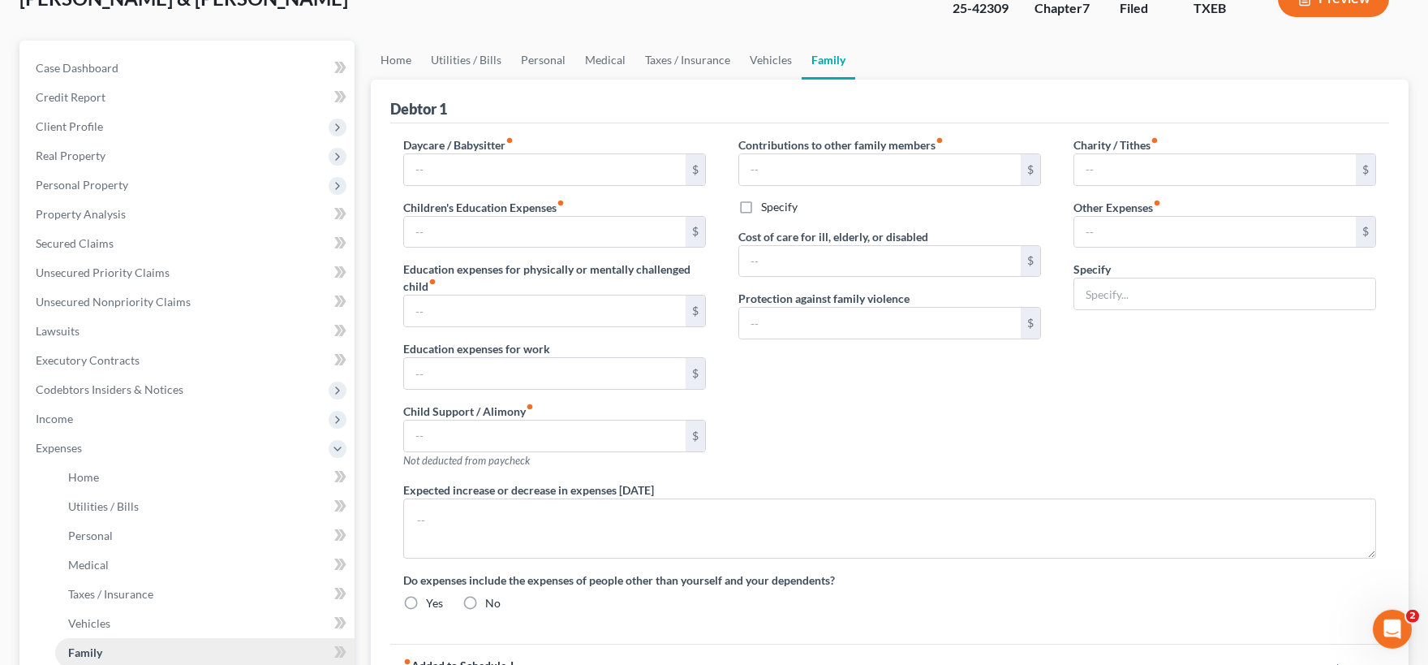
type input "0.00"
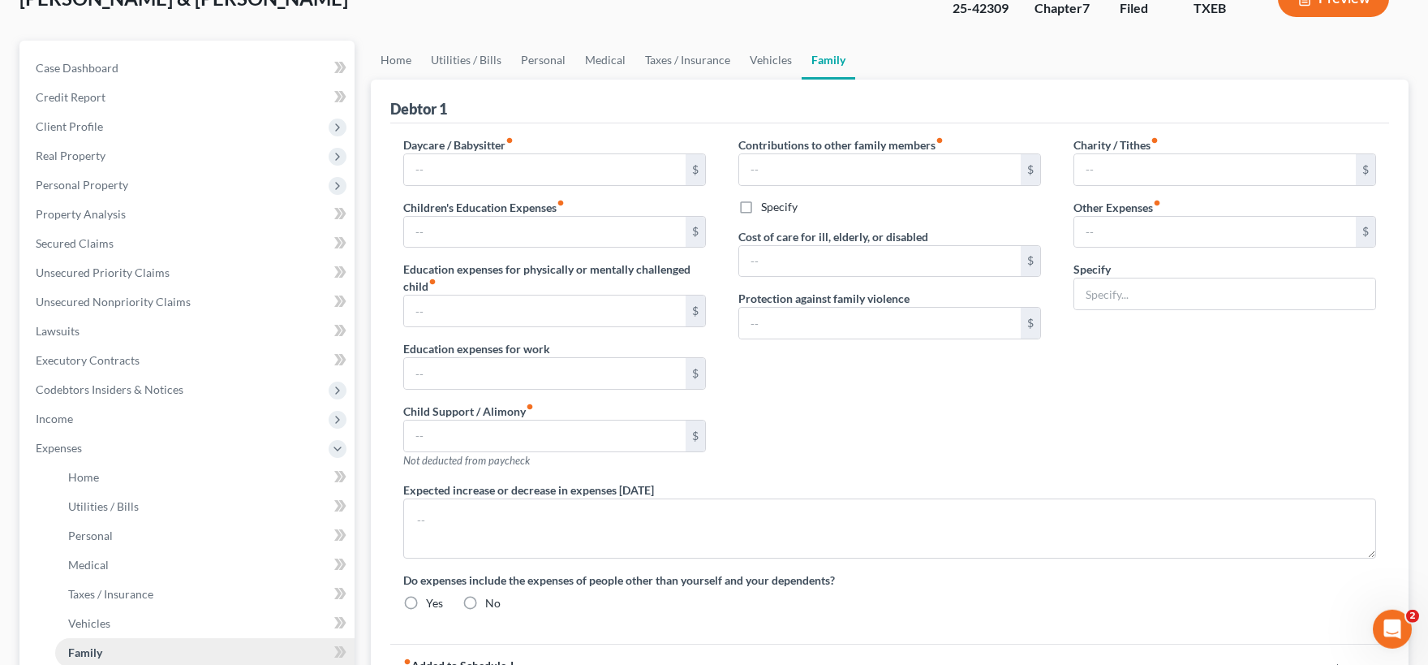
radio input "true"
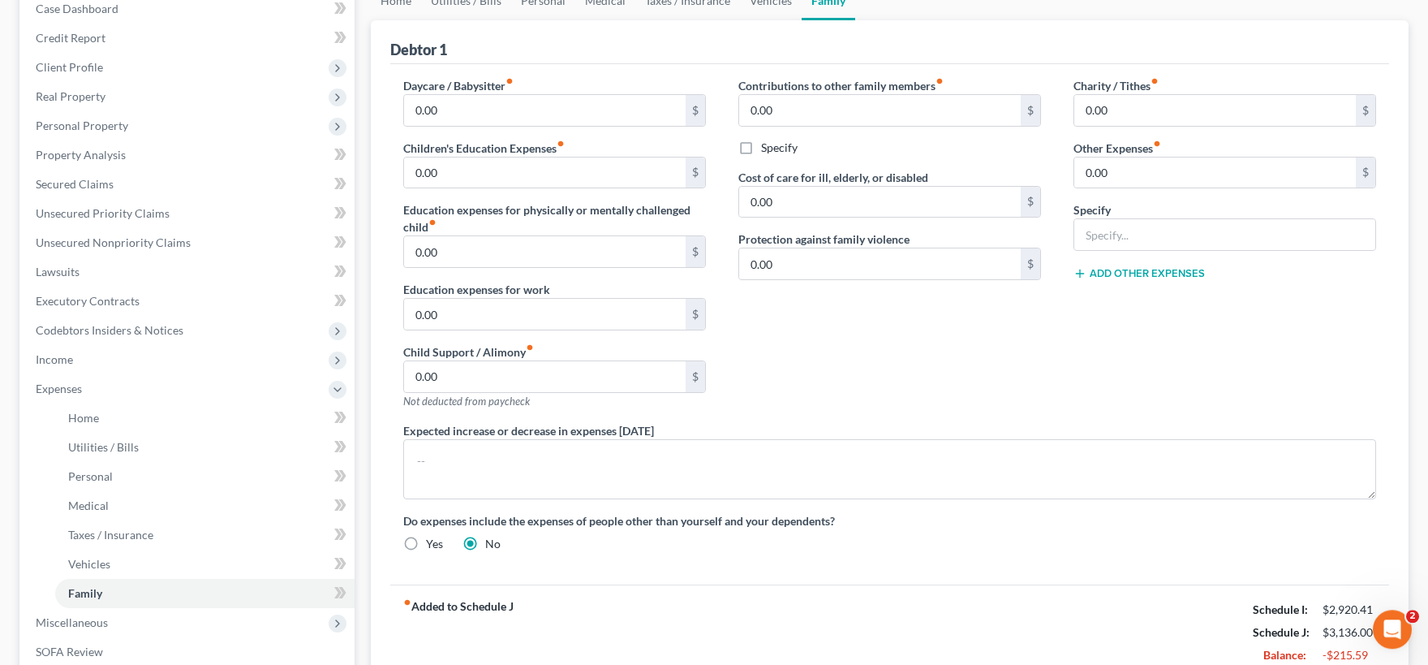
scroll to position [357, 0]
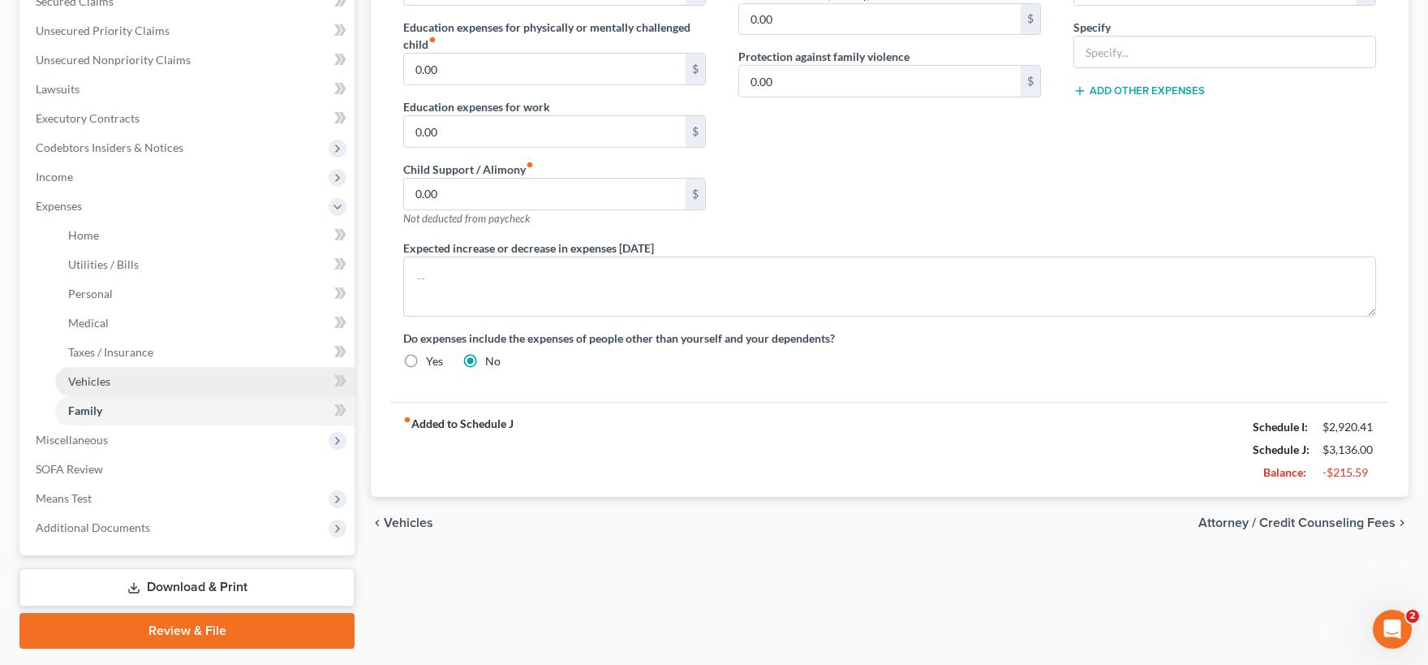
click at [112, 383] on link "Vehicles" at bounding box center [204, 381] width 299 height 29
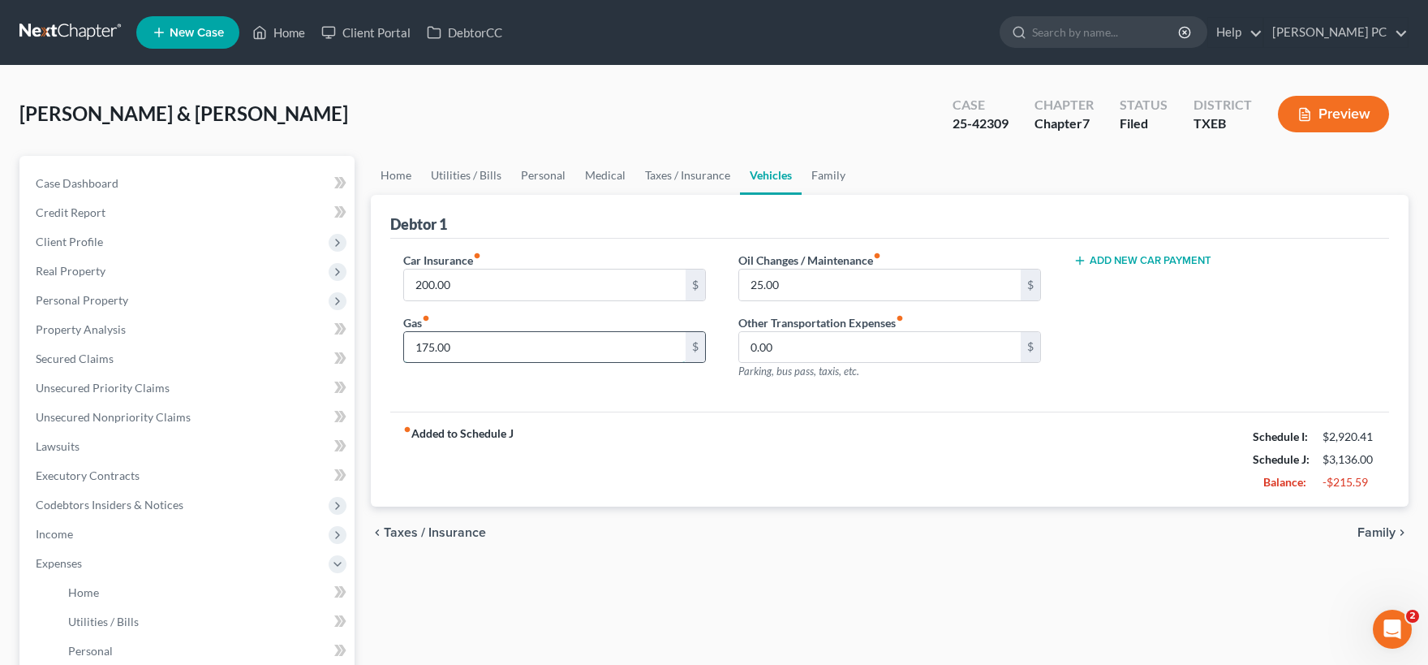
click at [461, 345] on input "175.00" at bounding box center [545, 347] width 282 height 31
drag, startPoint x: 463, startPoint y: 345, endPoint x: 364, endPoint y: 335, distance: 98.7
click at [404, 335] on input "150.00" at bounding box center [545, 347] width 282 height 31
type input "120.00"
click at [464, 284] on input "200.00" at bounding box center [545, 284] width 282 height 31
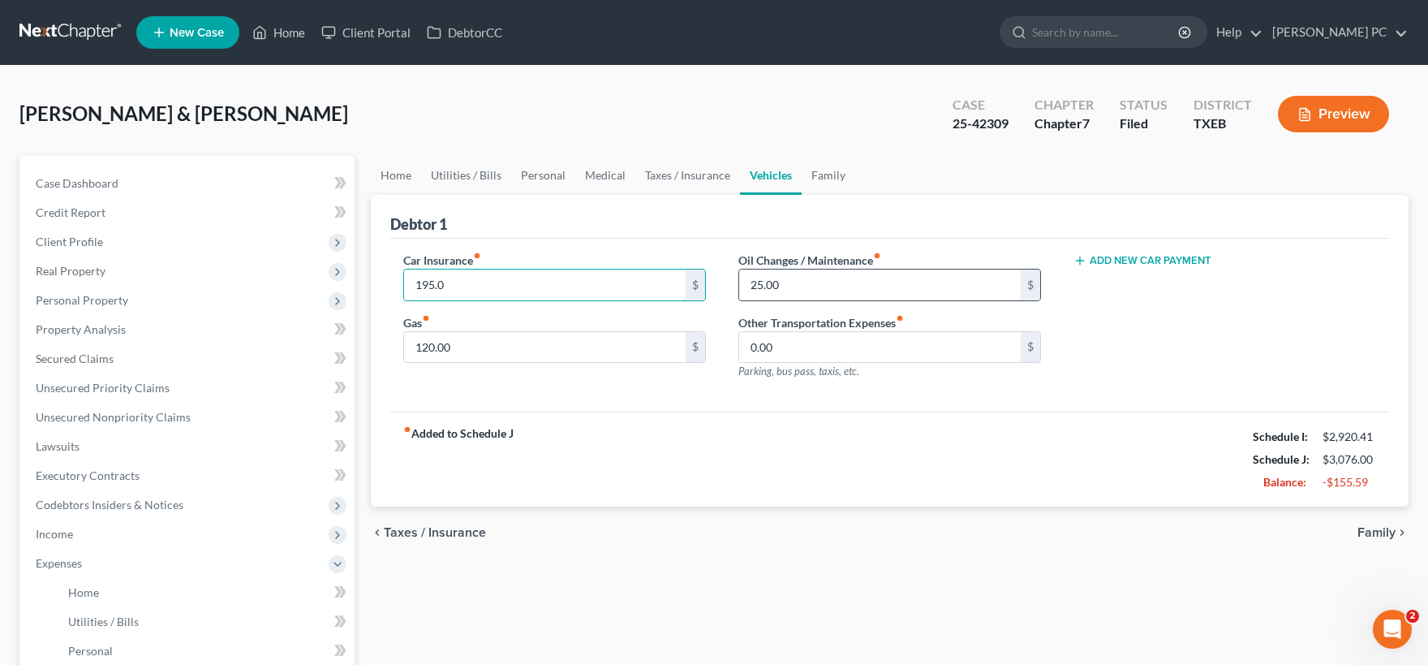
type input "195.0"
click at [786, 286] on input "25.00" at bounding box center [880, 284] width 282 height 31
type input "15"
click at [429, 527] on span "Taxes / Insurance" at bounding box center [435, 532] width 102 height 13
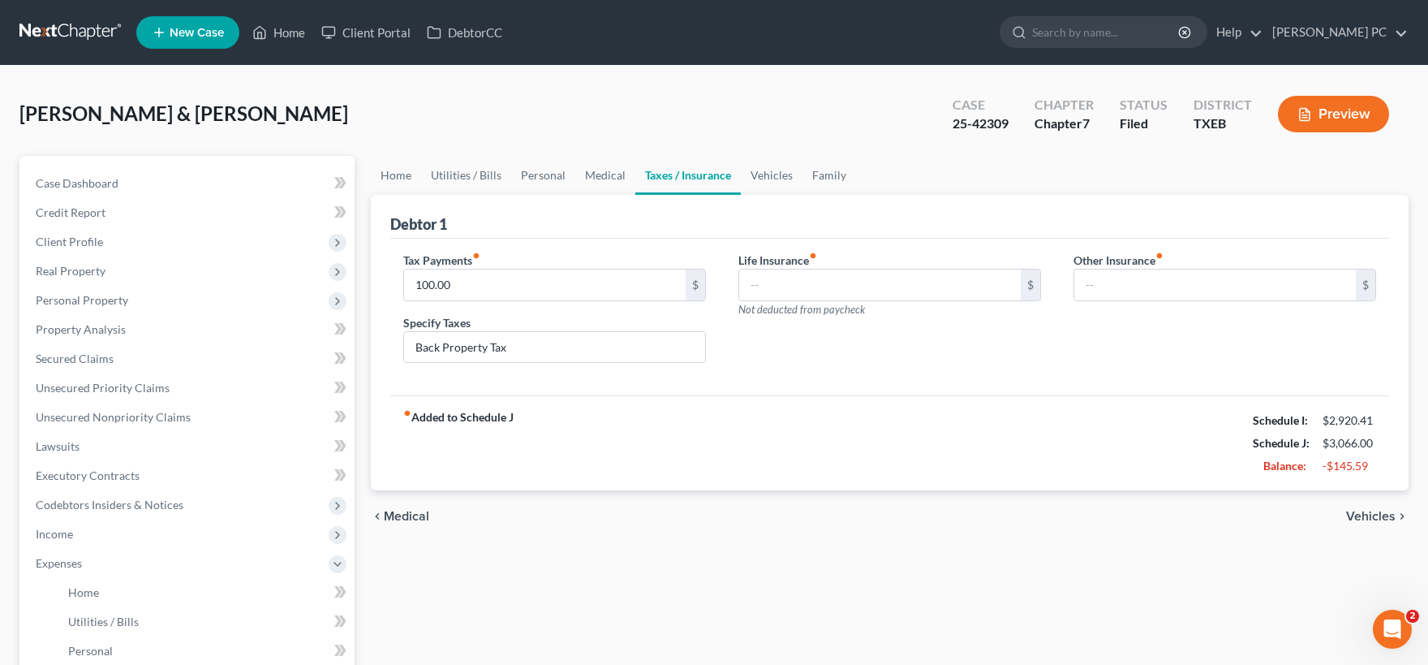
click at [424, 513] on span "Medical" at bounding box center [406, 516] width 45 height 13
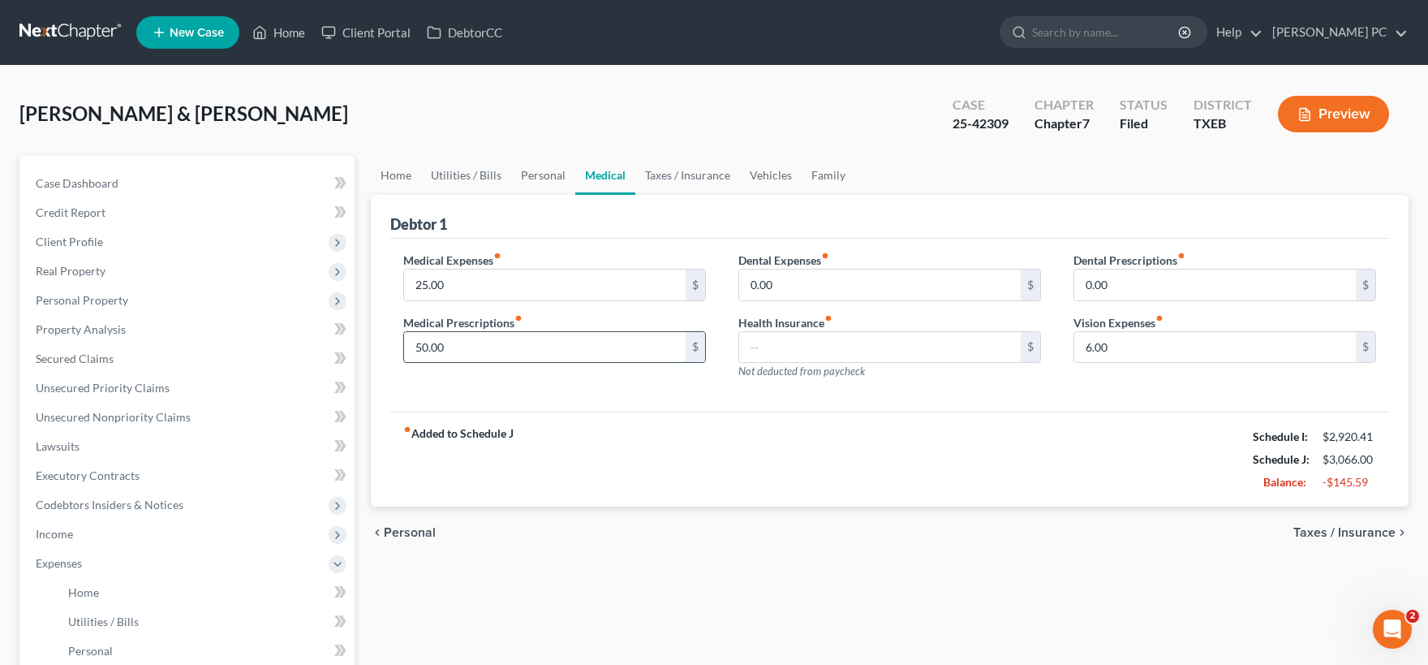
click at [455, 342] on input "50.00" at bounding box center [545, 347] width 282 height 31
type input "25"
click at [407, 532] on span "Personal" at bounding box center [410, 532] width 52 height 13
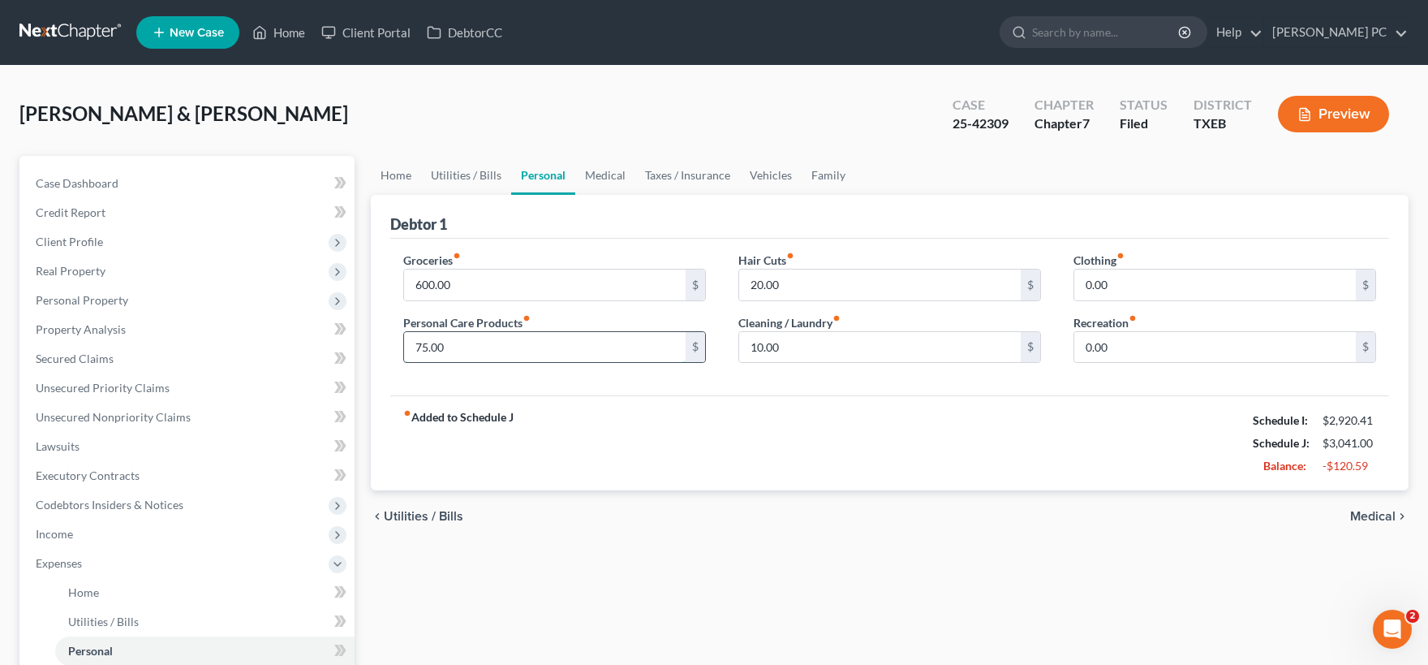
click at [446, 347] on input "75.00" at bounding box center [545, 347] width 282 height 31
type input "50"
click at [509, 435] on strong "fiber_manual_record Added to Schedule J" at bounding box center [458, 443] width 110 height 68
click at [785, 280] on input "20.00" at bounding box center [880, 284] width 282 height 31
type input "10"
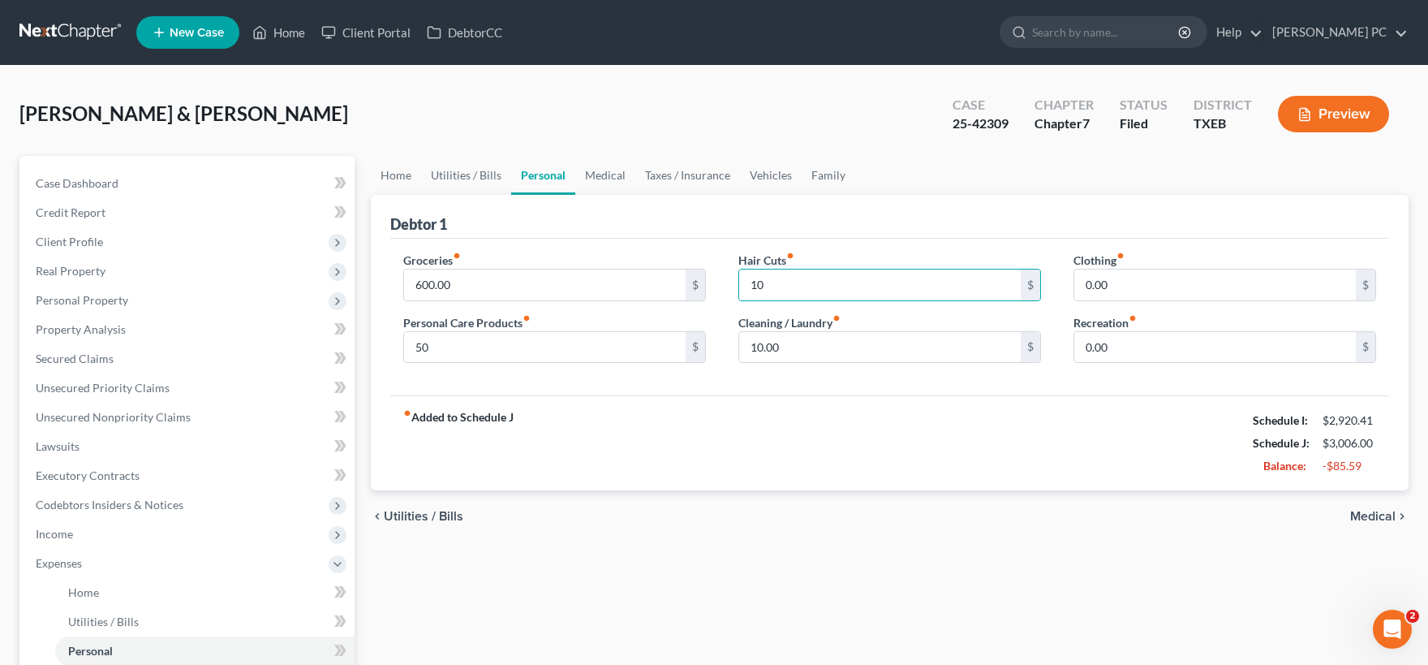
click at [539, 429] on div "fiber_manual_record Added to Schedule J Schedule I: $2,920.41 Schedule J: $3,00…" at bounding box center [889, 442] width 999 height 95
click at [505, 282] on input "600.00" at bounding box center [545, 284] width 282 height 31
type input "500"
click at [549, 424] on div "fiber_manual_record Added to Schedule J Schedule I: $2,920.41 Schedule J: $2,90…" at bounding box center [889, 442] width 999 height 95
click at [416, 514] on span "Utilities / Bills" at bounding box center [424, 516] width 80 height 13
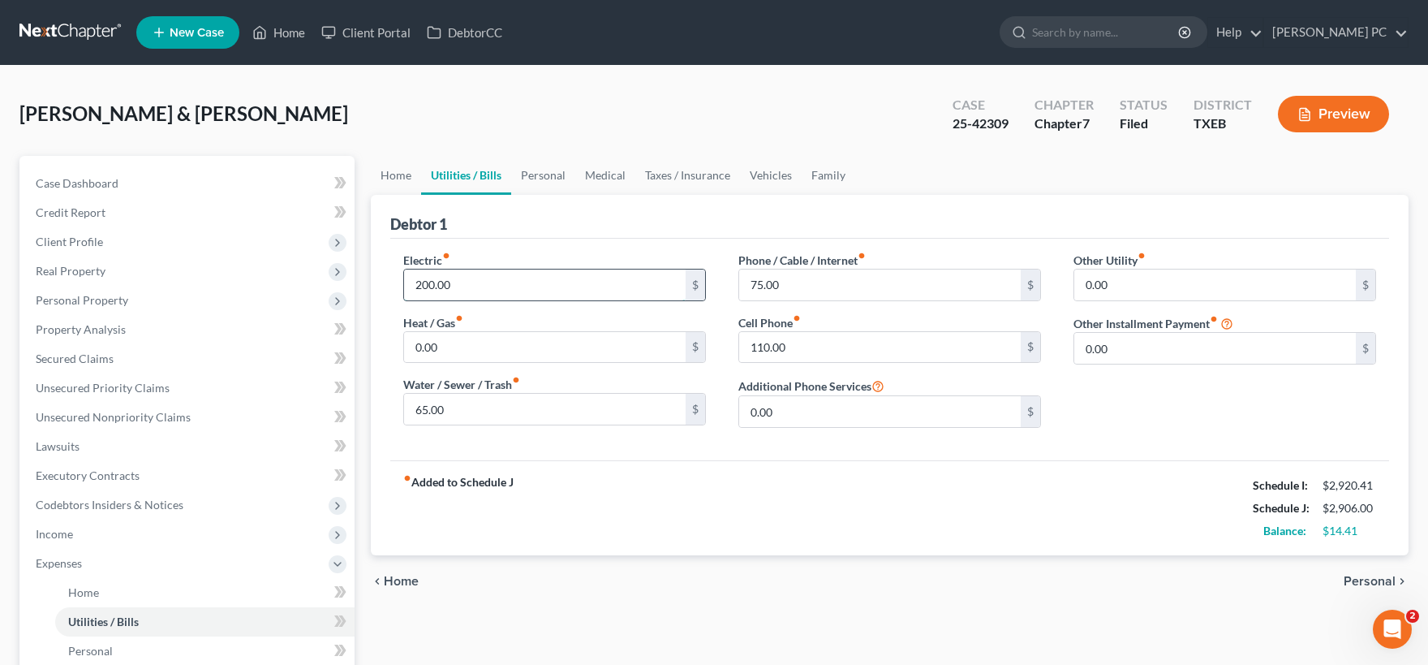
click at [460, 283] on input "200.00" at bounding box center [545, 284] width 282 height 31
type input "180"
click at [602, 506] on div "fiber_manual_record Added to Schedule J Schedule I: $2,920.41 Schedule J: $2,88…" at bounding box center [889, 507] width 999 height 95
click at [402, 577] on span "Home" at bounding box center [401, 581] width 35 height 13
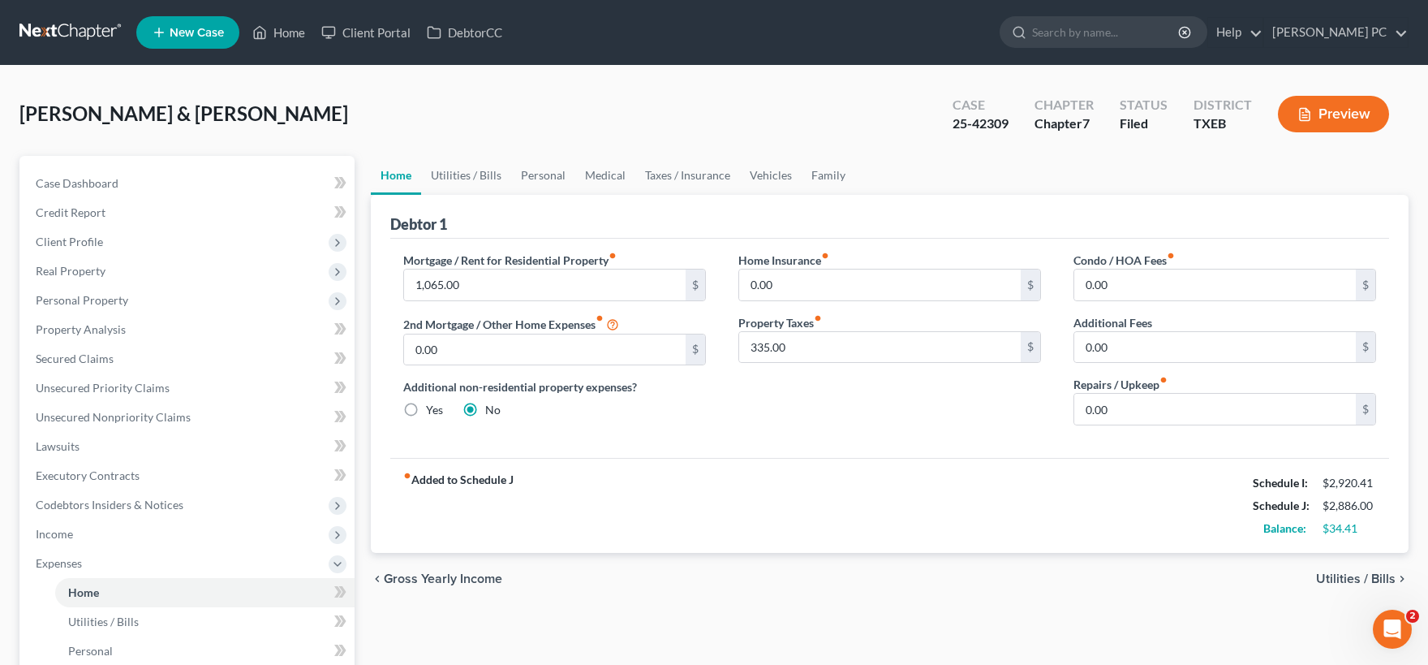
click at [1332, 572] on span "Utilities / Bills" at bounding box center [1356, 578] width 80 height 13
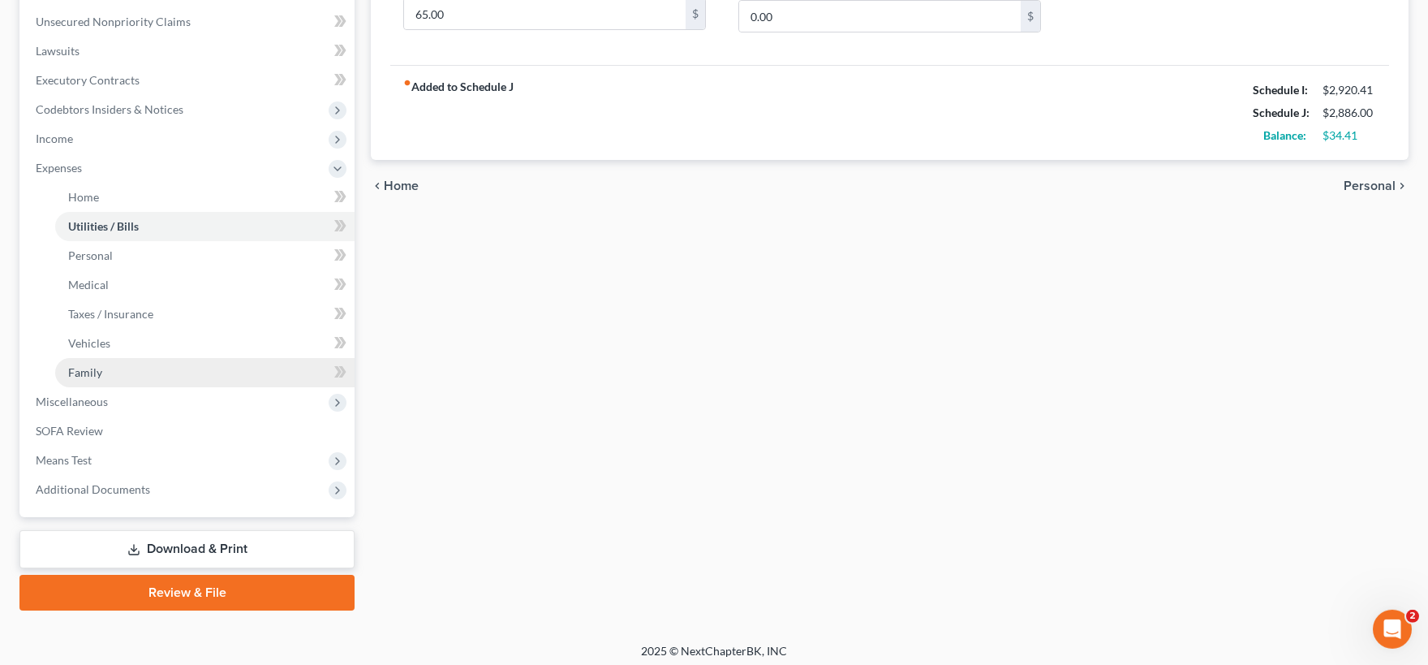
scroll to position [401, 0]
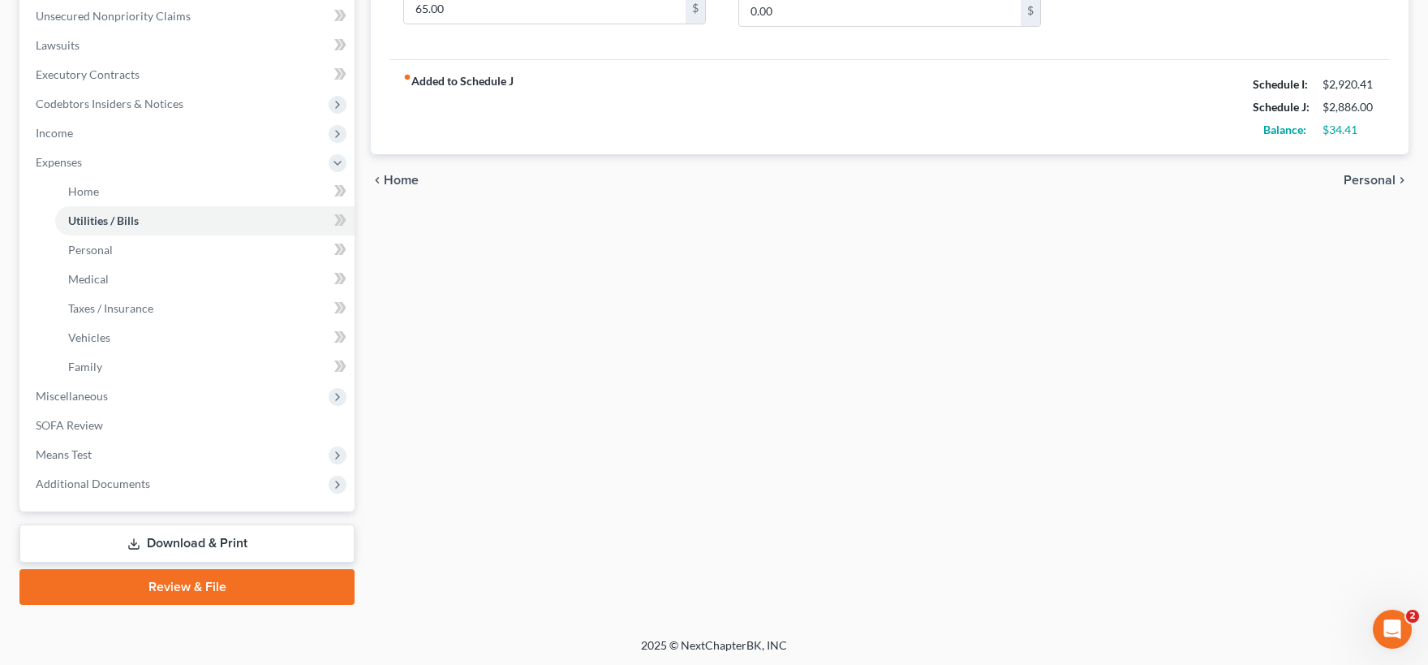
click at [195, 540] on link "Download & Print" at bounding box center [186, 543] width 335 height 38
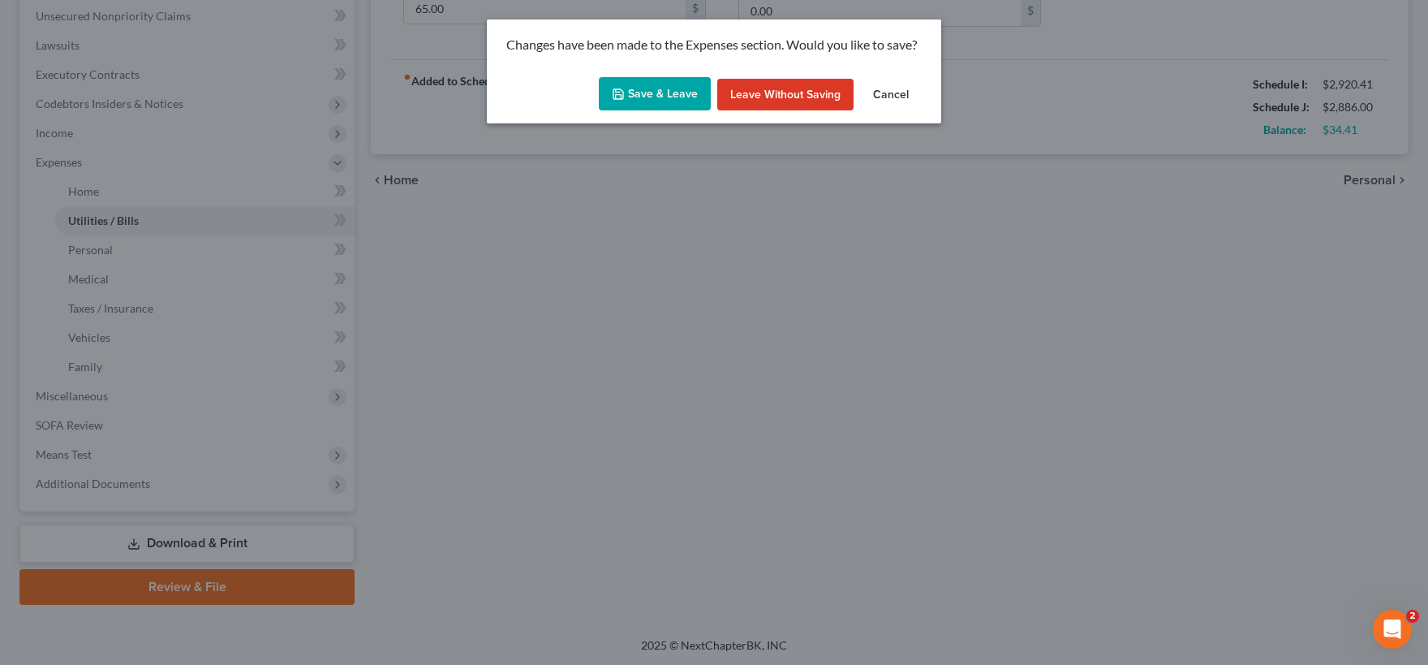
click at [669, 96] on button "Save & Leave" at bounding box center [655, 94] width 112 height 34
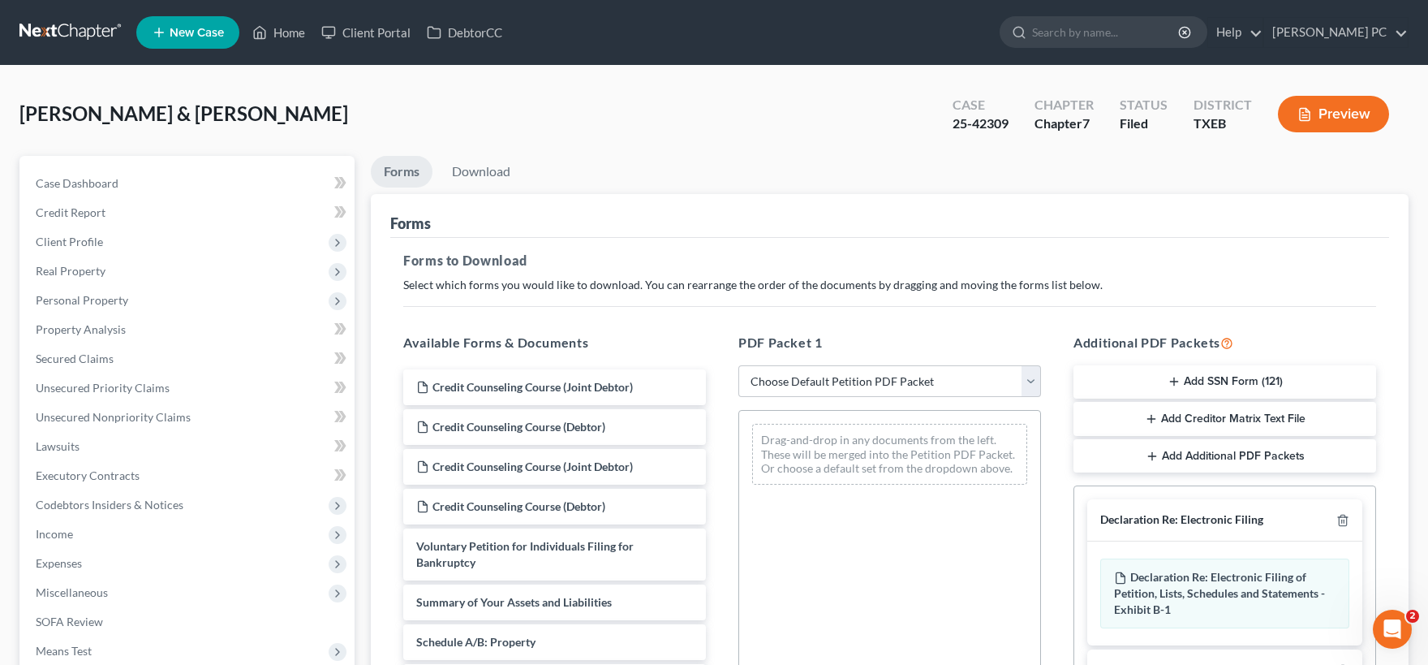
scroll to position [337, 0]
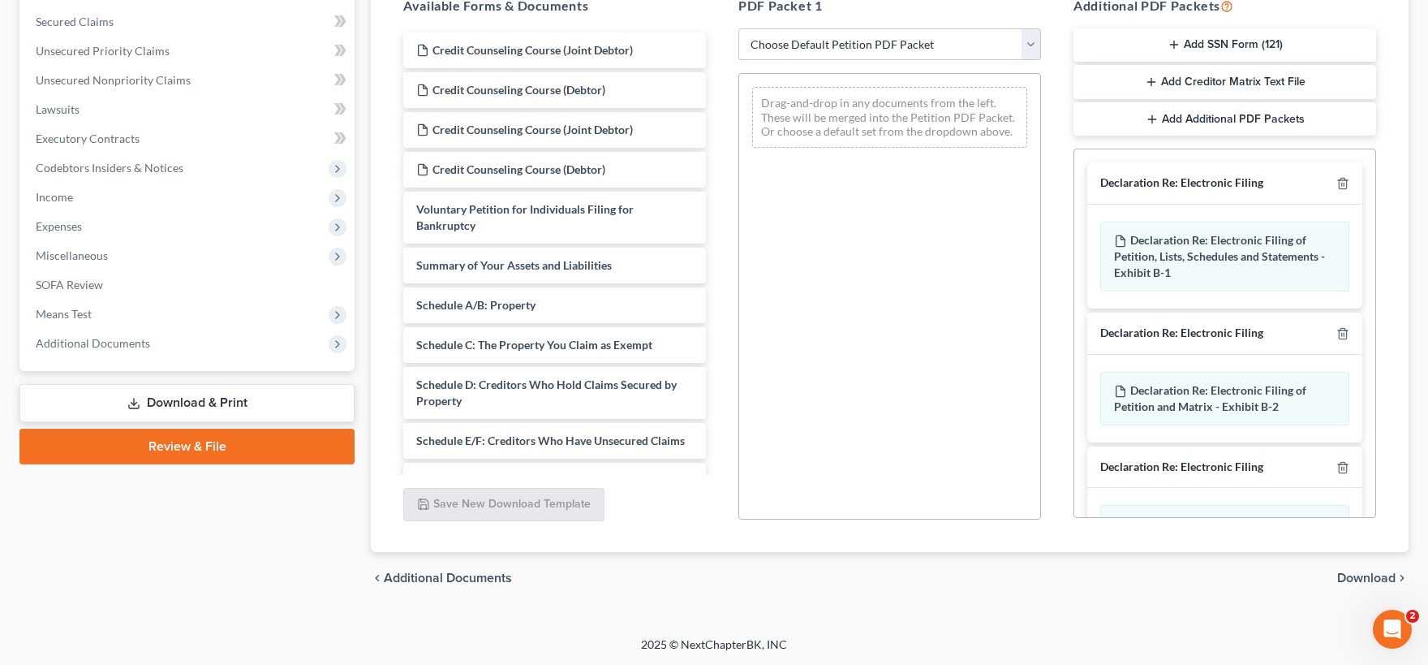
click at [184, 402] on link "Download & Print" at bounding box center [186, 403] width 335 height 38
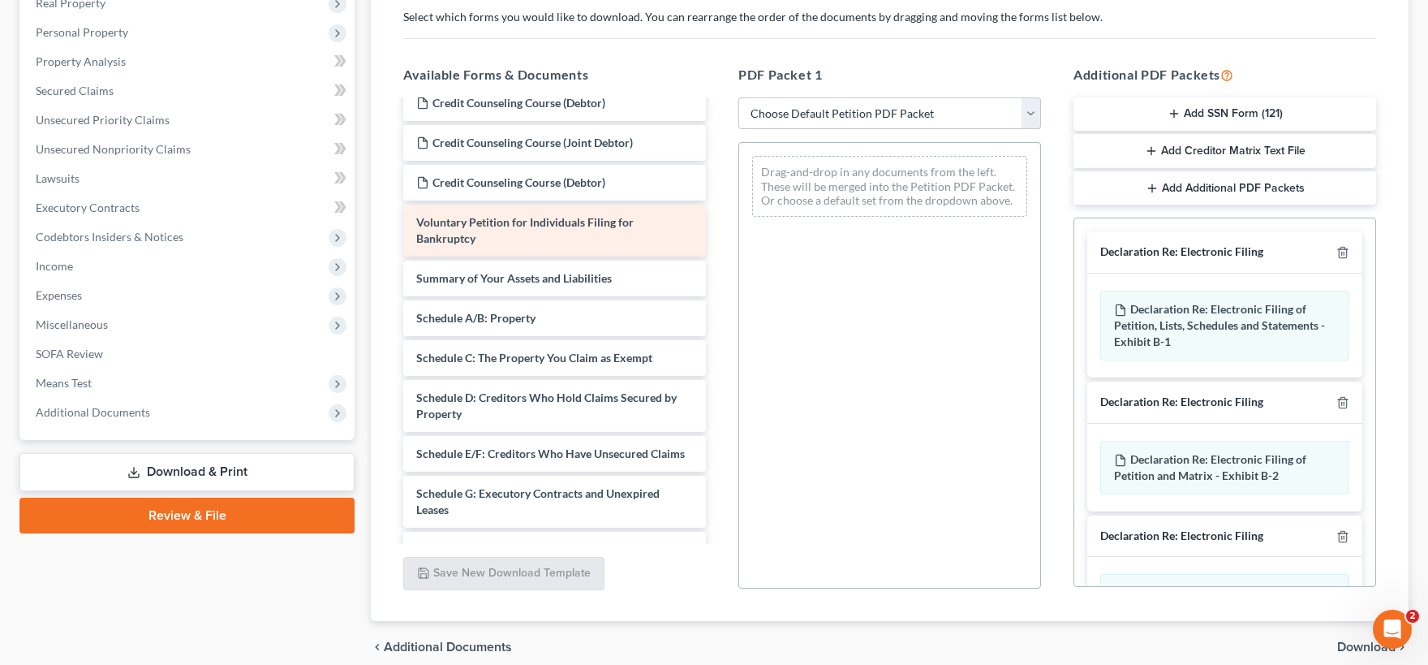
scroll to position [80, 0]
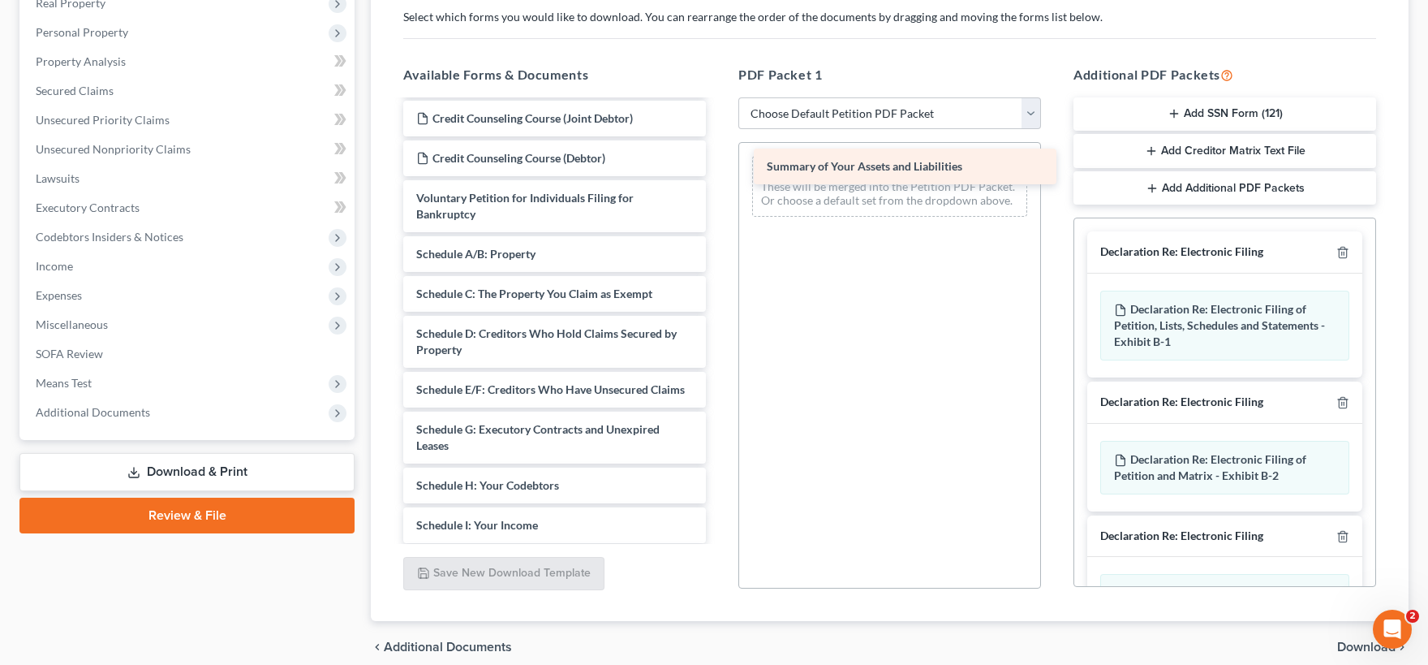
drag, startPoint x: 497, startPoint y: 251, endPoint x: 849, endPoint y: 165, distance: 362.5
click at [719, 165] on div "Summary of Your Assets and Liabilities Credit Counseling Course (Joint Debtor) …" at bounding box center [554, 493] width 329 height 945
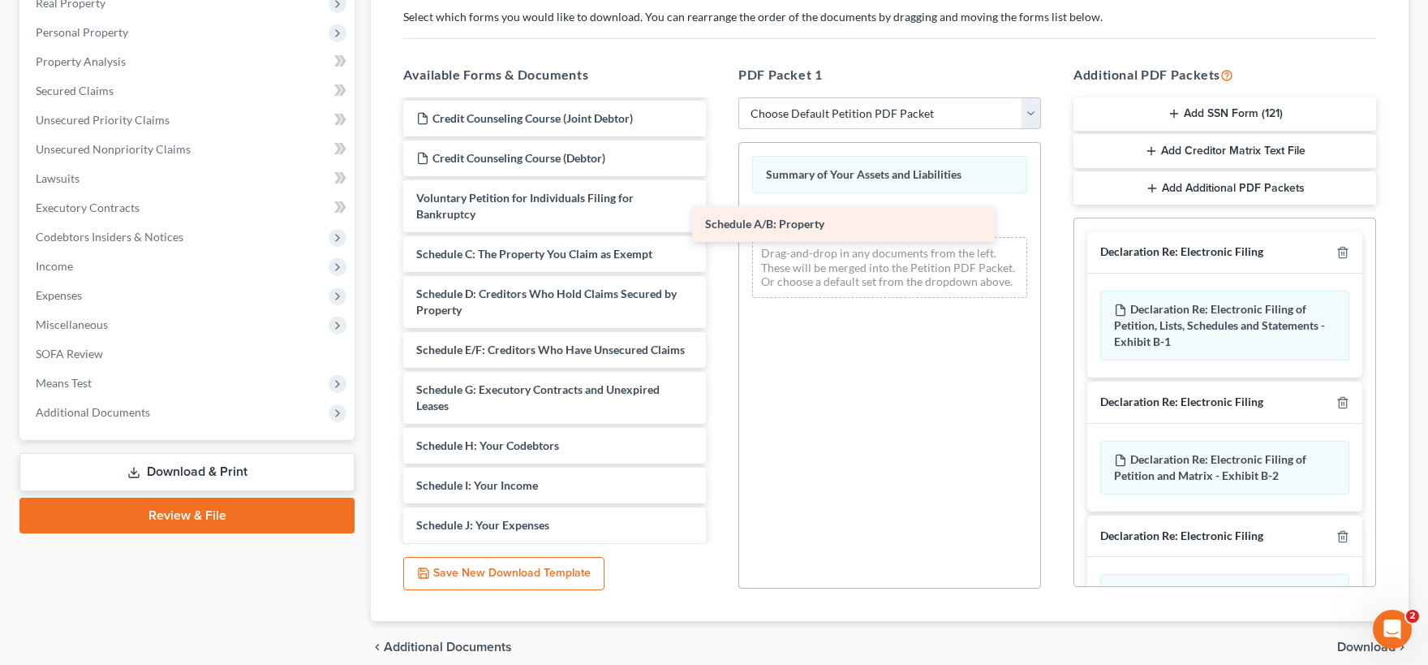
drag, startPoint x: 532, startPoint y: 256, endPoint x: 821, endPoint y: 227, distance: 290.3
click at [719, 227] on div "Schedule A/B: Property Credit Counseling Course (Joint Debtor) Credit Counselin…" at bounding box center [554, 473] width 329 height 905
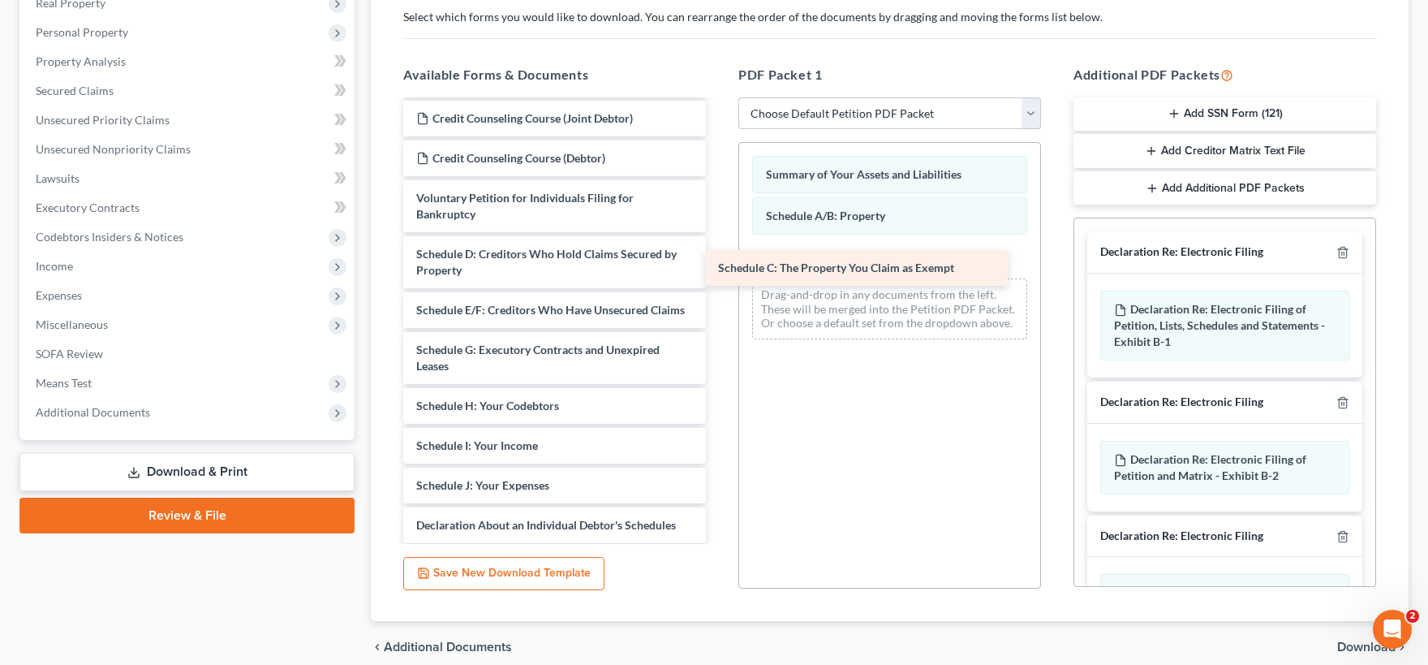
drag, startPoint x: 534, startPoint y: 254, endPoint x: 836, endPoint y: 269, distance: 302.3
click at [719, 269] on div "Schedule C: The Property You Claim as Exempt Credit Counseling Course (Joint De…" at bounding box center [554, 453] width 329 height 865
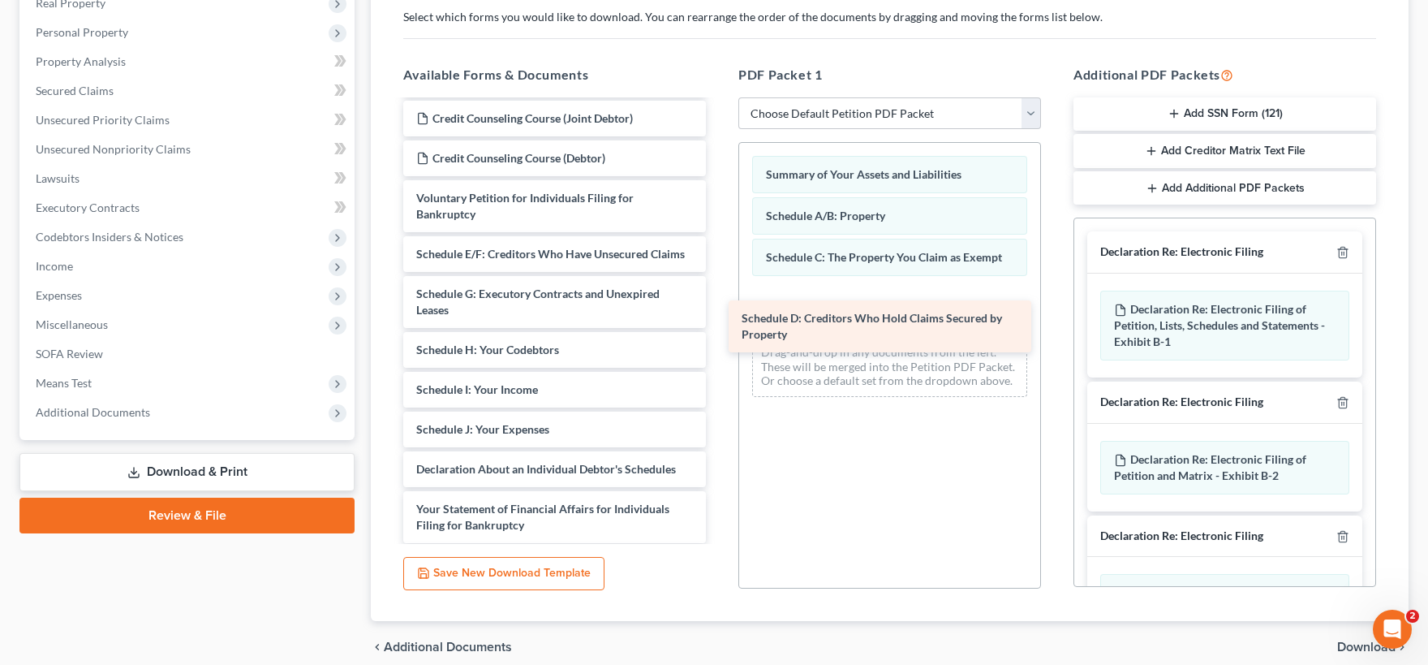
drag, startPoint x: 532, startPoint y: 263, endPoint x: 857, endPoint y: 329, distance: 332.0
click at [719, 329] on div "Schedule D: Creditors Who Hold Claims Secured by Property Credit Counseling Cou…" at bounding box center [554, 425] width 329 height 809
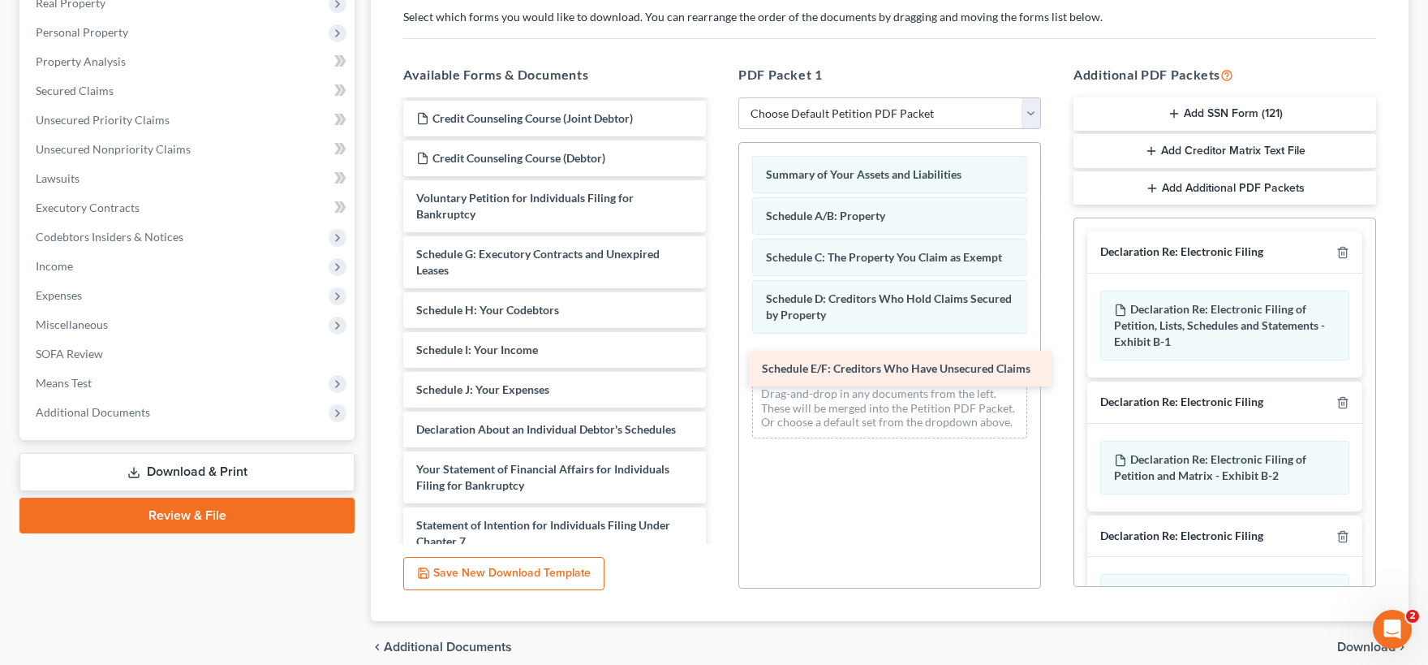
drag, startPoint x: 516, startPoint y: 255, endPoint x: 860, endPoint y: 371, distance: 363.1
click at [719, 371] on div "Schedule E/F: Creditors Who Have Unsecured Claims Credit Counseling Course (Joi…" at bounding box center [554, 405] width 329 height 769
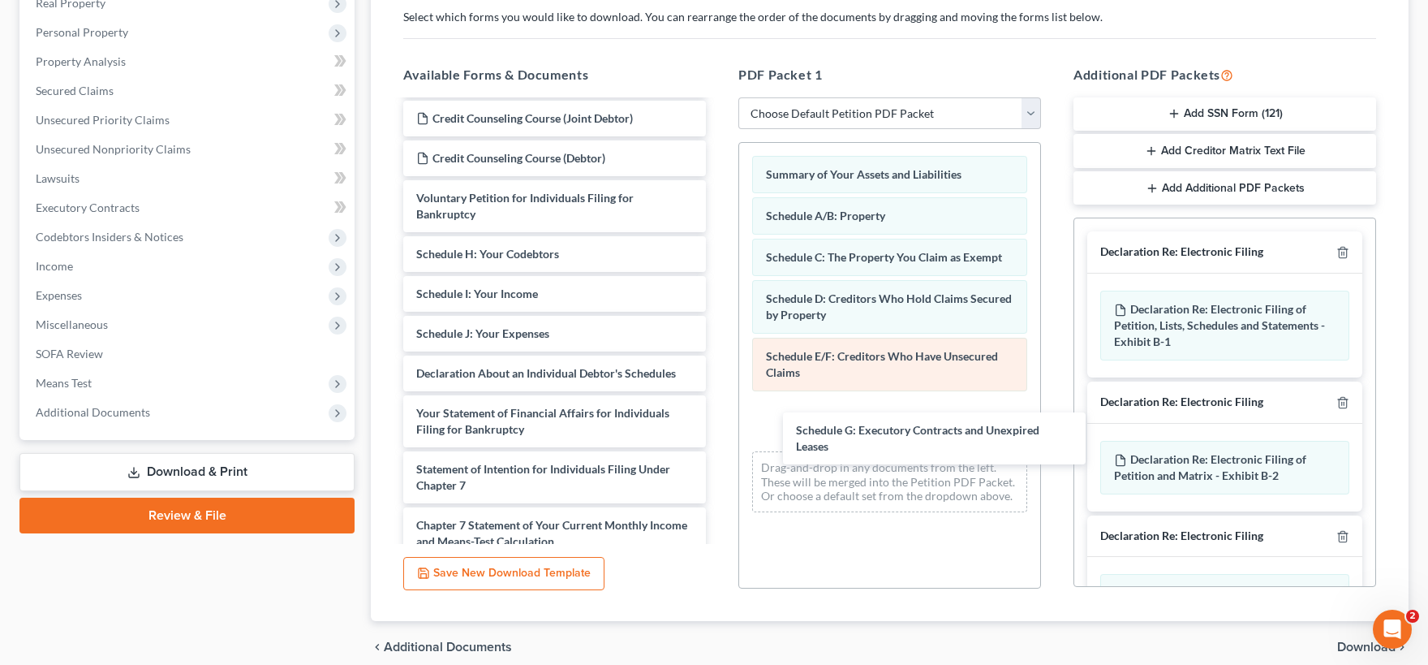
drag, startPoint x: 487, startPoint y: 254, endPoint x: 755, endPoint y: 372, distance: 292.5
click at [719, 422] on div "Schedule G: Executory Contracts and Unexpired Leases Credit Counseling Course (…" at bounding box center [554, 377] width 329 height 713
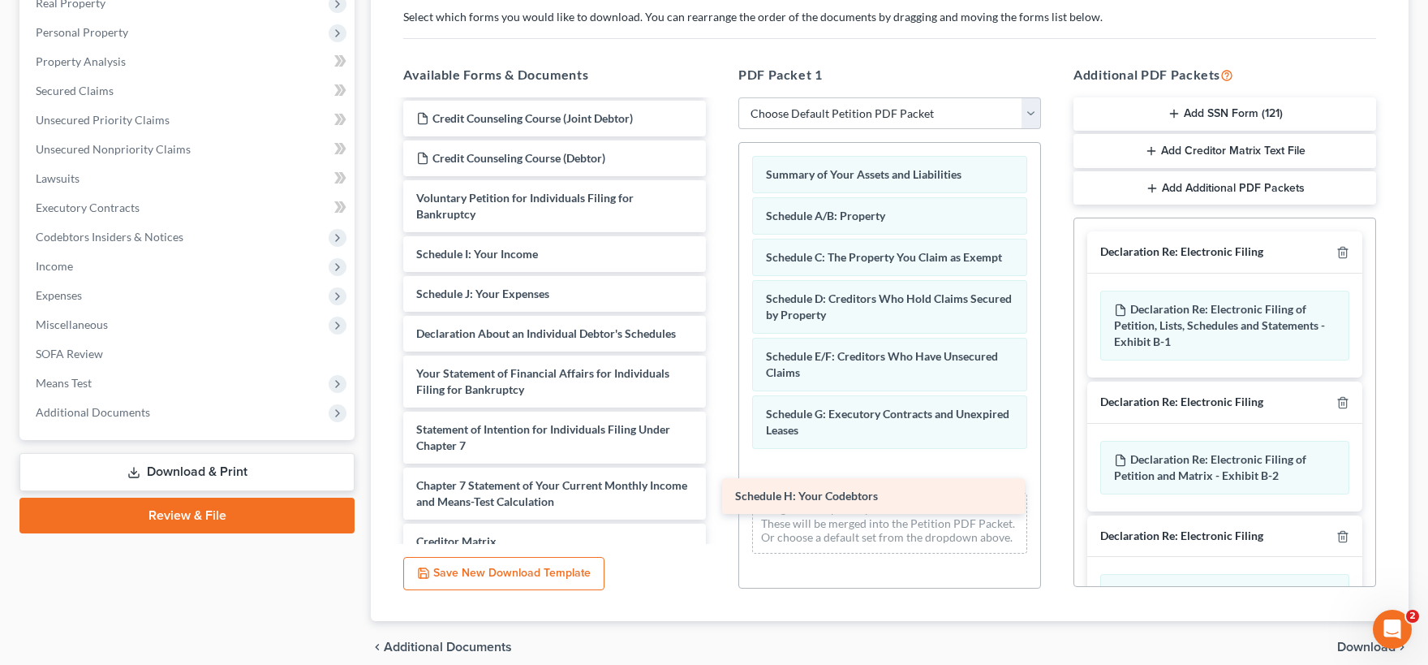
drag, startPoint x: 526, startPoint y: 255, endPoint x: 844, endPoint y: 498, distance: 400.6
click at [719, 498] on div "Schedule H: Your Codebtors Credit Counseling Course (Joint Debtor) Credit Couns…" at bounding box center [554, 358] width 329 height 674
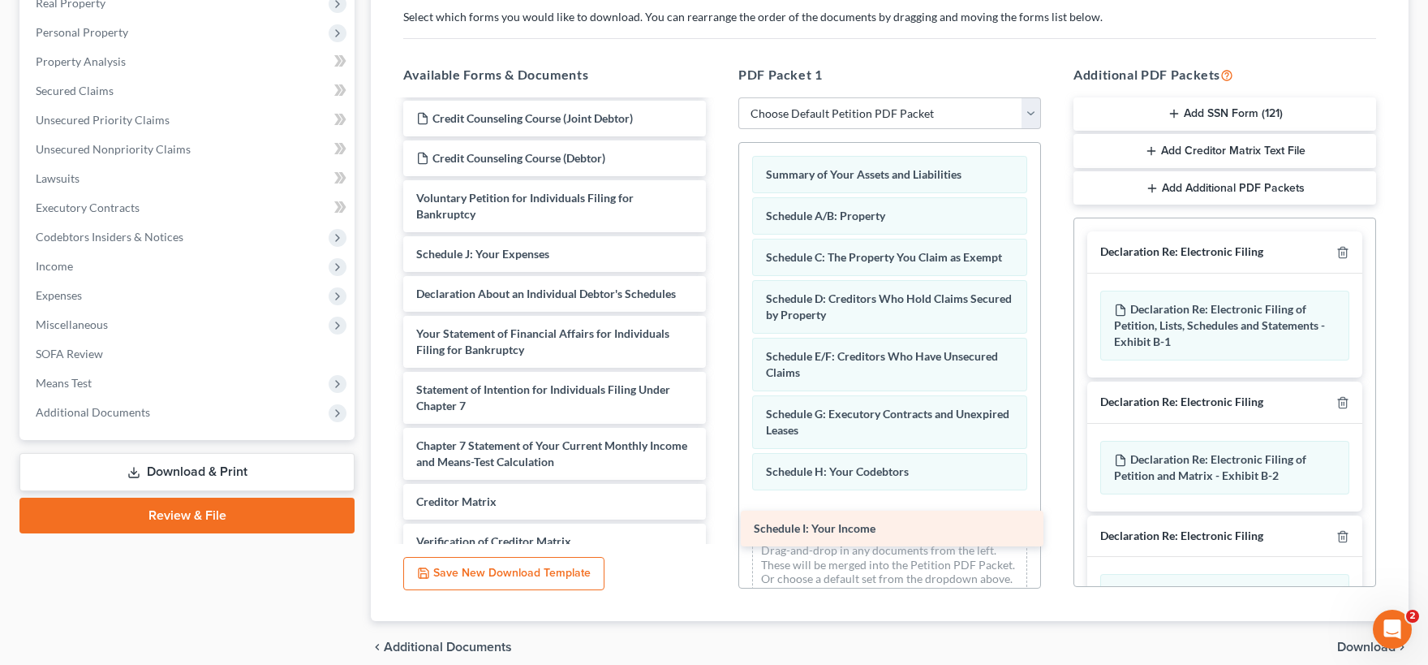
drag, startPoint x: 539, startPoint y: 255, endPoint x: 871, endPoint y: 529, distance: 430.6
click at [719, 529] on div "Schedule I: Your Income Credit Counseling Course (Joint Debtor) Credit Counseli…" at bounding box center [554, 338] width 329 height 634
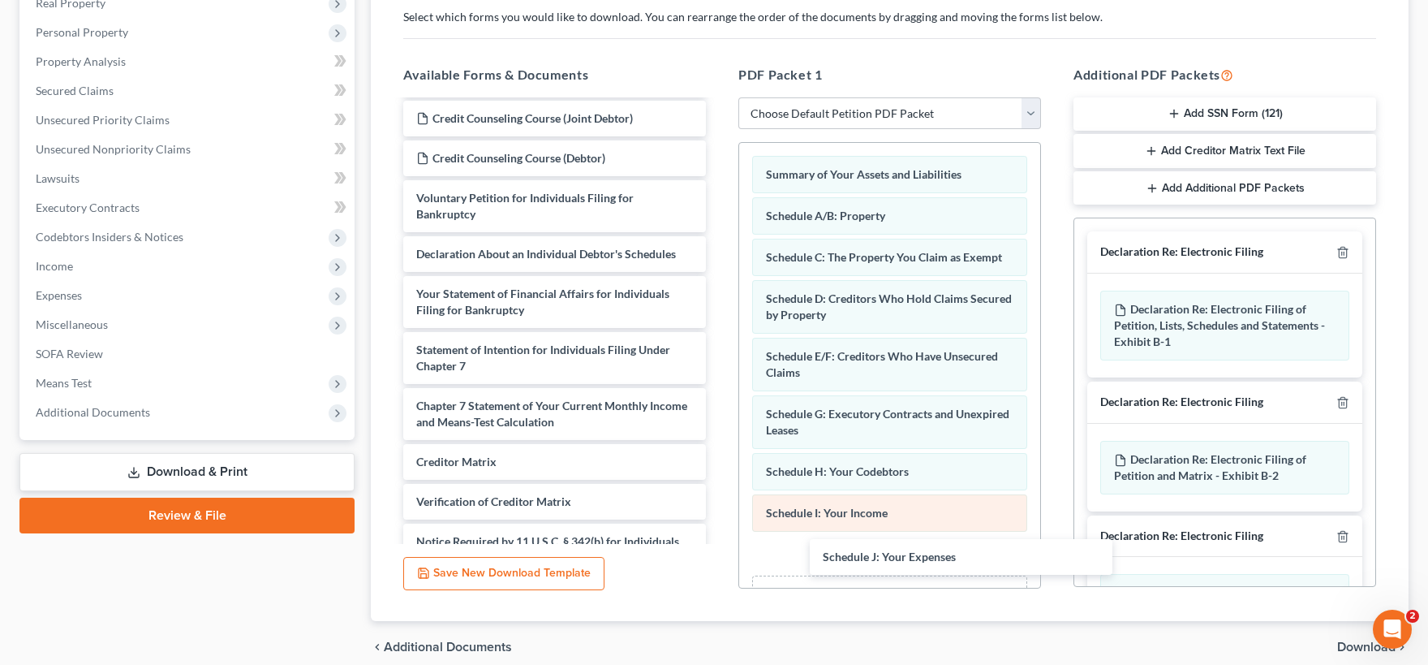
drag, startPoint x: 508, startPoint y: 246, endPoint x: 862, endPoint y: 529, distance: 453.2
click at [719, 541] on div "Schedule J: Your Expenses Credit Counseling Course (Joint Debtor) Credit Counse…" at bounding box center [554, 318] width 329 height 594
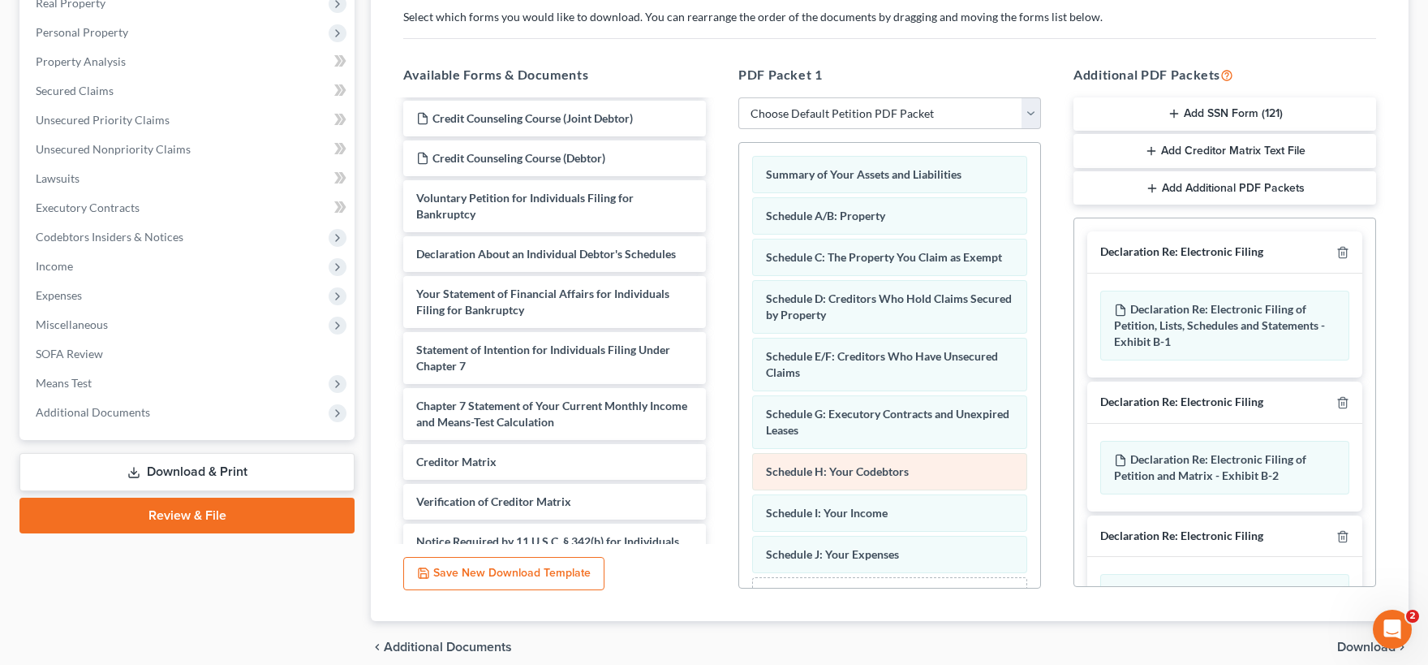
scroll to position [62, 0]
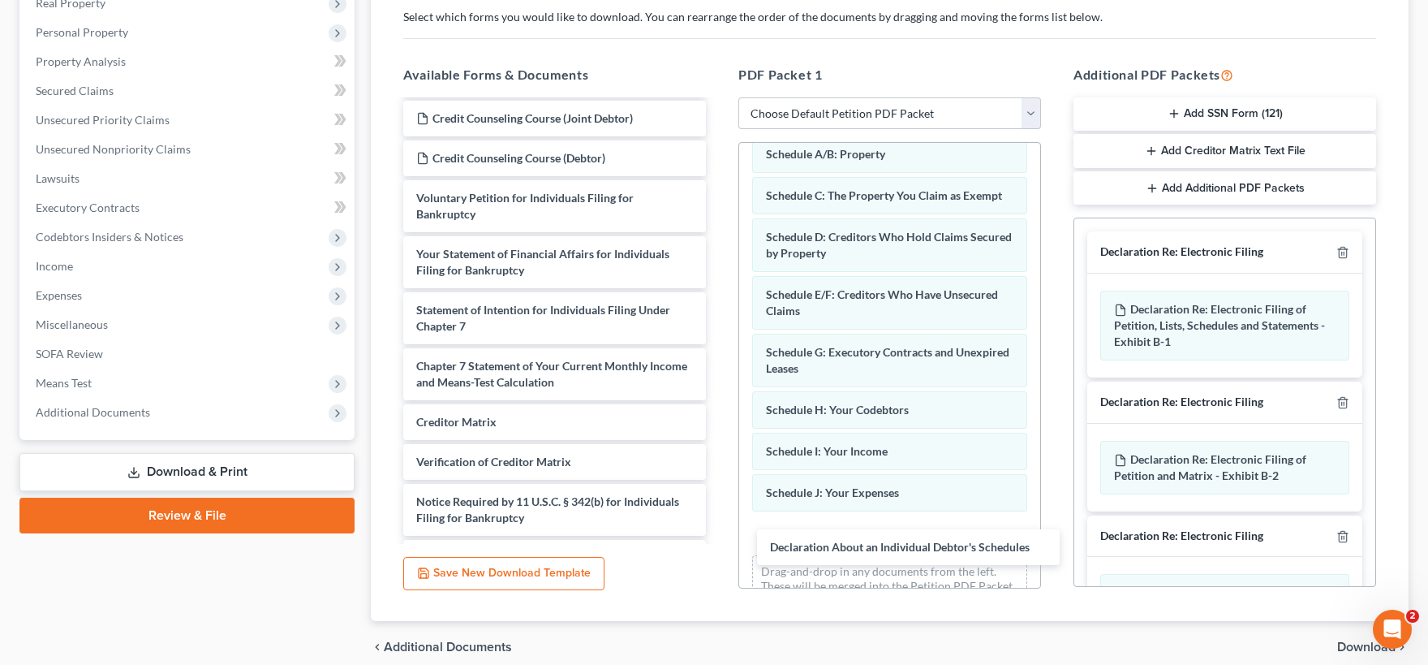
drag, startPoint x: 473, startPoint y: 254, endPoint x: 788, endPoint y: 509, distance: 405.0
click at [719, 547] on div "Declaration About an Individual Debtor's Schedules Credit Counseling Course (Jo…" at bounding box center [554, 298] width 329 height 554
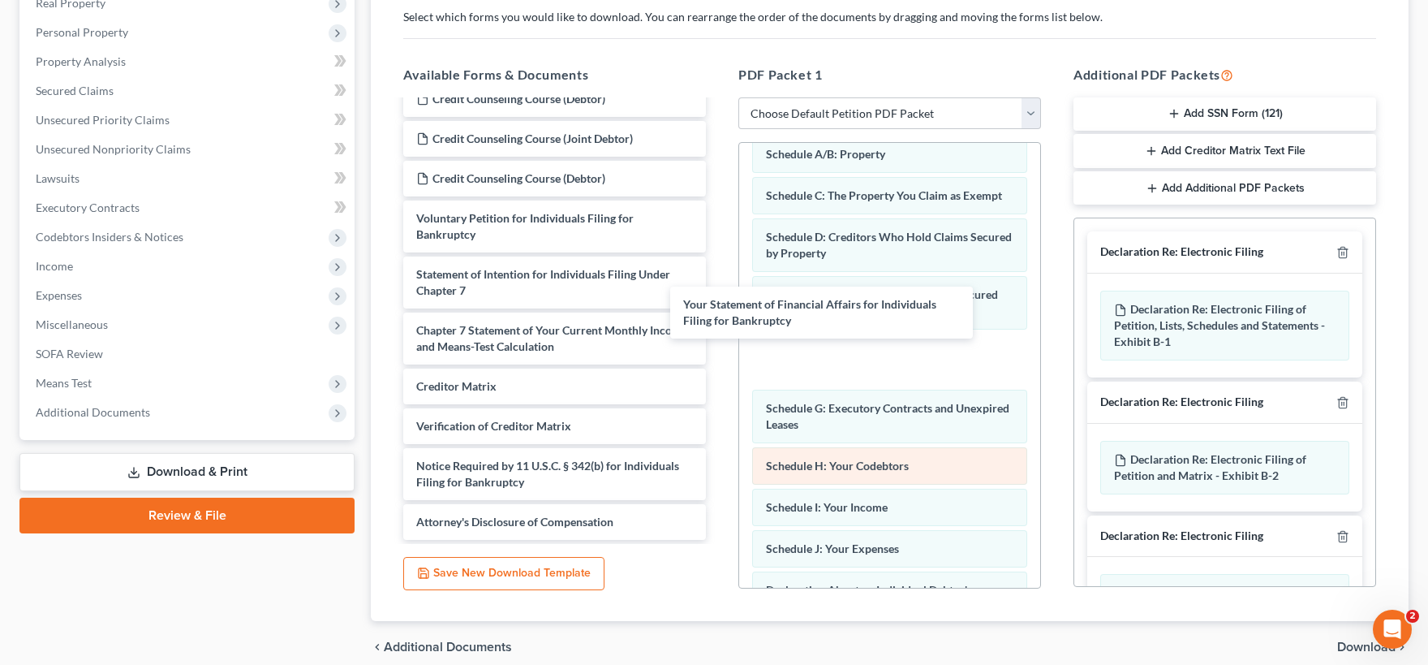
scroll to position [59, 0]
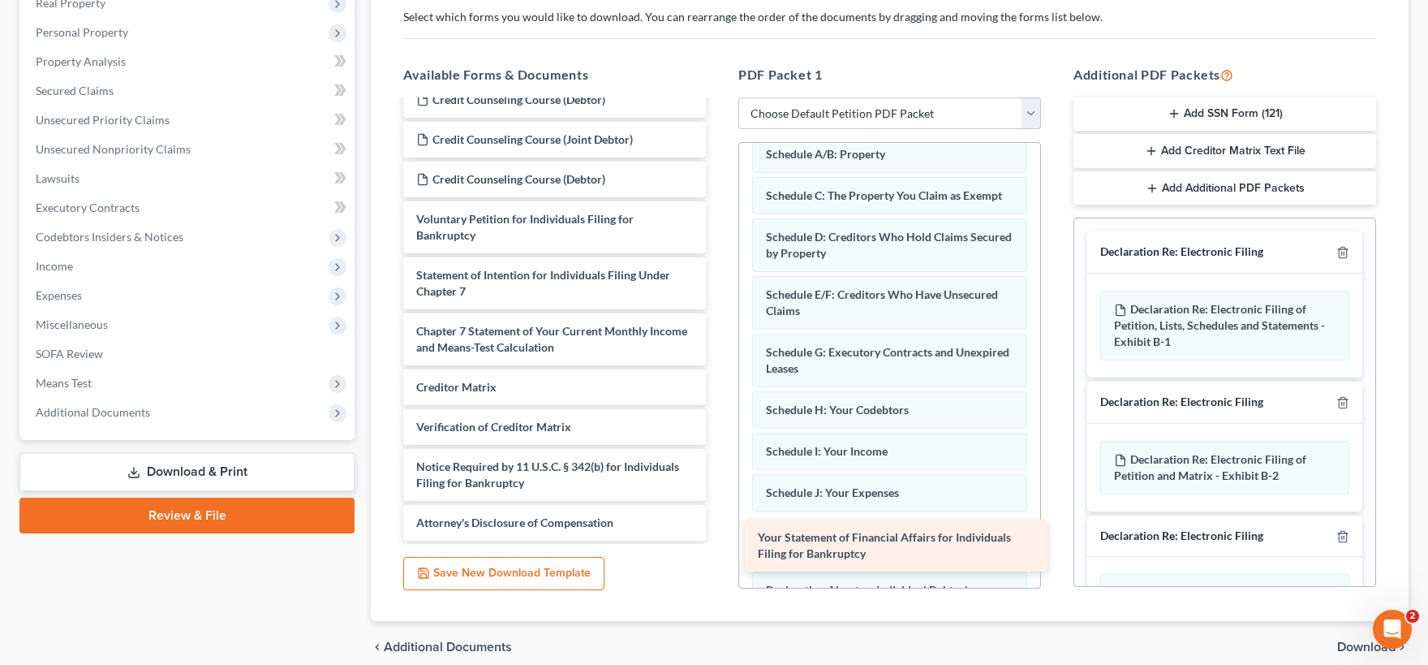
drag, startPoint x: 523, startPoint y: 282, endPoint x: 865, endPoint y: 566, distance: 444.3
click at [719, 540] on div "Your Statement of Financial Affairs for Individuals Filing for Bankruptcy Credi…" at bounding box center [554, 291] width 329 height 498
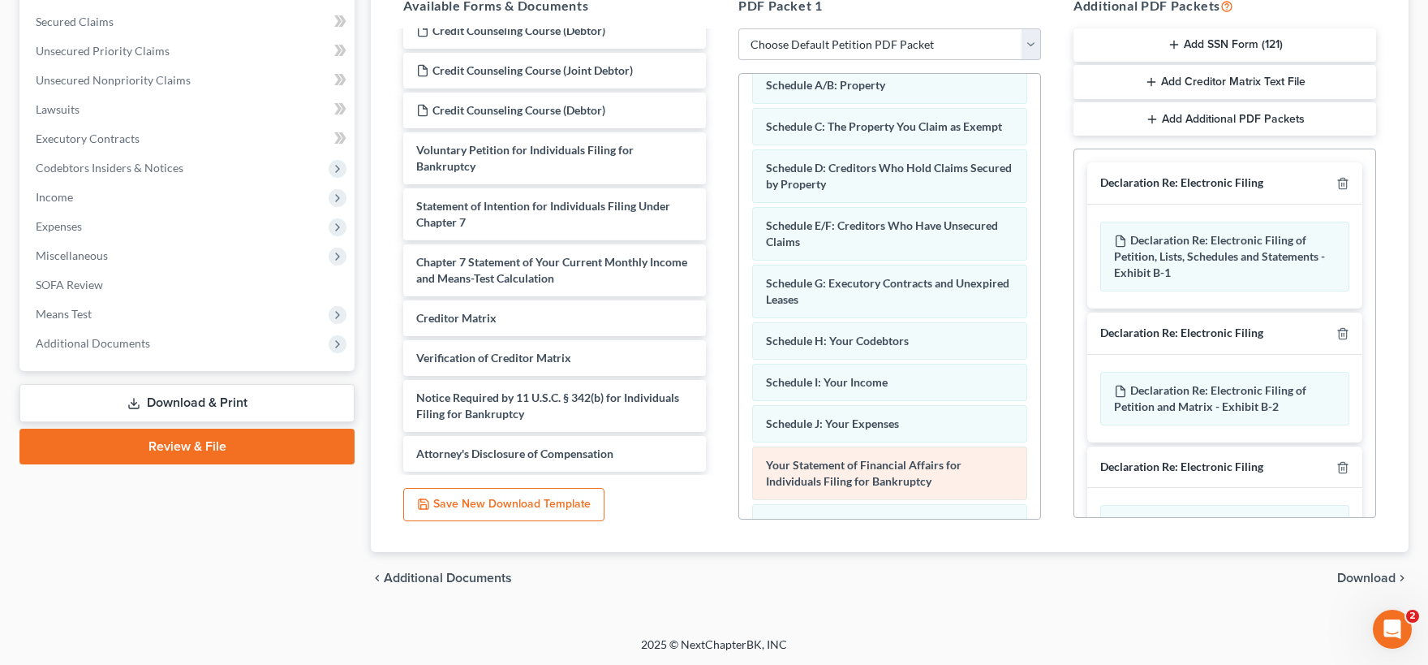
scroll to position [176, 0]
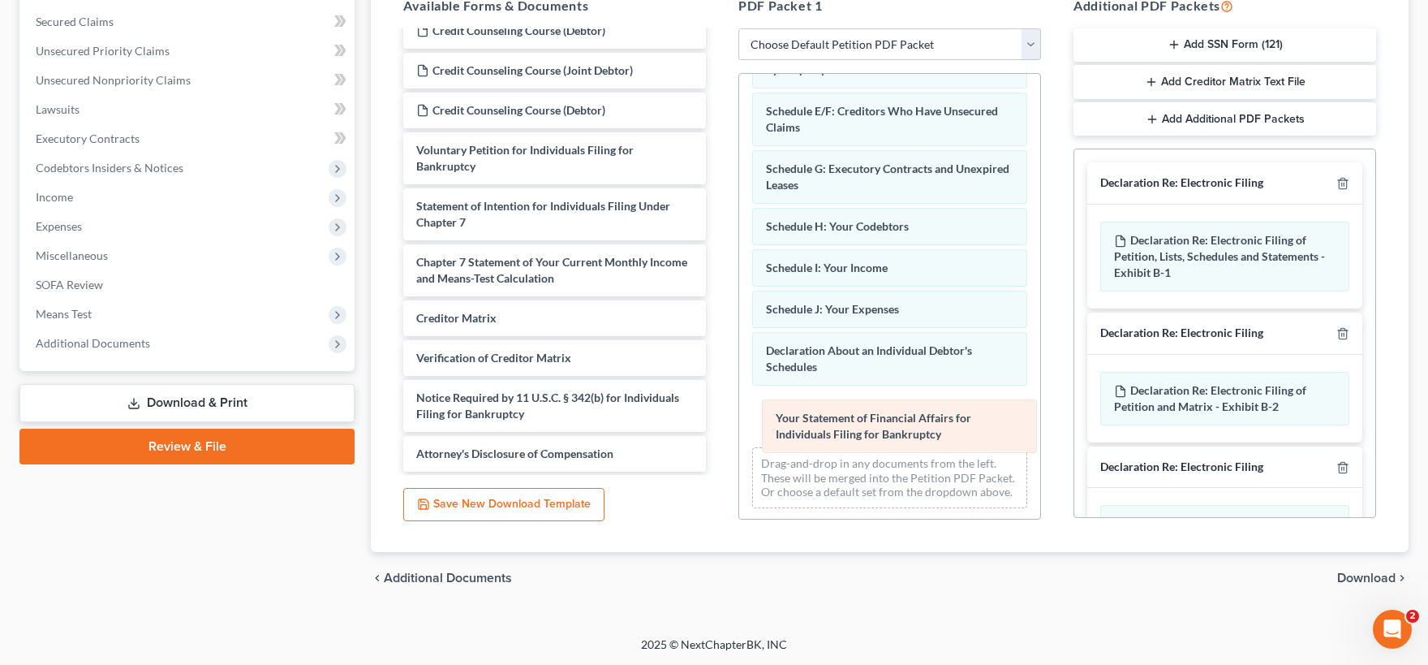
drag, startPoint x: 826, startPoint y: 354, endPoint x: 836, endPoint y: 417, distance: 64.0
click at [836, 418] on div "Your Statement of Financial Affairs for Individuals Filing for Bankruptcy Summa…" at bounding box center [889, 209] width 301 height 622
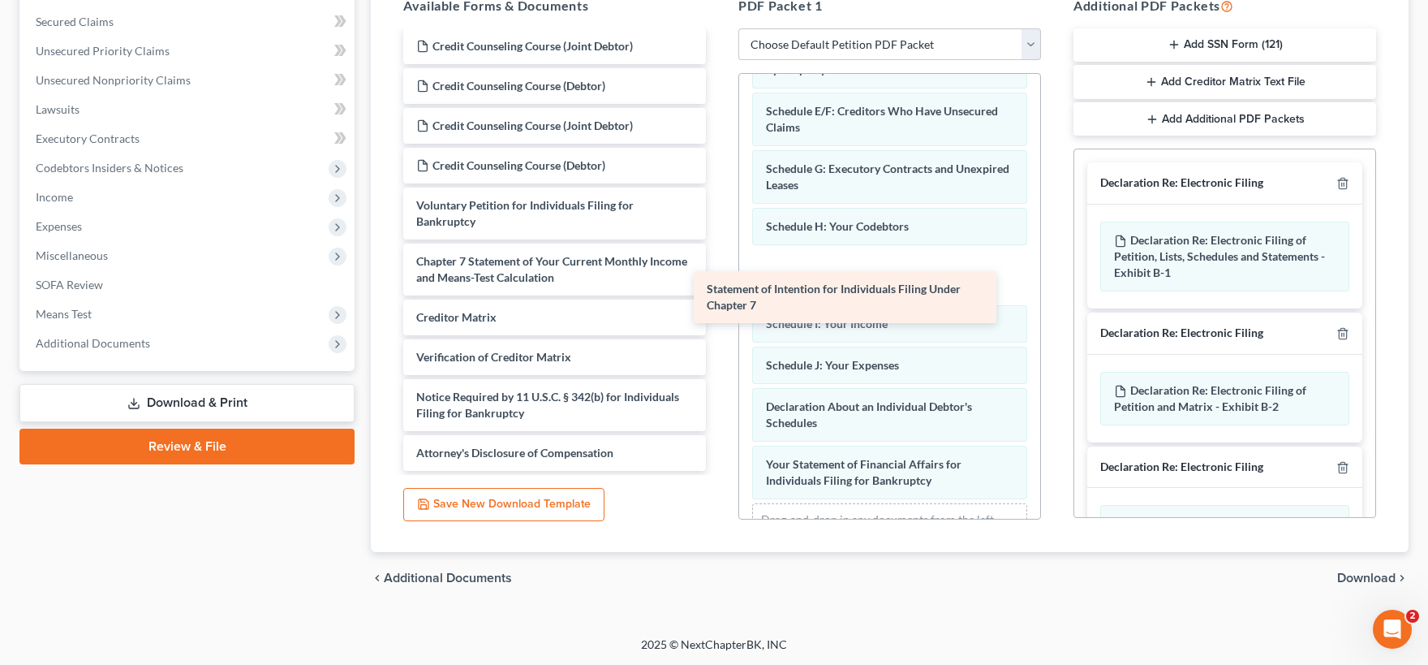
scroll to position [3, 0]
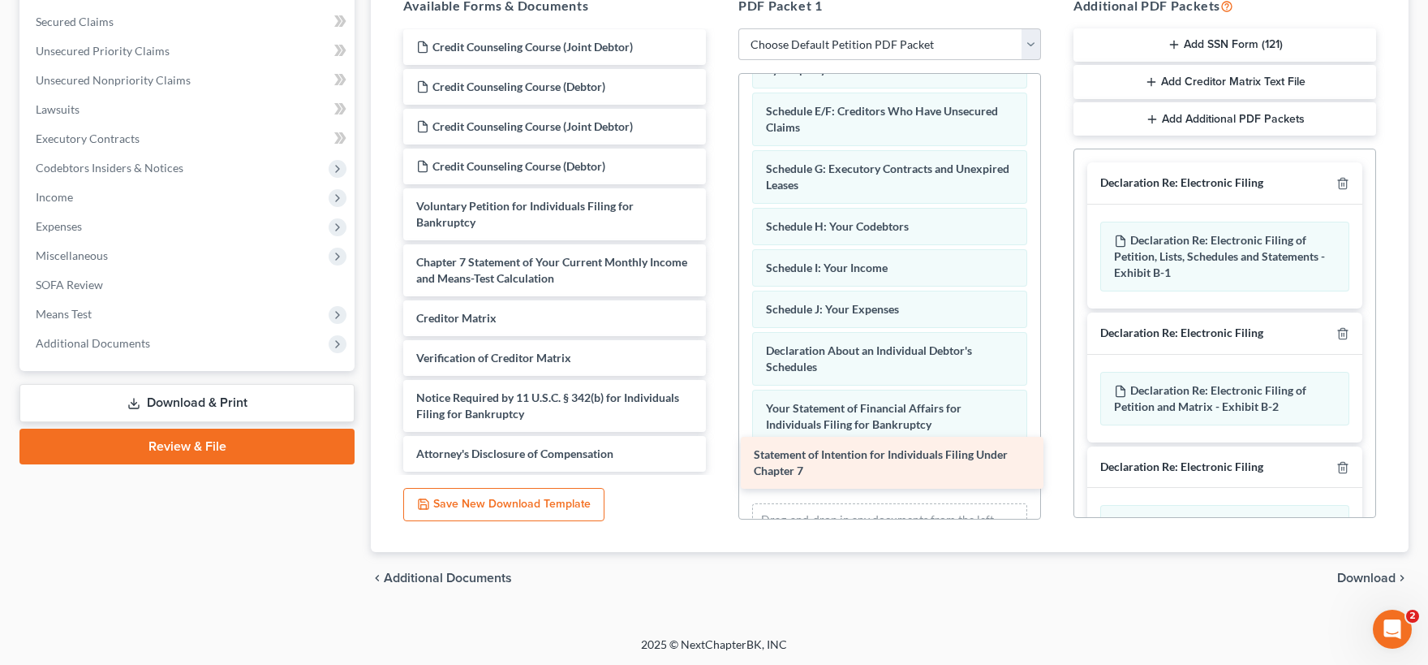
drag, startPoint x: 536, startPoint y: 213, endPoint x: 873, endPoint y: 464, distance: 420.5
click at [719, 464] on div "Statement of Intention for Individuals Filing Under Chapter 7 Credit Counseling…" at bounding box center [554, 250] width 329 height 442
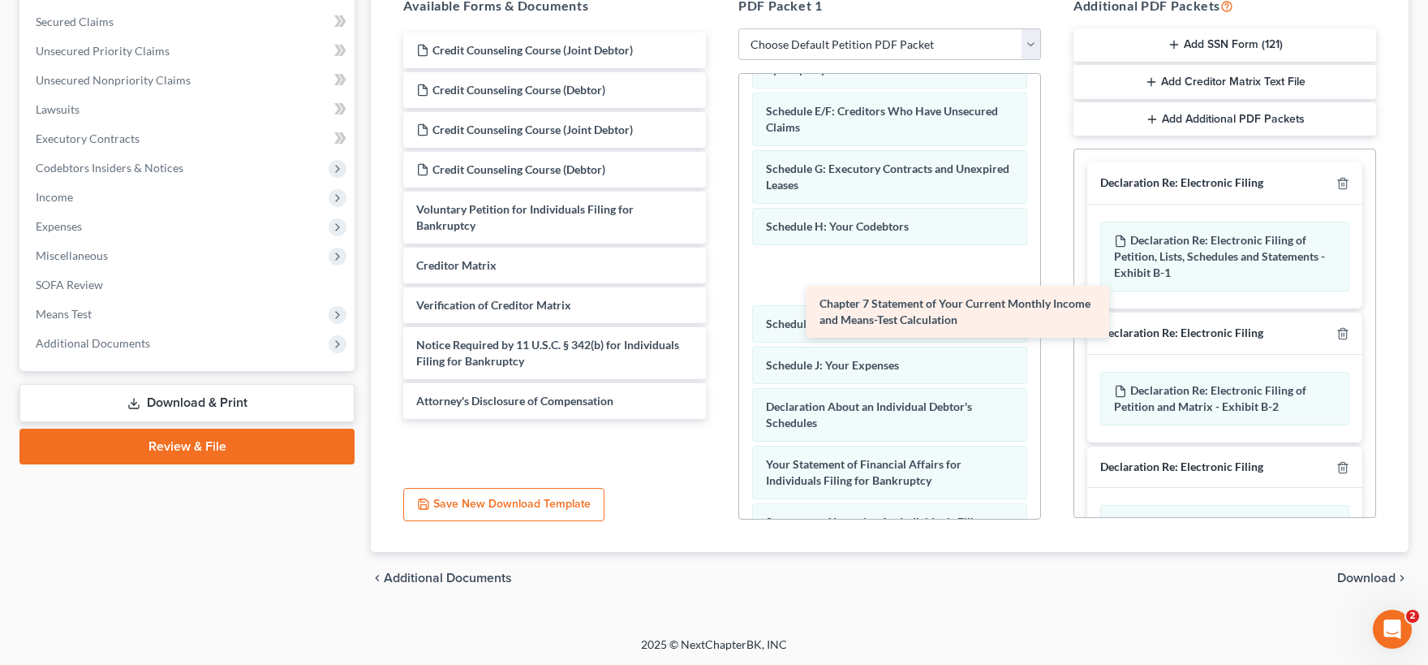
scroll to position [0, 0]
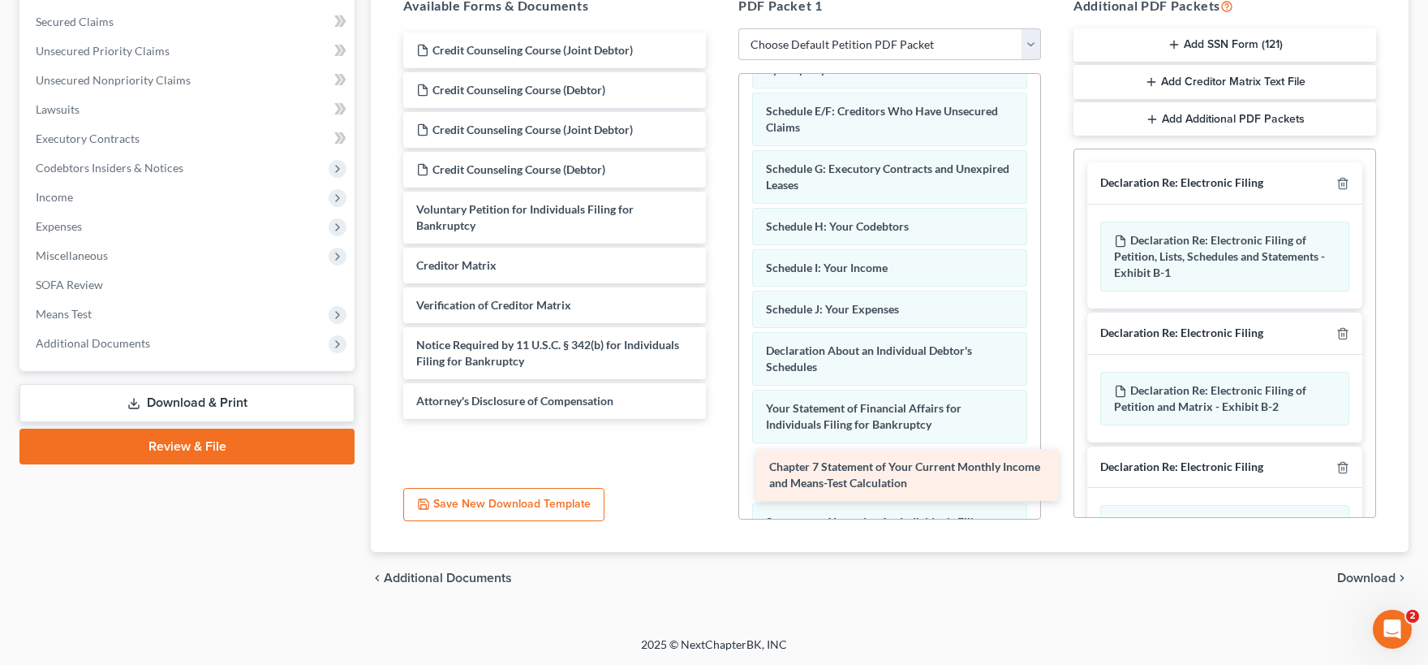
drag, startPoint x: 503, startPoint y: 268, endPoint x: 854, endPoint y: 472, distance: 405.8
click at [719, 419] on div "Chapter 7 Statement of Your Current Monthly Income and Means-Test Calculation C…" at bounding box center [554, 225] width 329 height 386
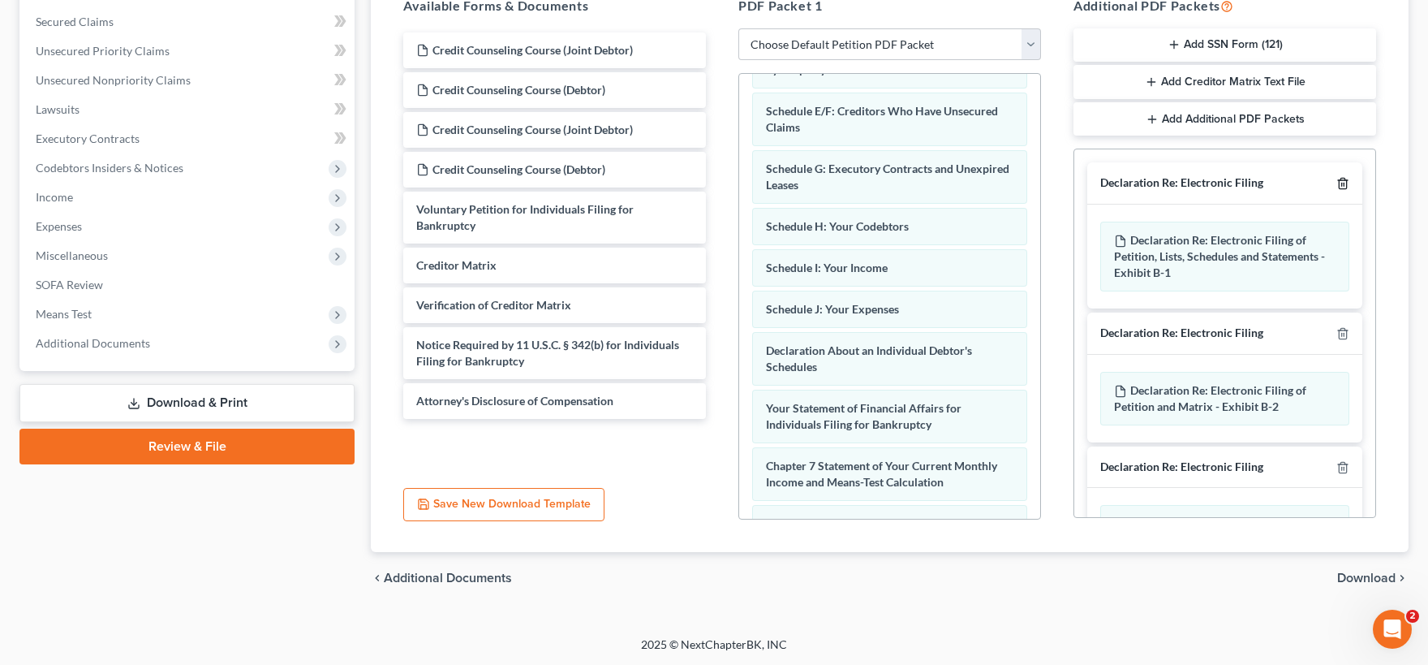
click at [1344, 181] on icon "button" at bounding box center [1343, 183] width 13 height 13
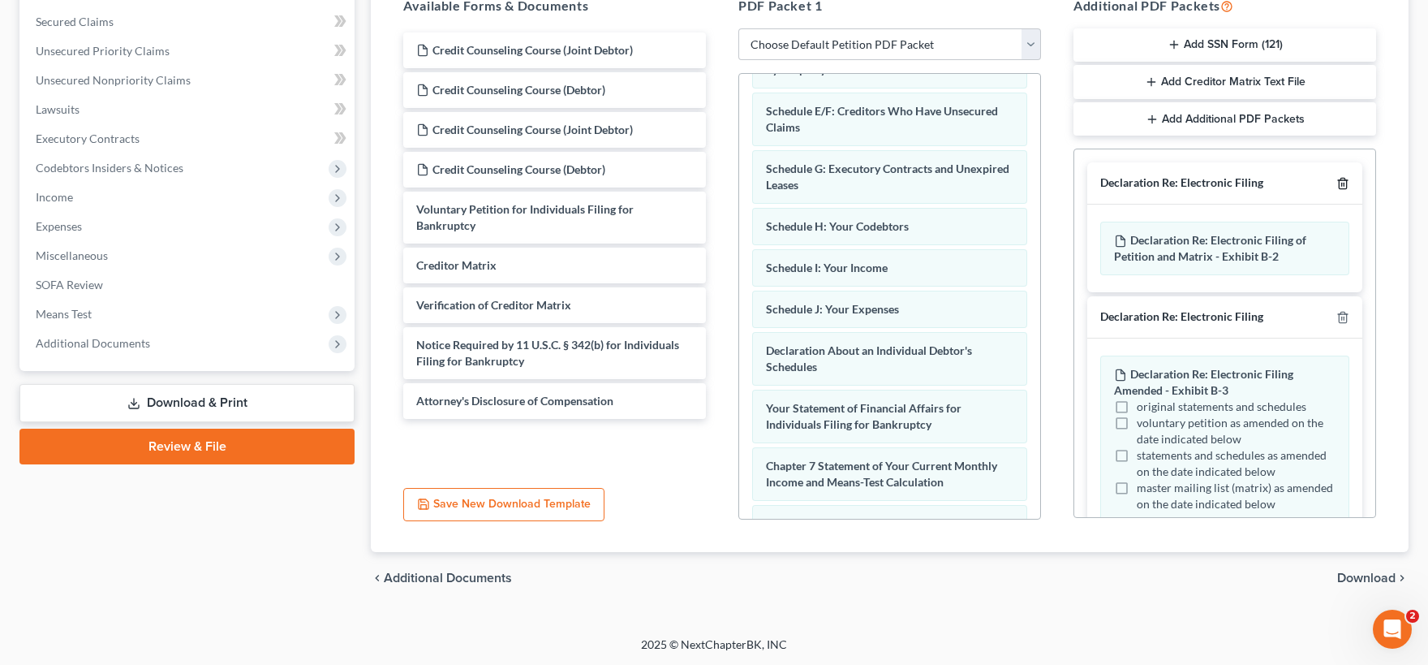
click at [1344, 181] on icon "button" at bounding box center [1343, 183] width 13 height 13
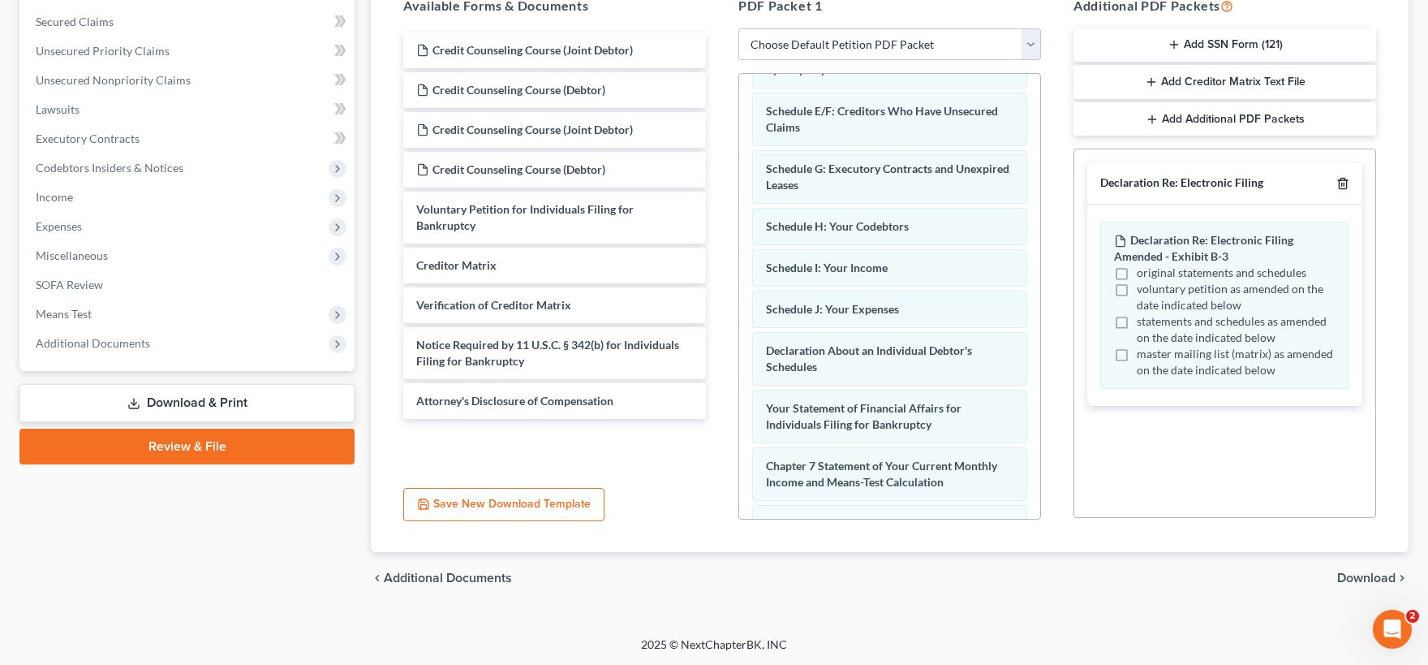
click at [1344, 181] on icon "button" at bounding box center [1343, 183] width 13 height 13
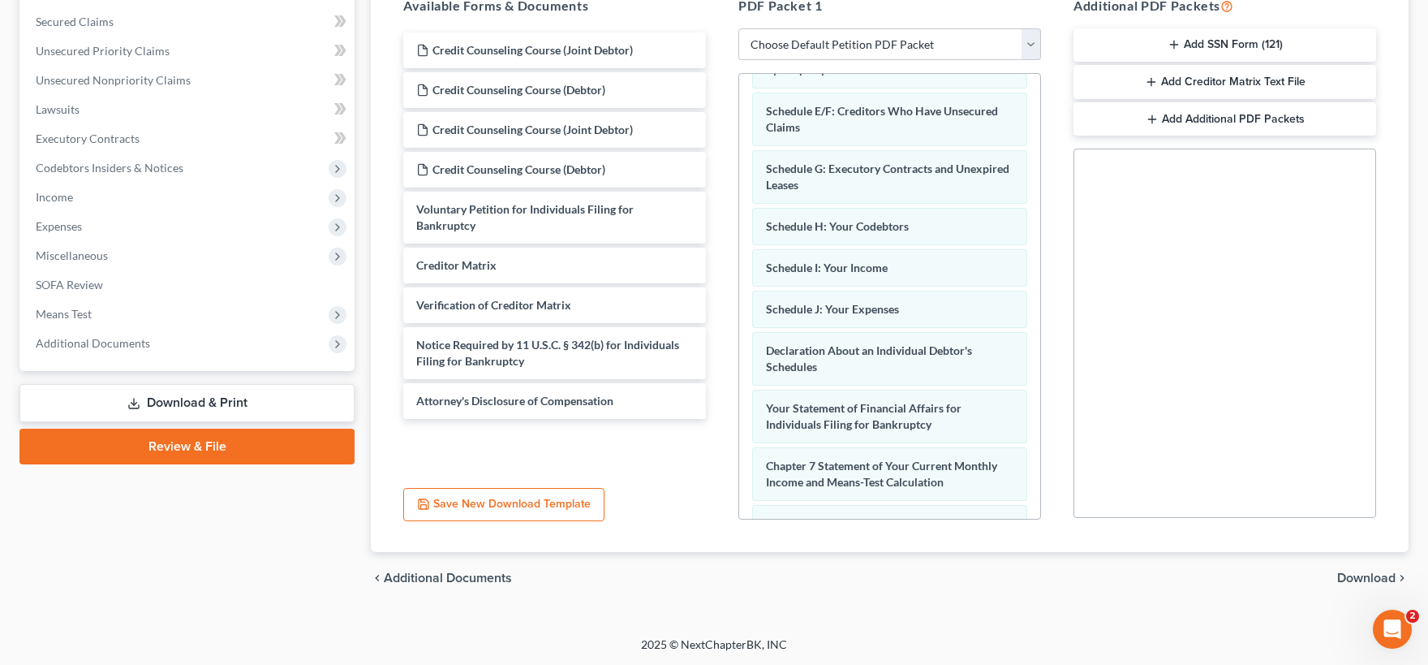
click at [1362, 574] on span "Download" at bounding box center [1366, 577] width 58 height 13
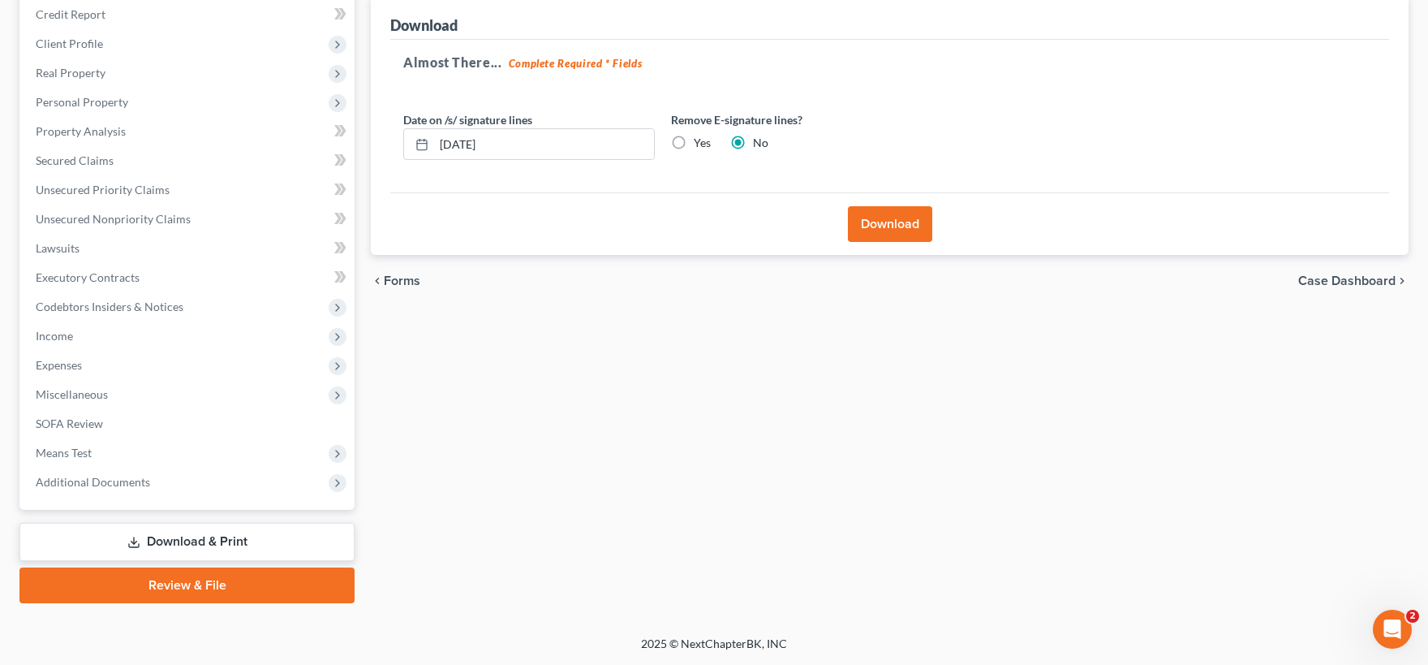
scroll to position [196, 0]
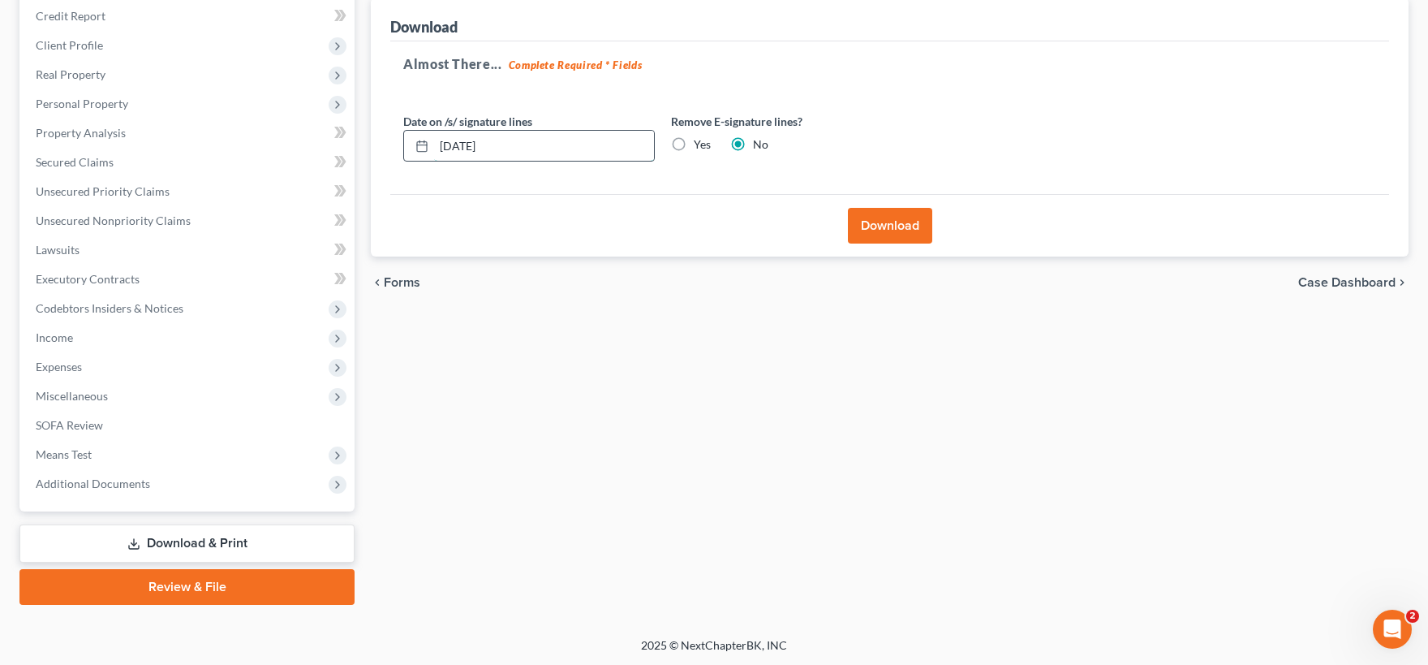
click at [567, 148] on input "[DATE]" at bounding box center [544, 146] width 220 height 31
drag, startPoint x: 566, startPoint y: 148, endPoint x: 391, endPoint y: 137, distance: 174.8
click at [434, 137] on input "[DATE]" at bounding box center [544, 146] width 220 height 31
type input "[DATE]"
click at [887, 223] on button "Download" at bounding box center [890, 226] width 84 height 36
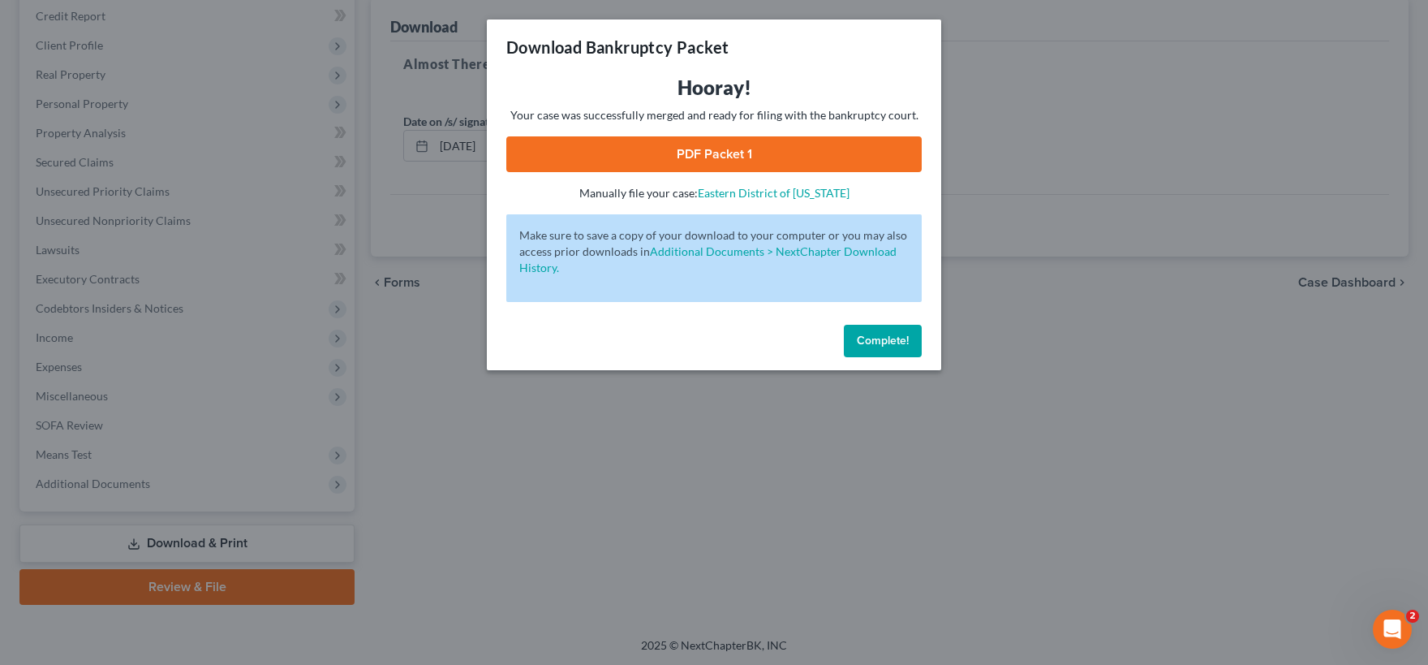
click at [747, 157] on link "PDF Packet 1" at bounding box center [713, 154] width 415 height 36
click at [877, 337] on span "Complete!" at bounding box center [883, 341] width 52 height 14
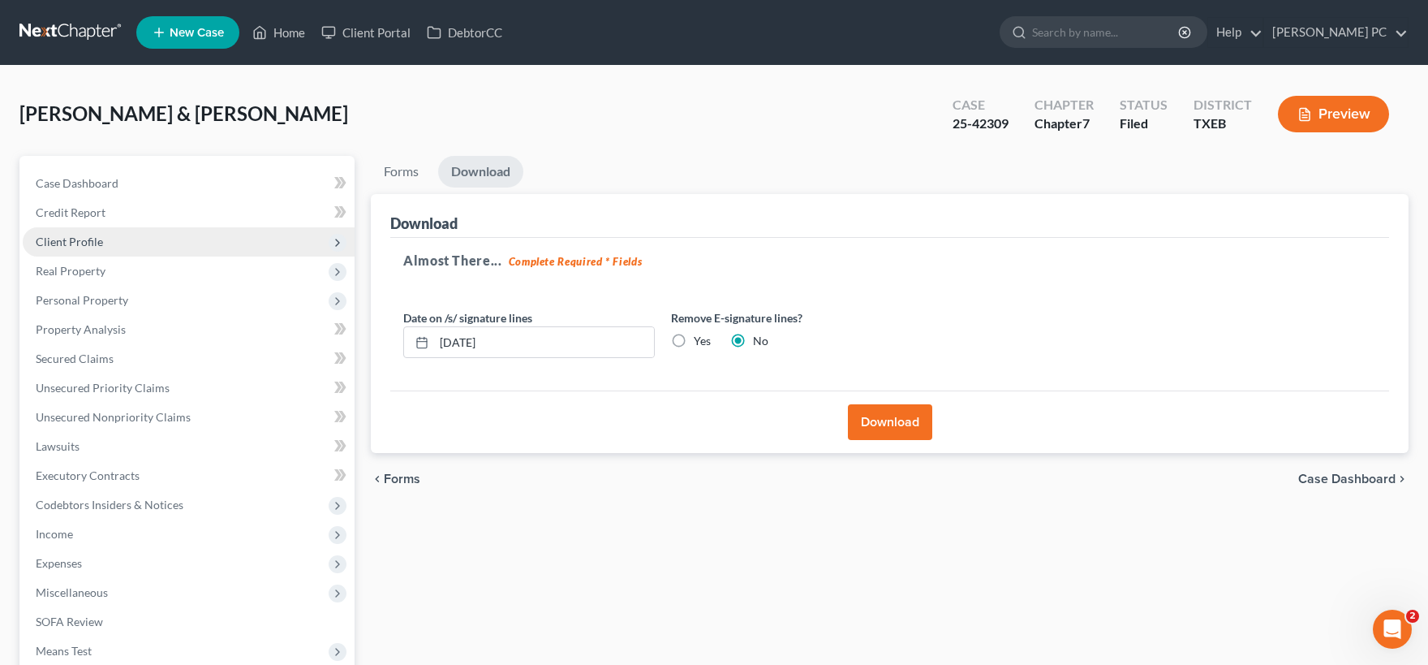
scroll to position [179, 0]
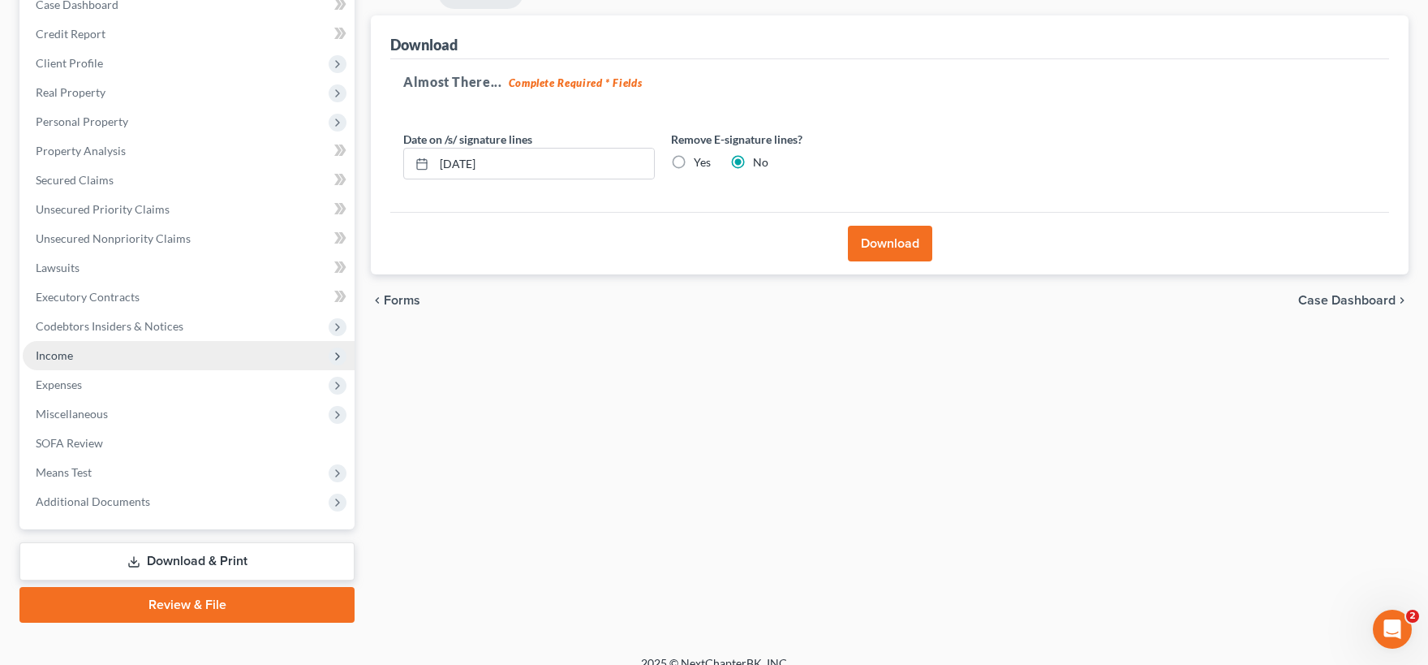
click at [123, 361] on span "Income" at bounding box center [189, 355] width 332 height 29
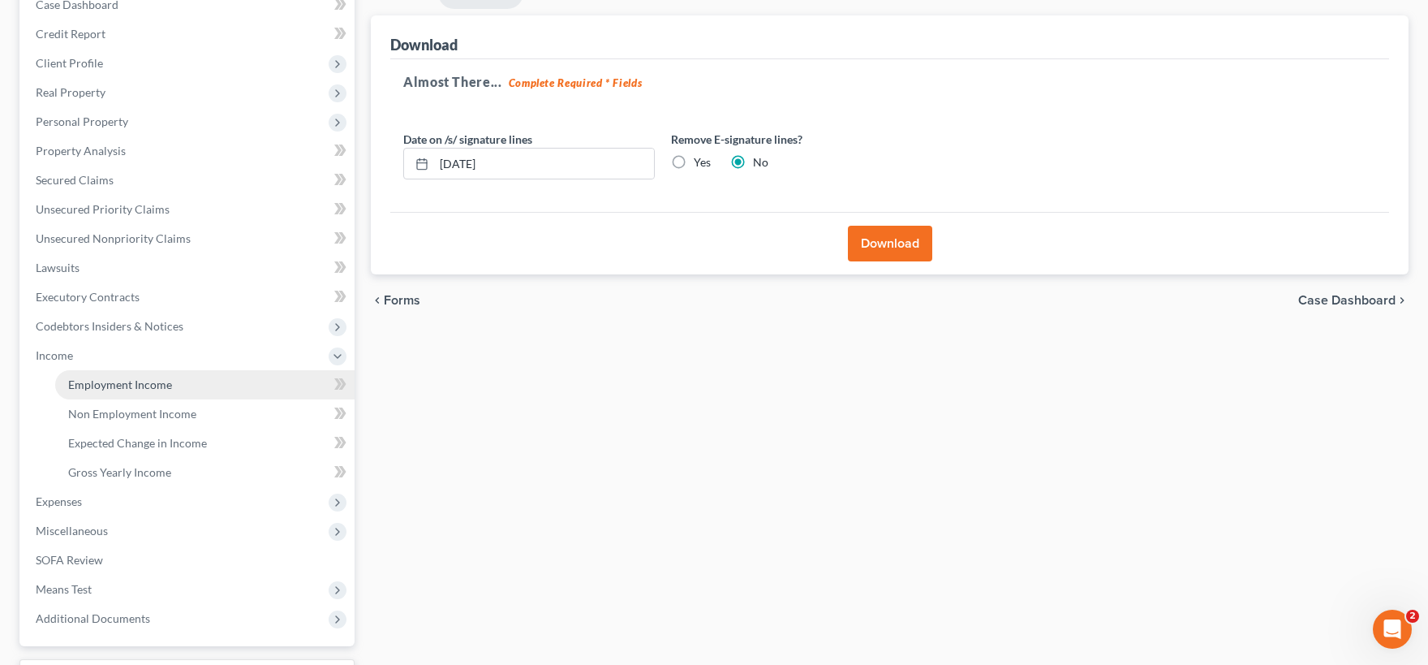
click at [140, 388] on span "Employment Income" at bounding box center [120, 384] width 104 height 14
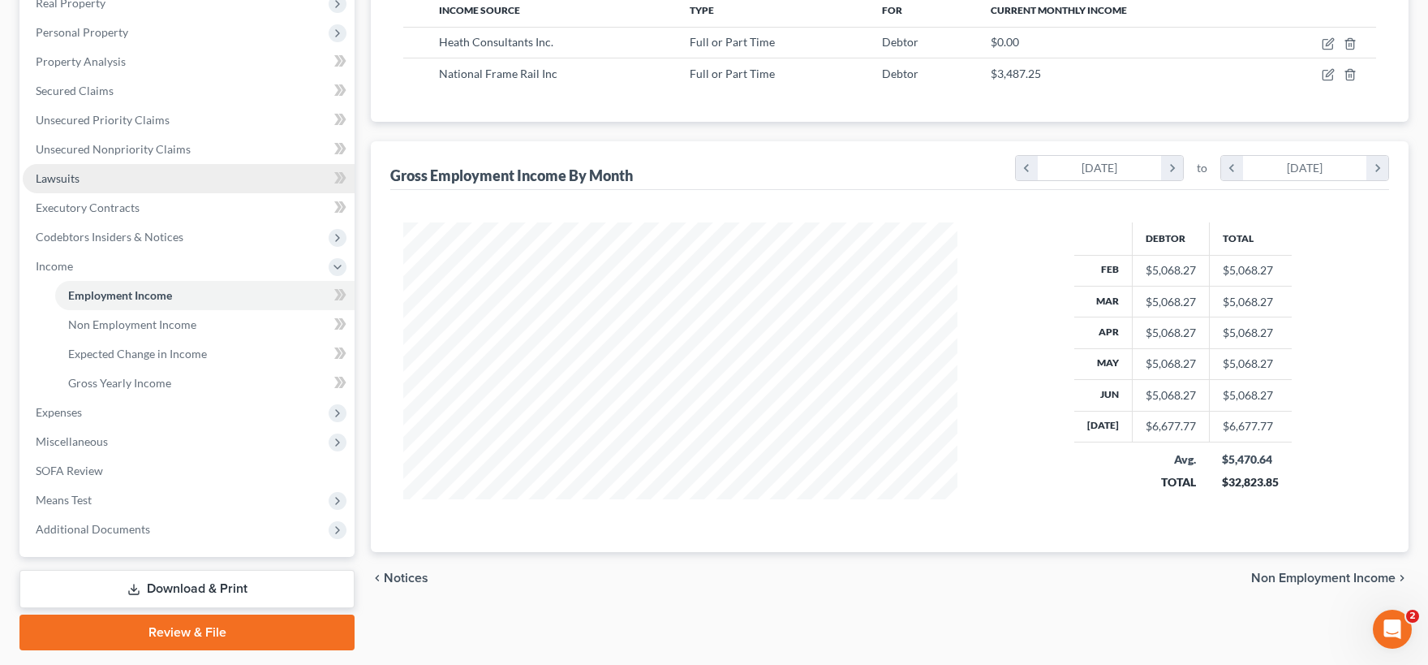
scroll to position [179, 0]
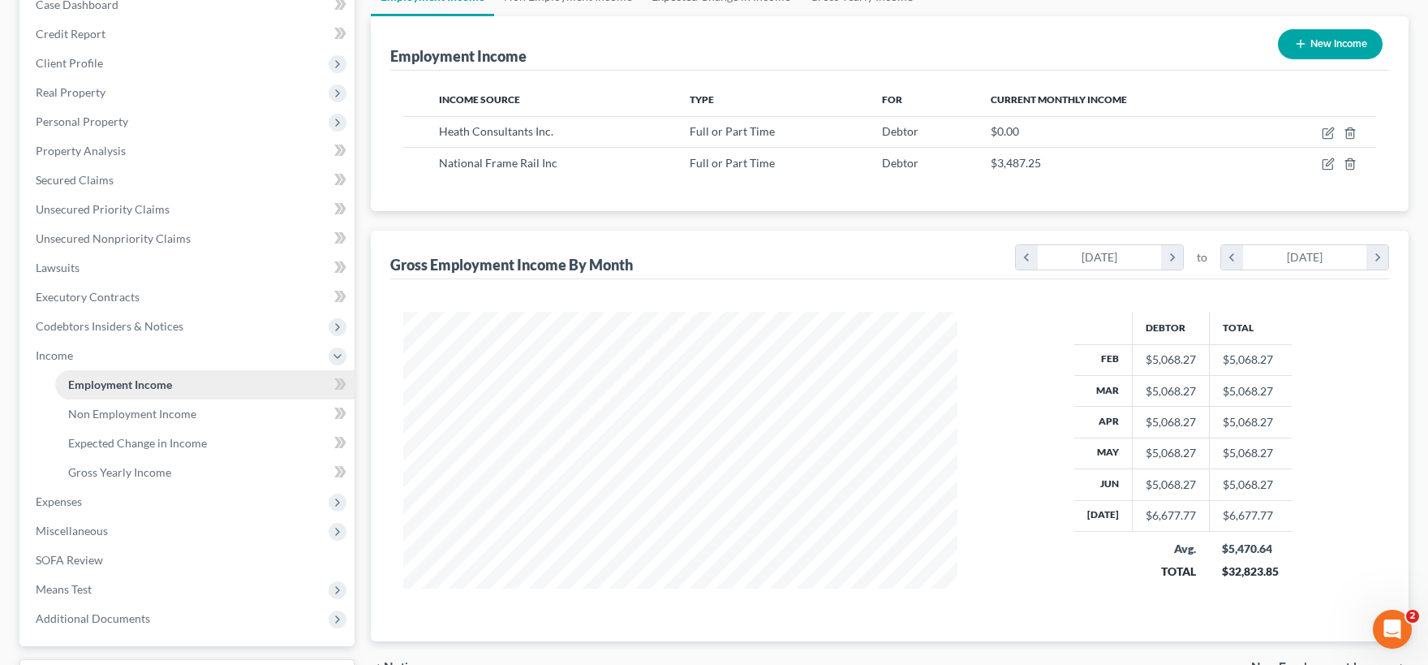
click at [131, 387] on span "Employment Income" at bounding box center [120, 384] width 104 height 14
click at [1329, 135] on icon "button" at bounding box center [1328, 133] width 13 height 13
select select "0"
select select "45"
select select "3"
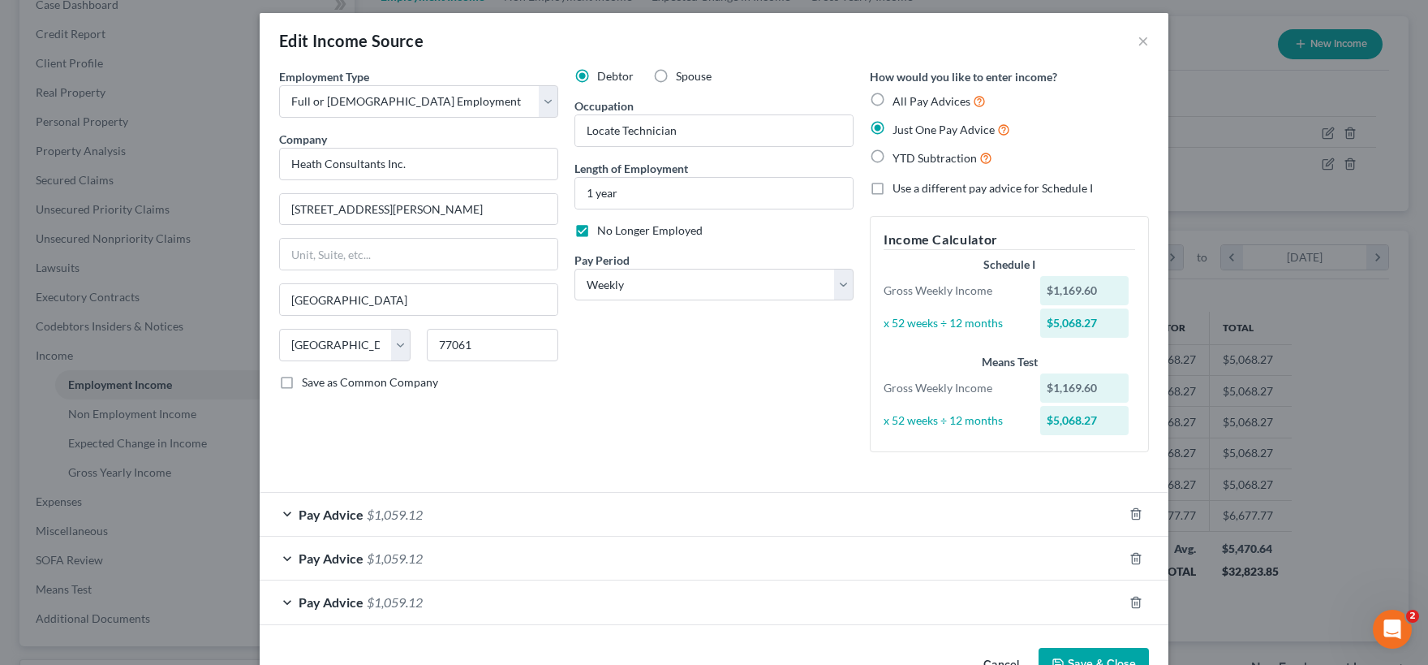
scroll to position [54, 0]
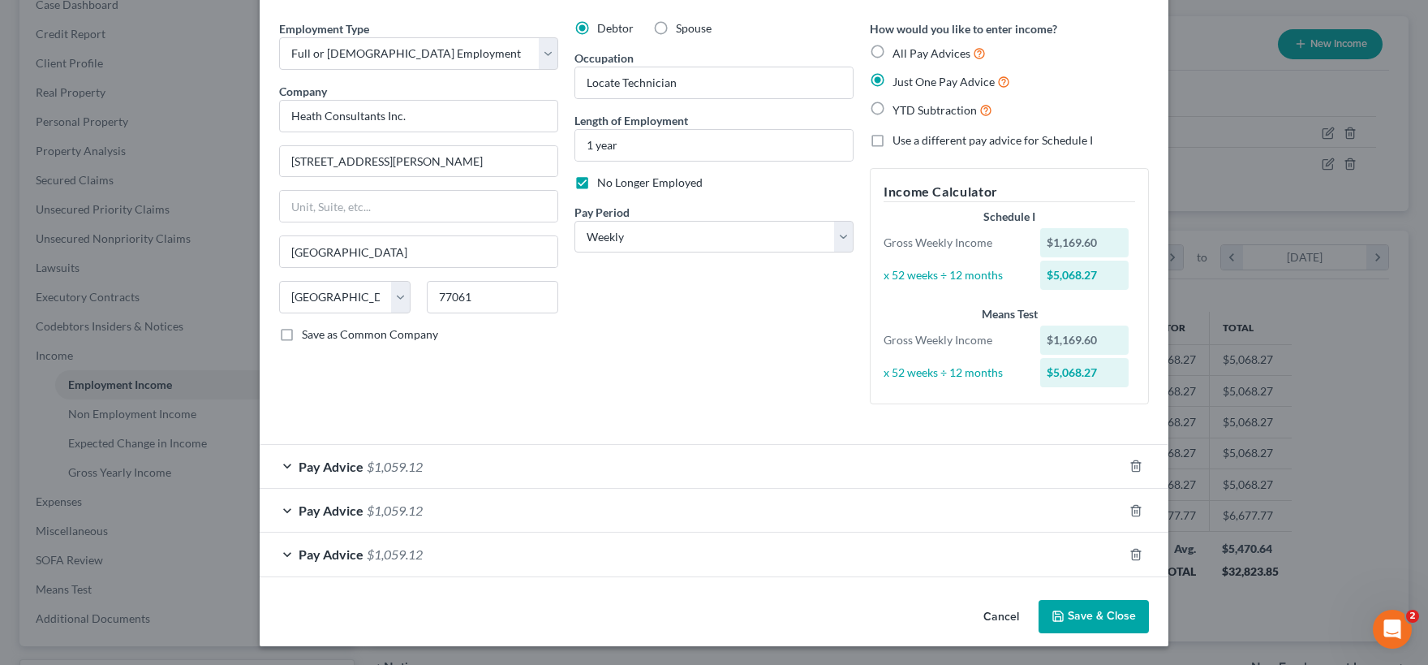
click at [712, 460] on div "Pay Advice $1,059.12" at bounding box center [691, 466] width 863 height 43
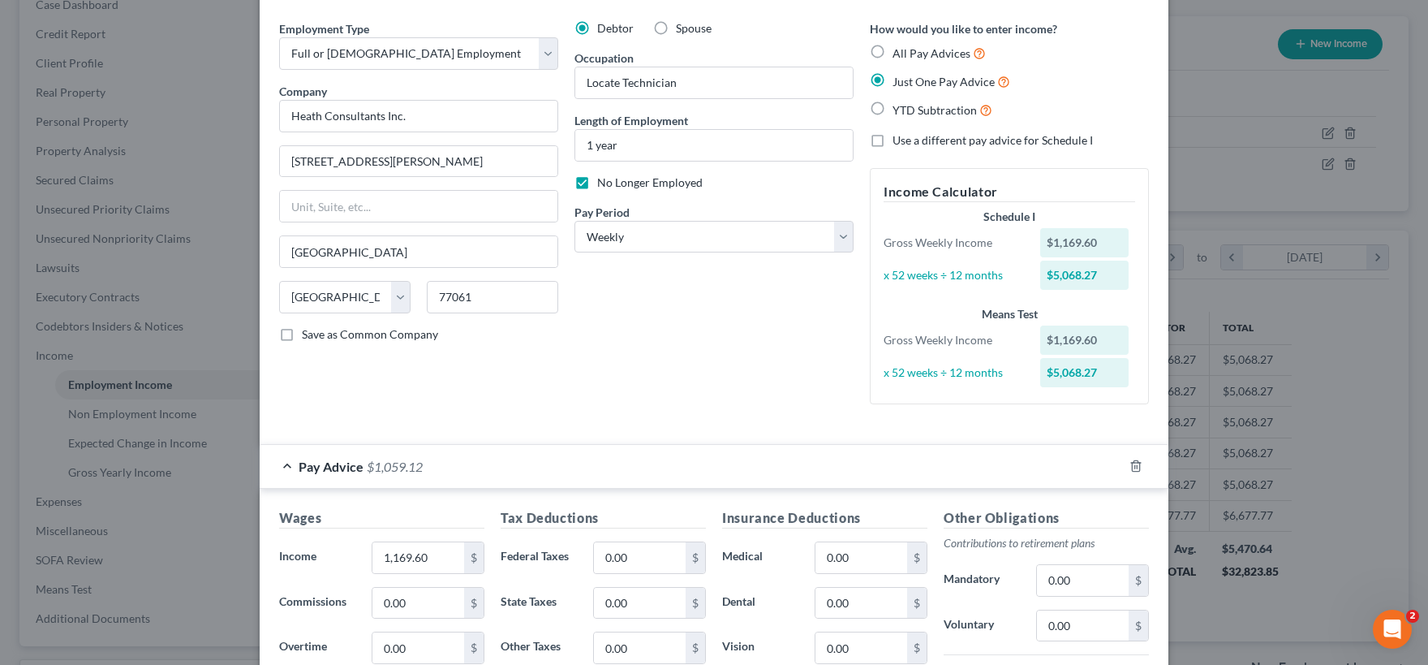
scroll to position [451, 0]
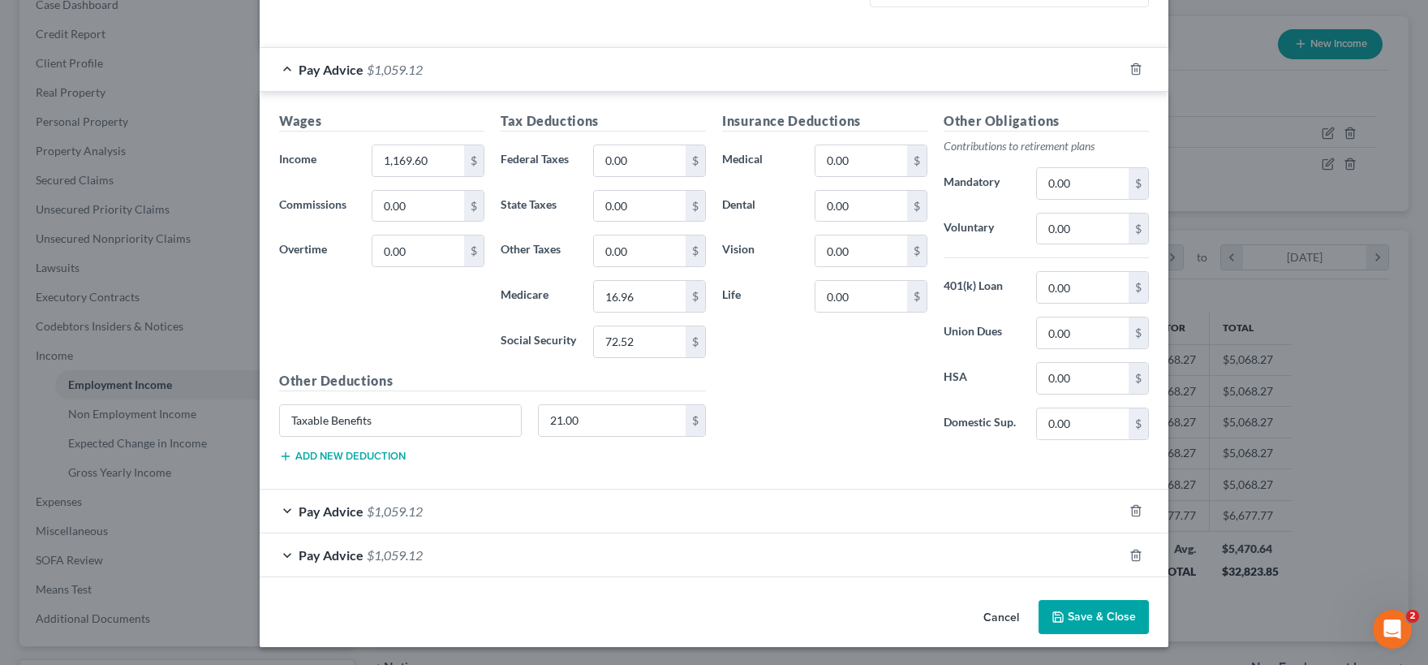
click at [656, 508] on div "Pay Advice $1,059.12" at bounding box center [691, 510] width 863 height 43
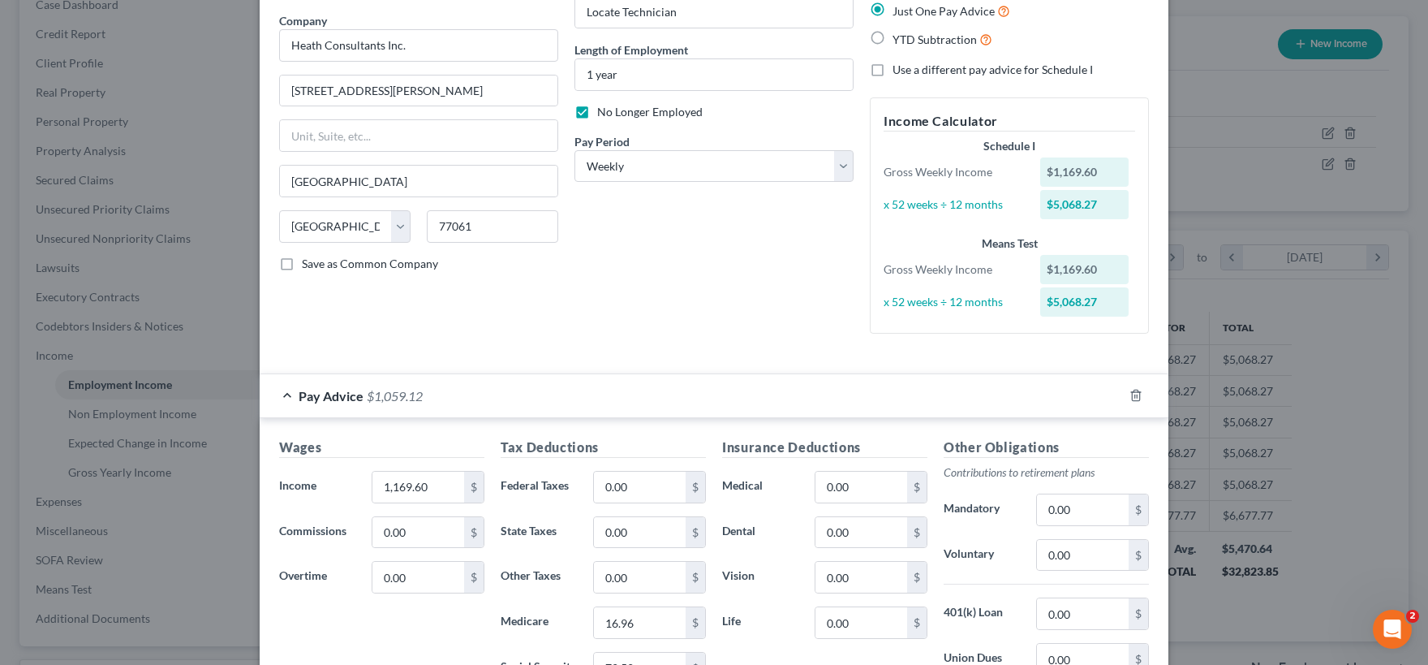
scroll to position [0, 0]
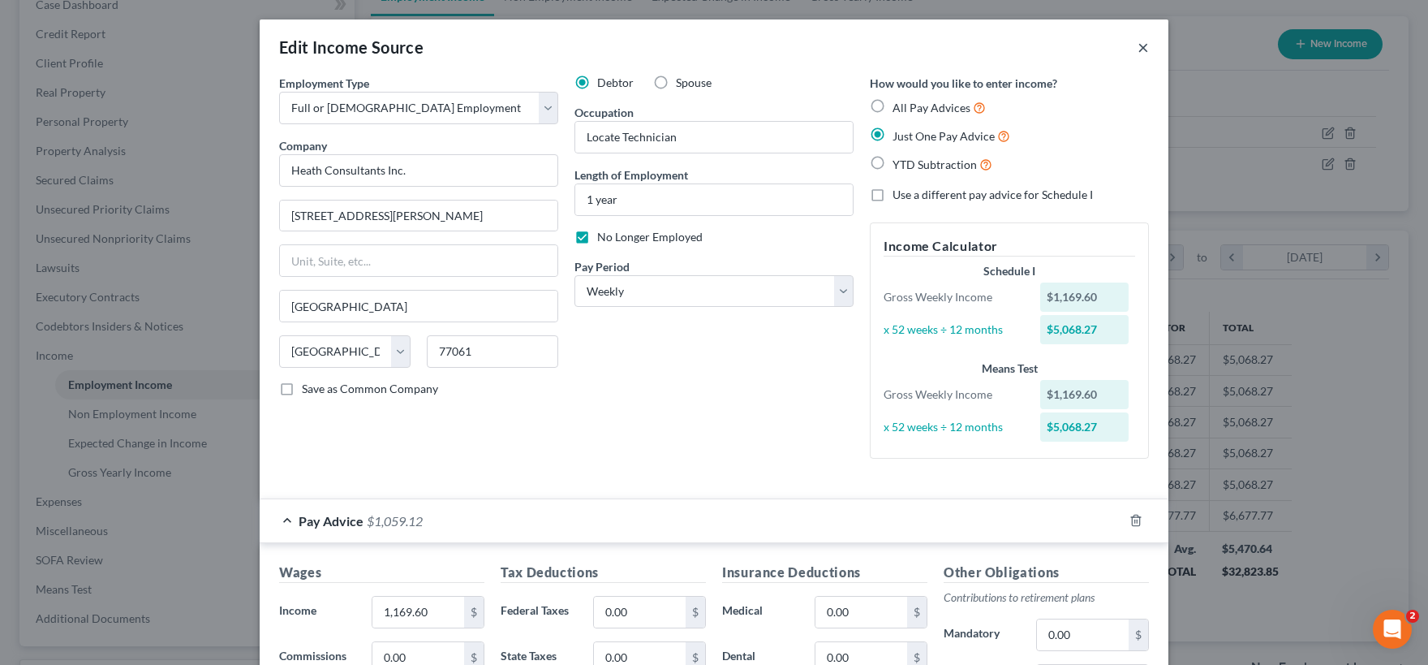
click at [1144, 50] on button "×" at bounding box center [1143, 46] width 11 height 19
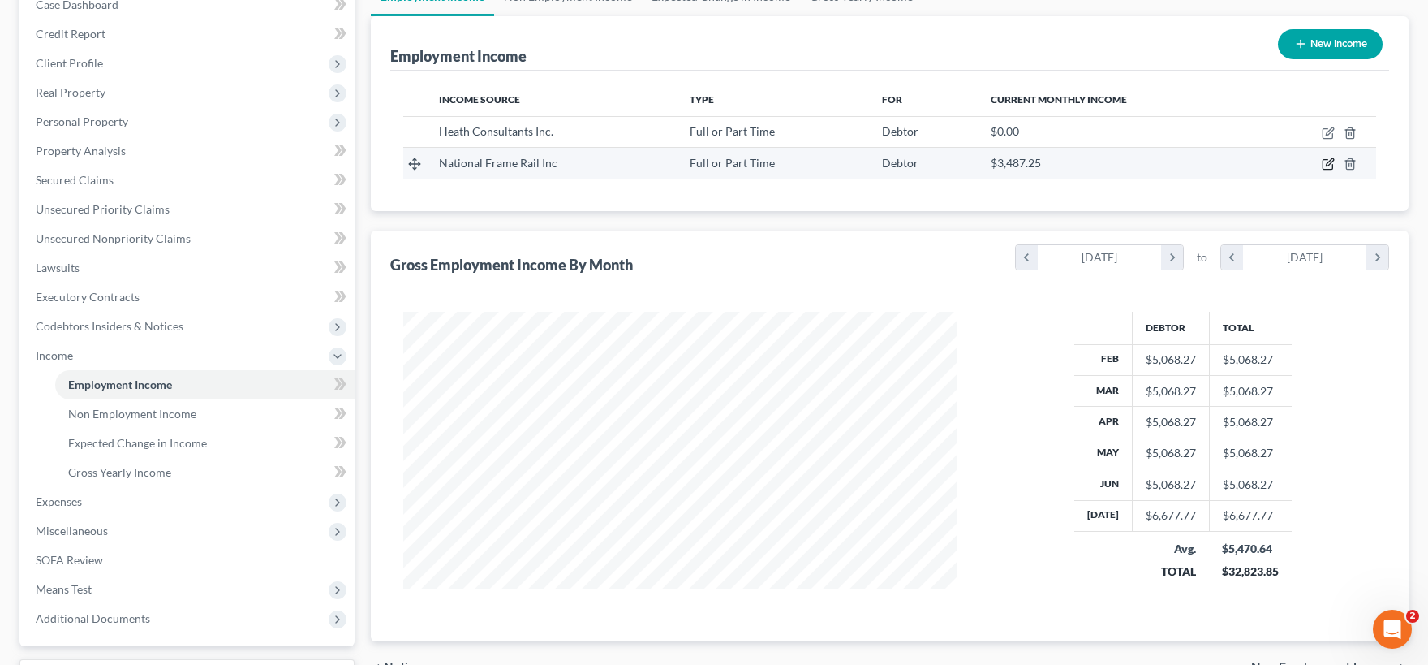
drag, startPoint x: 1326, startPoint y: 166, endPoint x: 1315, endPoint y: 170, distance: 12.1
click at [1325, 166] on icon "button" at bounding box center [1328, 163] width 13 height 13
select select "0"
select select "45"
select select "3"
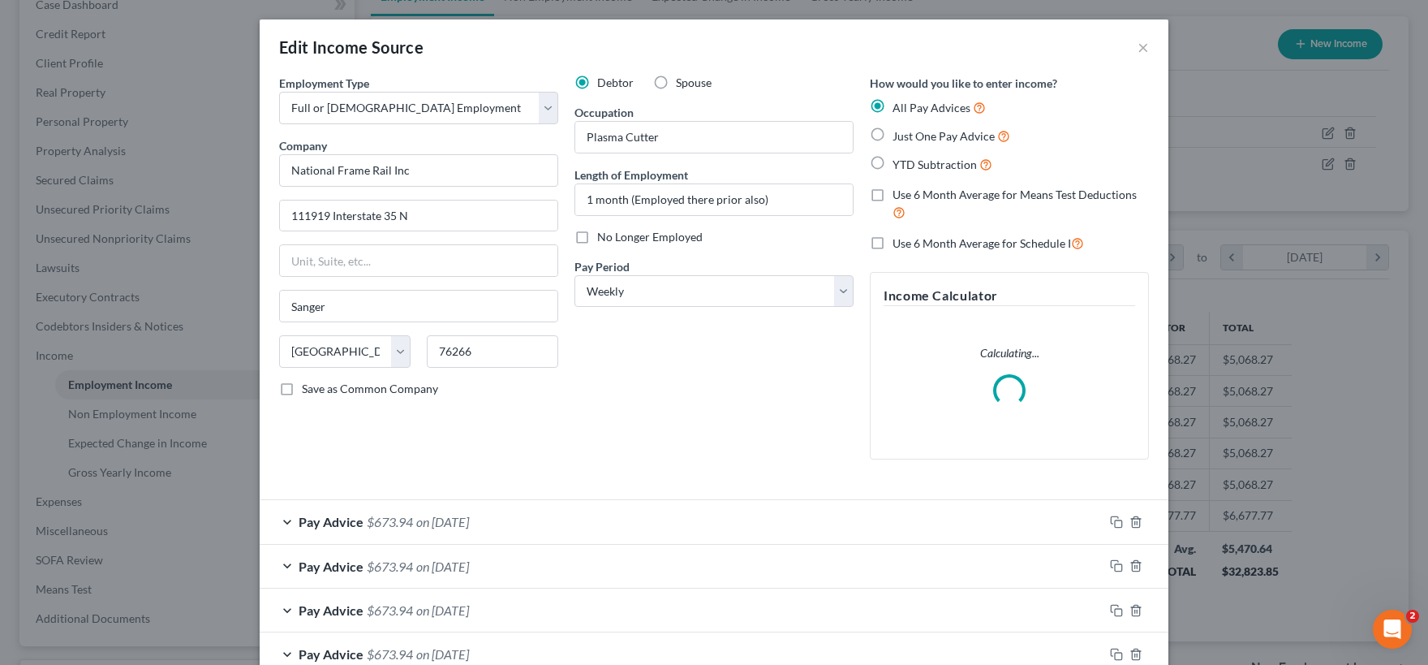
click at [511, 514] on div "Pay Advice $673.94 on [DATE]" at bounding box center [682, 521] width 844 height 43
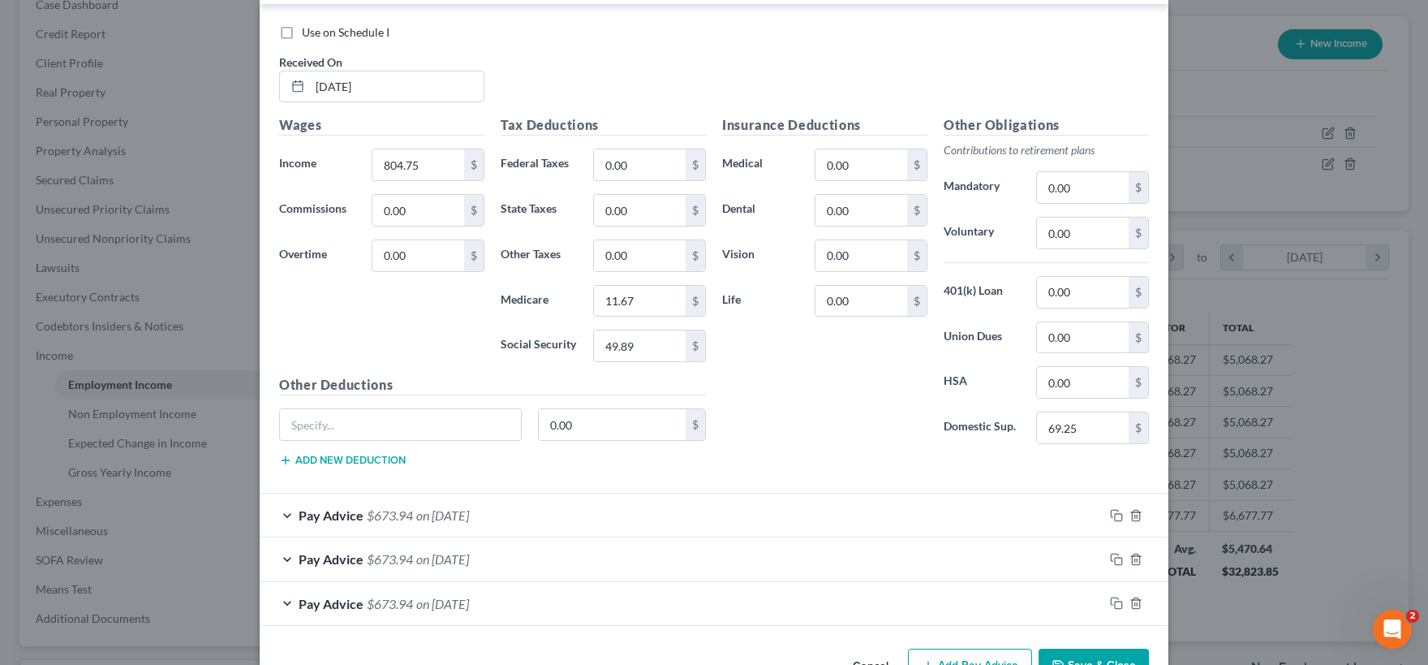
scroll to position [636, 0]
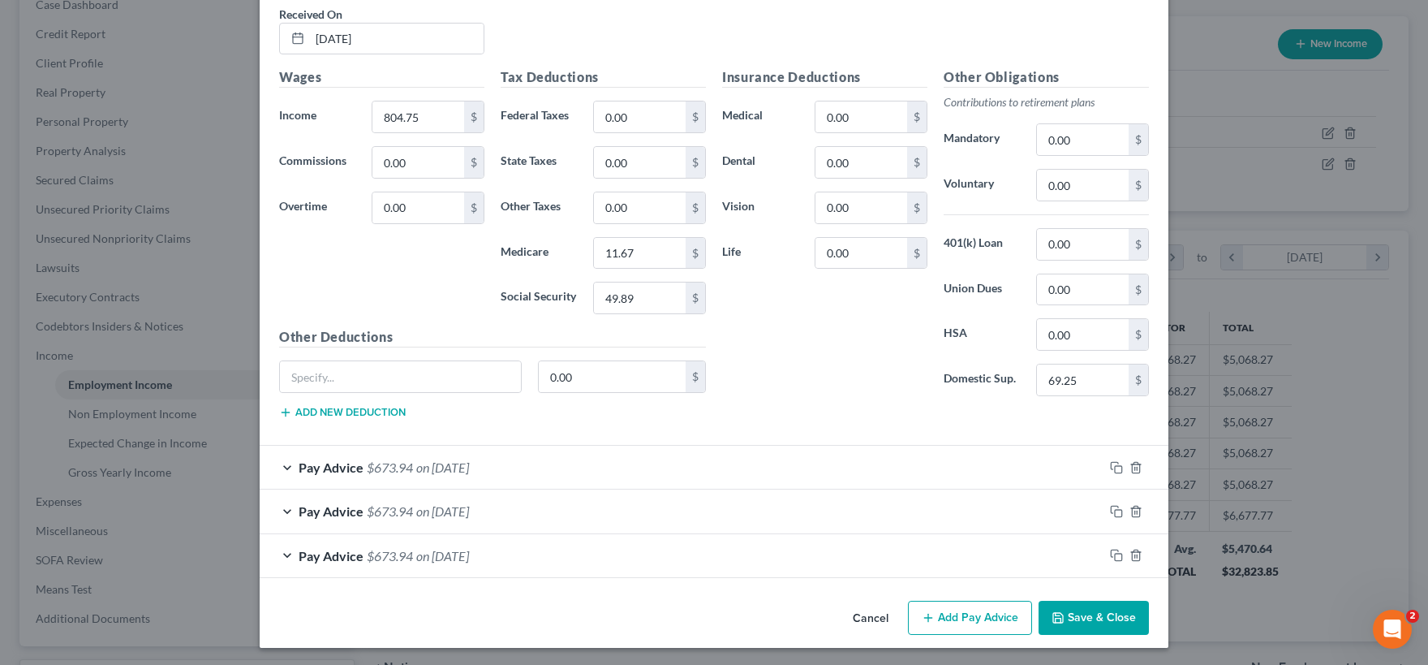
click at [568, 557] on div "Pay Advice $673.94 on [DATE]" at bounding box center [682, 555] width 844 height 43
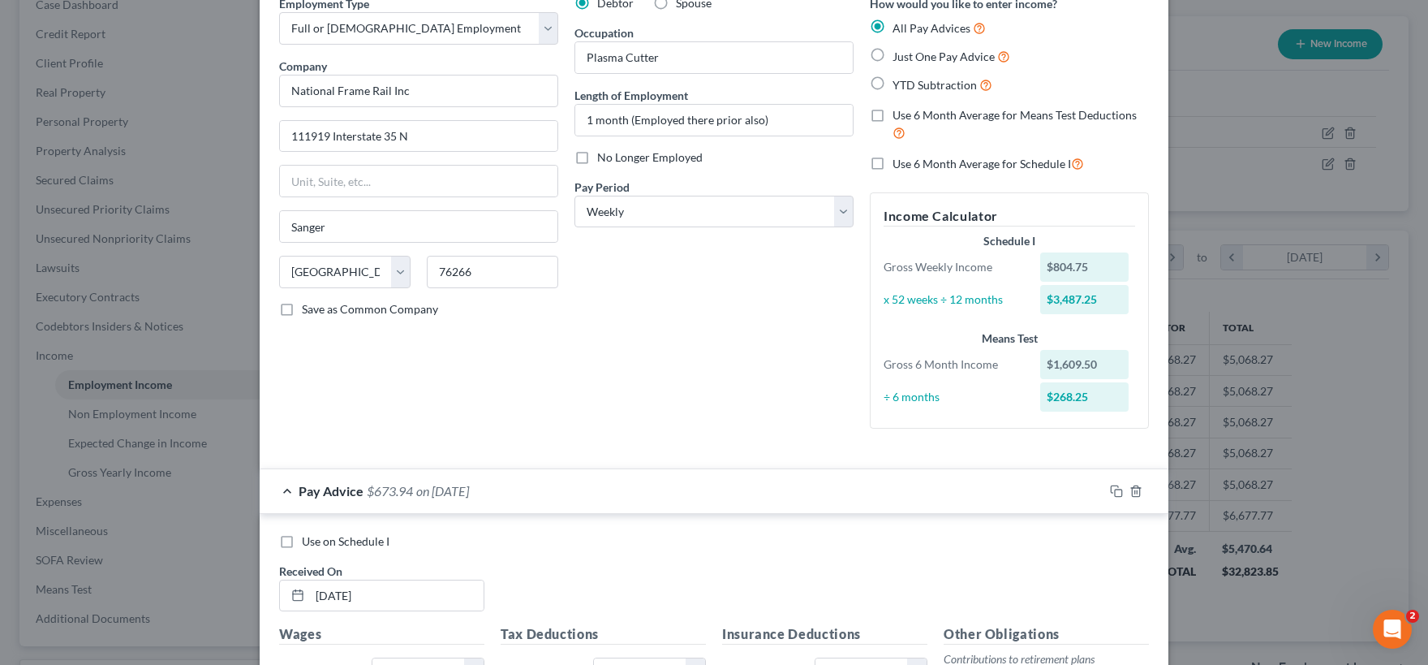
scroll to position [0, 0]
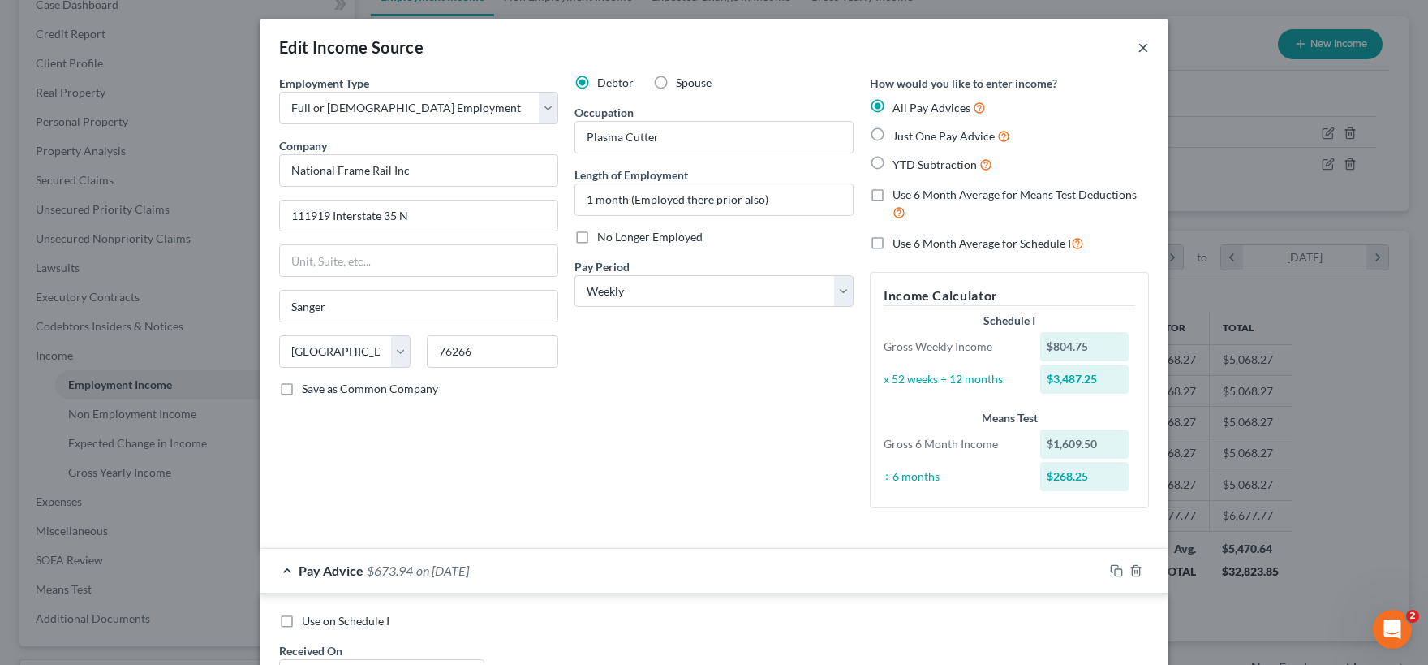
click at [1143, 47] on button "×" at bounding box center [1143, 46] width 11 height 19
